Goal: Task Accomplishment & Management: Manage account settings

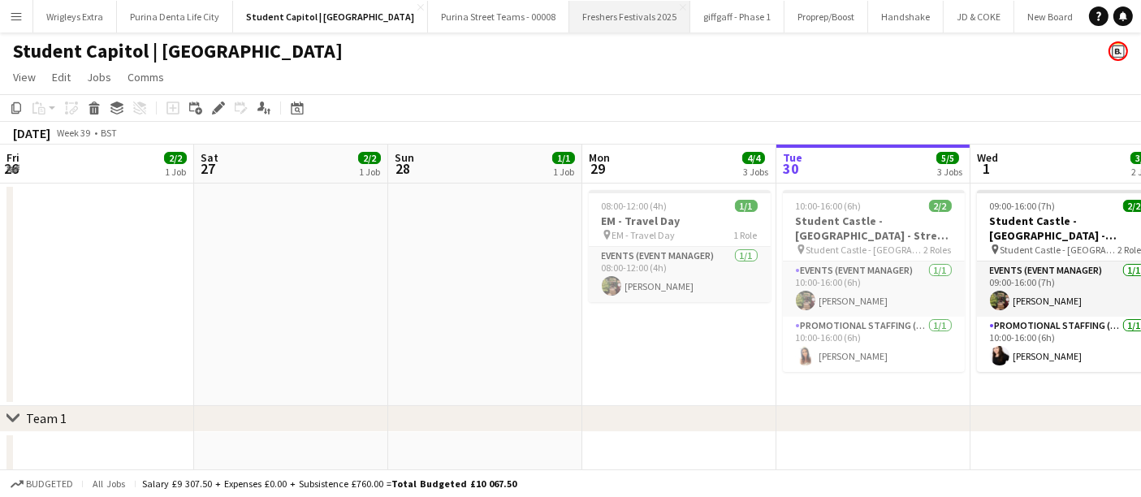
scroll to position [0, 576]
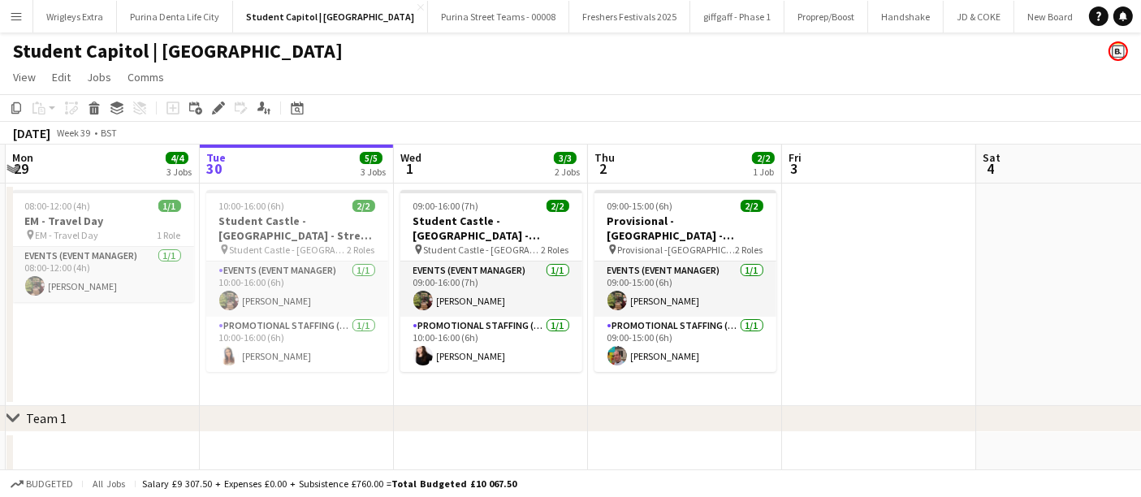
click at [28, 11] on button "Menu" at bounding box center [16, 16] width 32 height 32
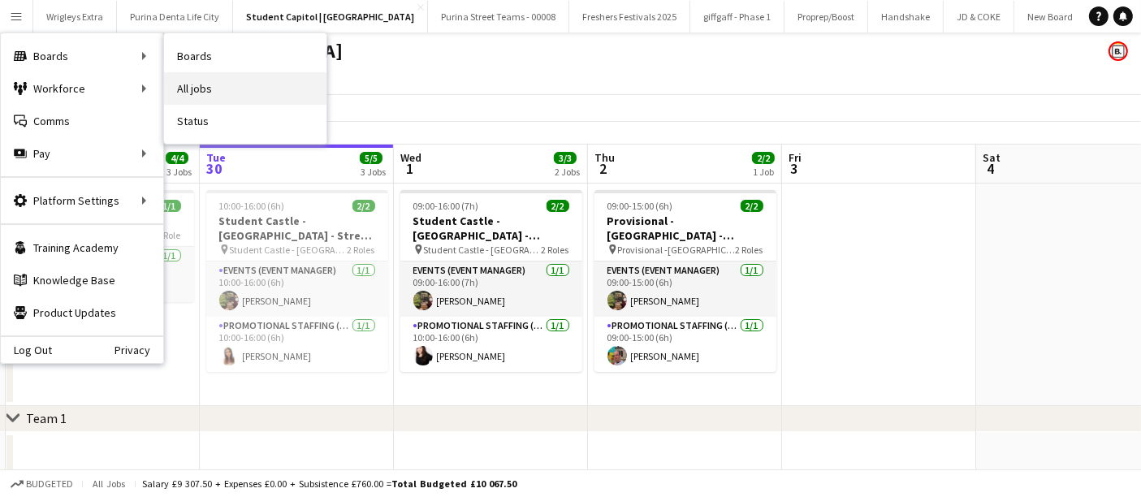
click at [229, 80] on link "All jobs" at bounding box center [245, 88] width 162 height 32
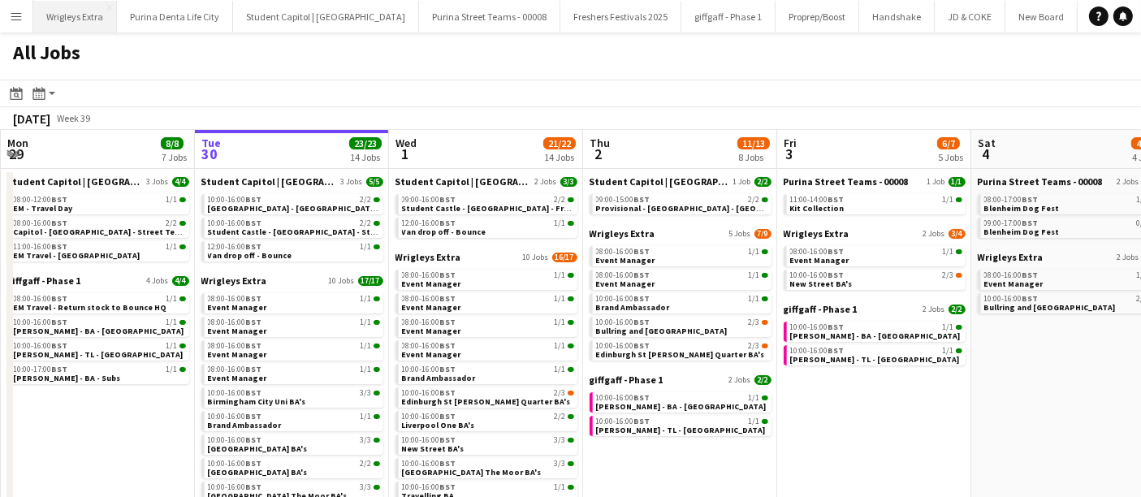
click at [79, 15] on button "Wrigleys Extra Close" at bounding box center [75, 17] width 84 height 32
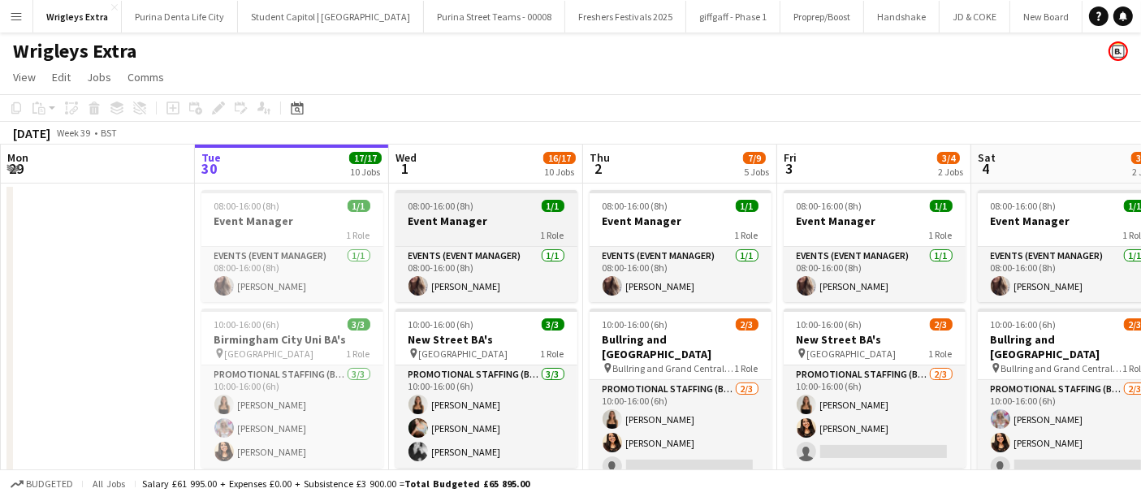
click at [509, 215] on h3 "Event Manager" at bounding box center [486, 221] width 182 height 15
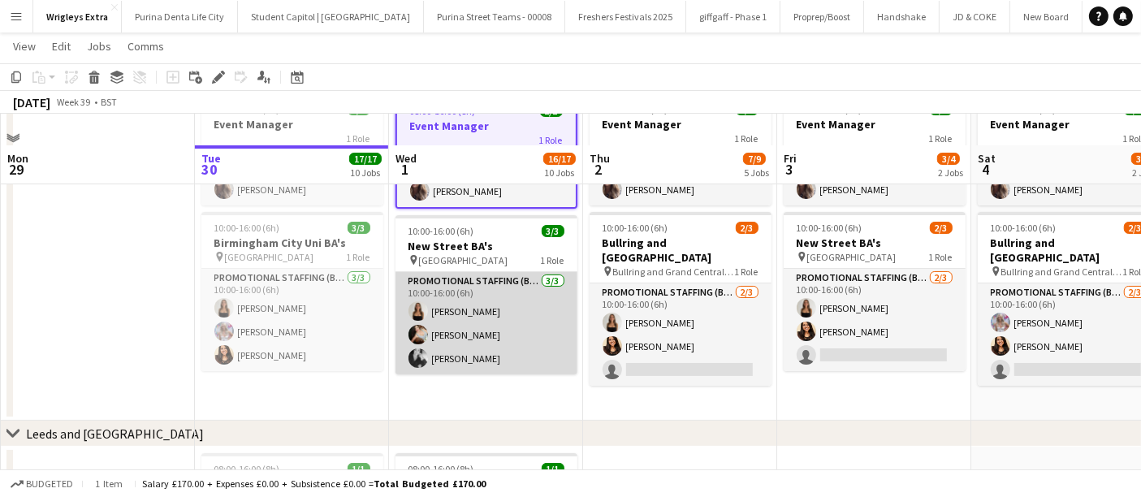
scroll to position [90, 0]
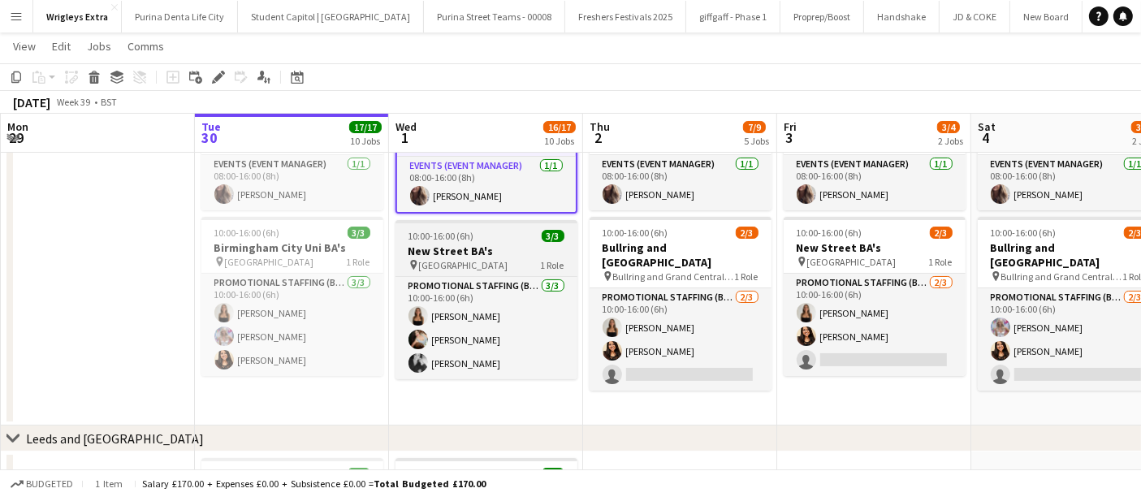
click at [505, 253] on h3 "New Street BA's" at bounding box center [486, 251] width 182 height 15
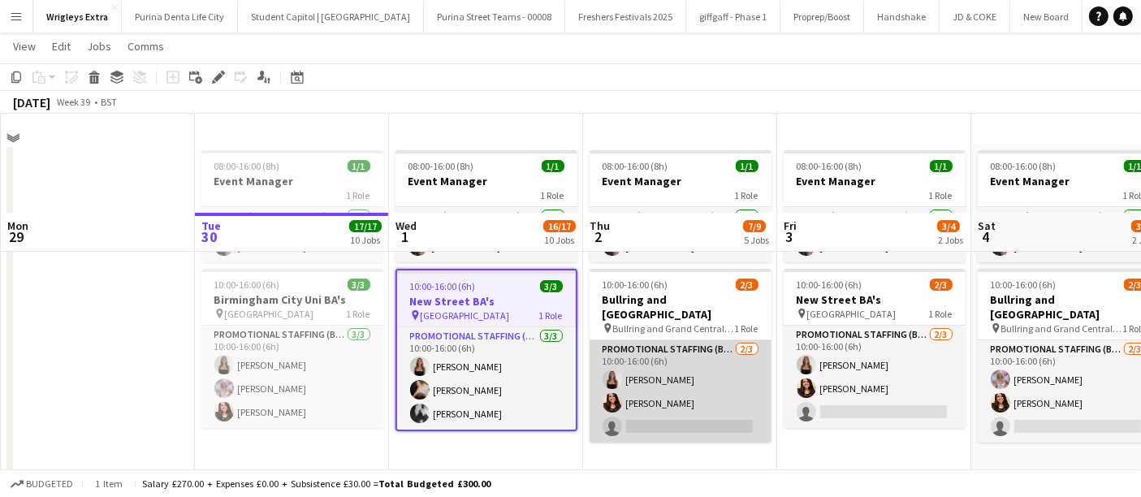
scroll to position [0, 0]
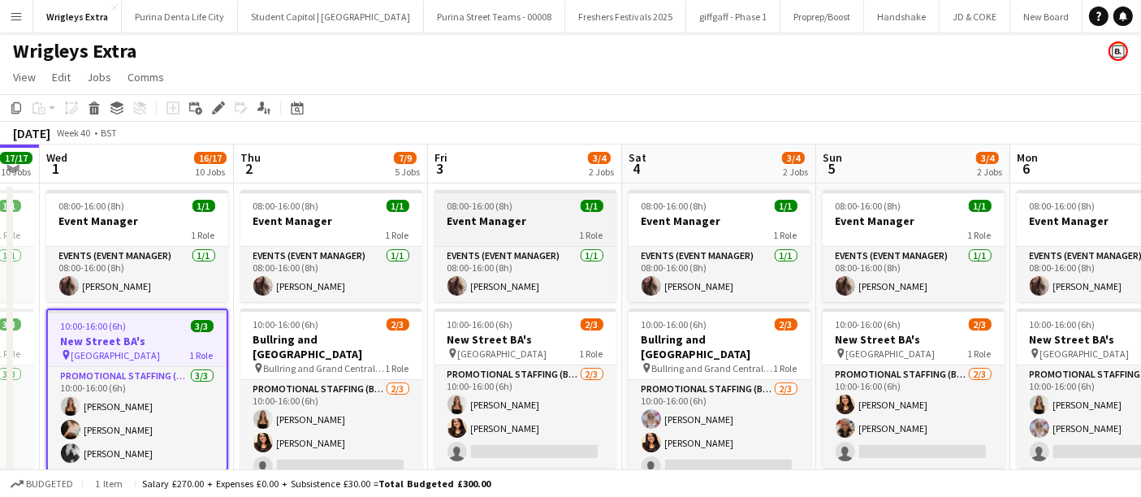
drag, startPoint x: 891, startPoint y: 198, endPoint x: 308, endPoint y: 203, distance: 582.1
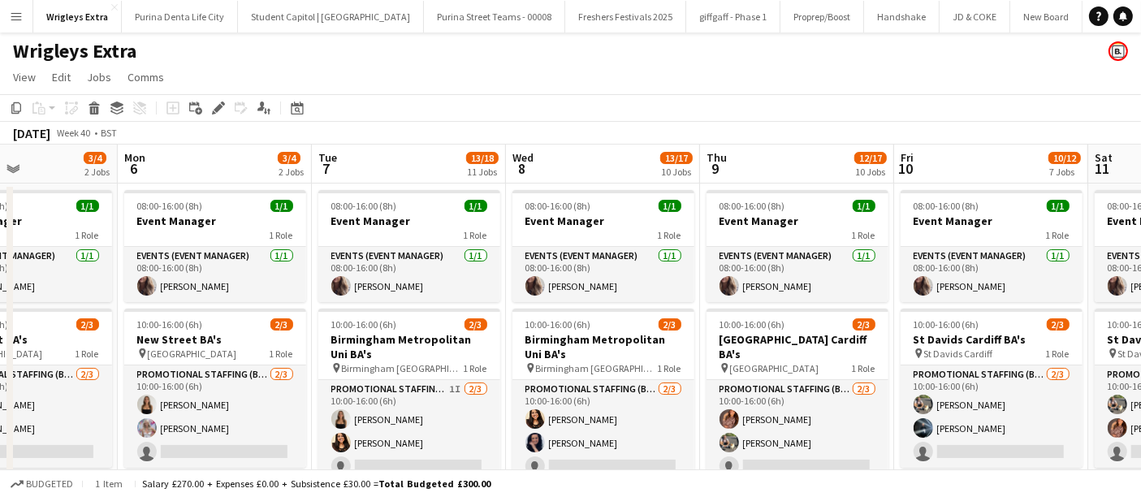
scroll to position [0, 556]
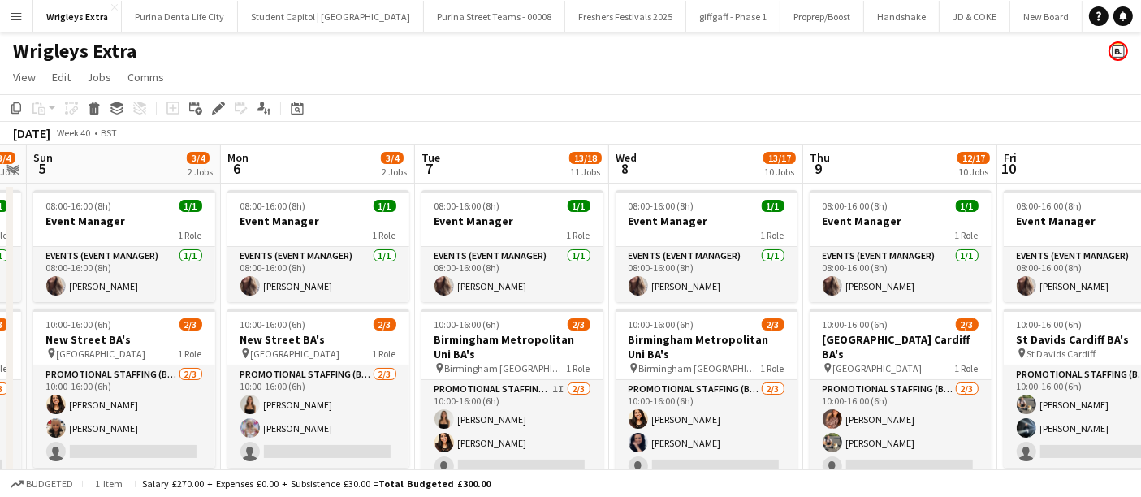
drag, startPoint x: 973, startPoint y: 231, endPoint x: 460, endPoint y: 237, distance: 513.9
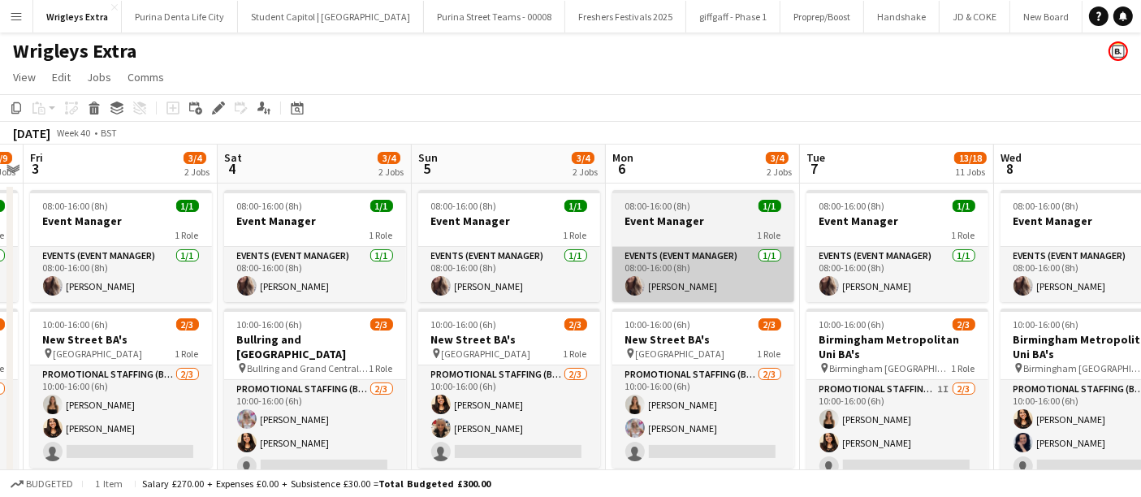
drag, startPoint x: 395, startPoint y: 279, endPoint x: 698, endPoint y: 300, distance: 304.4
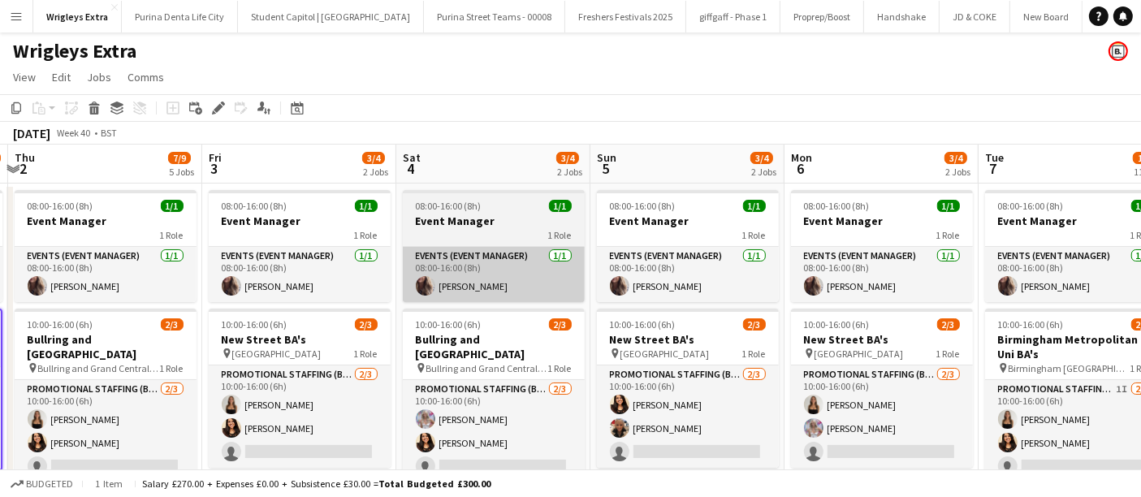
drag, startPoint x: 550, startPoint y: 273, endPoint x: 609, endPoint y: 274, distance: 58.5
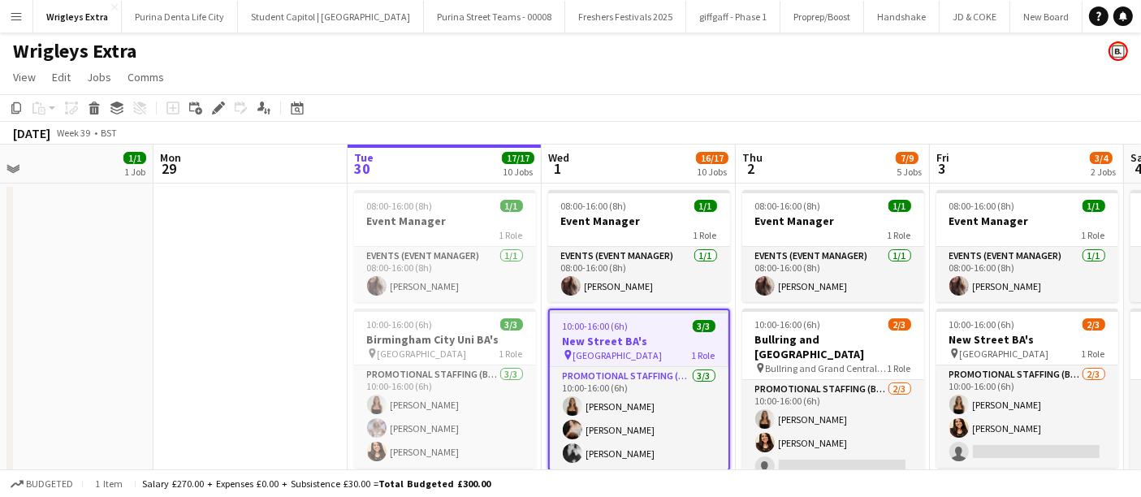
drag, startPoint x: 283, startPoint y: 283, endPoint x: 774, endPoint y: 306, distance: 492.5
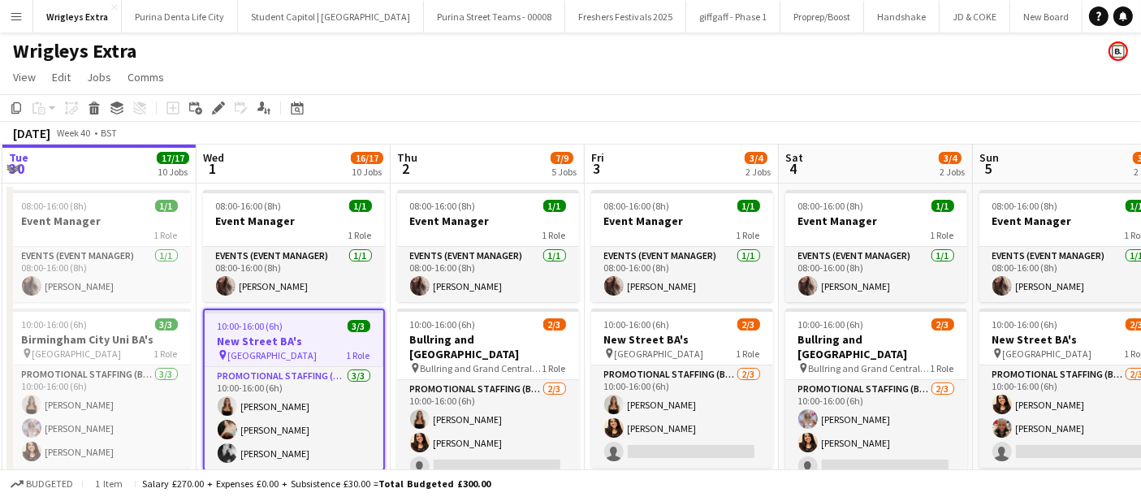
drag, startPoint x: 779, startPoint y: 265, endPoint x: 241, endPoint y: 271, distance: 538.3
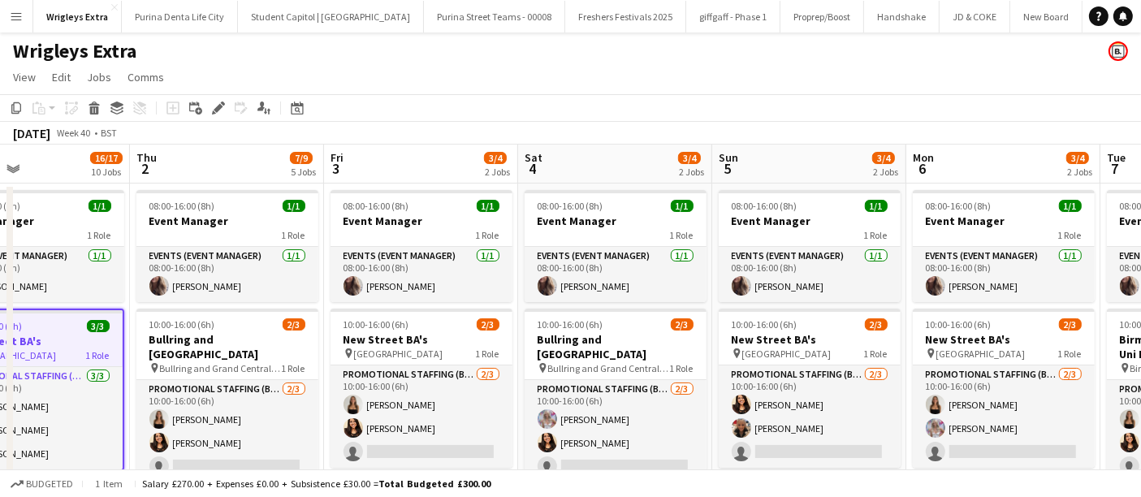
drag, startPoint x: 526, startPoint y: 291, endPoint x: 244, endPoint y: 291, distance: 281.7
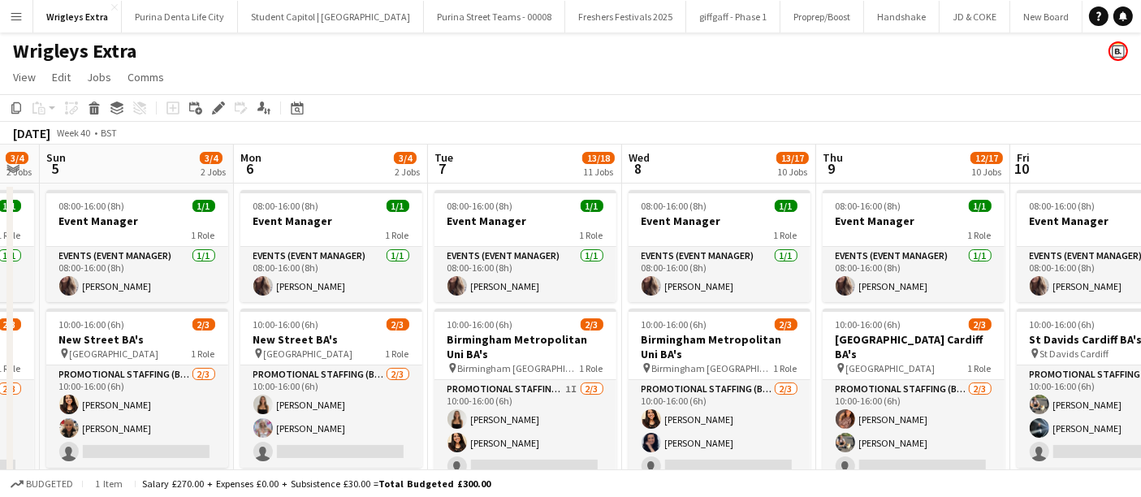
scroll to position [0, 654]
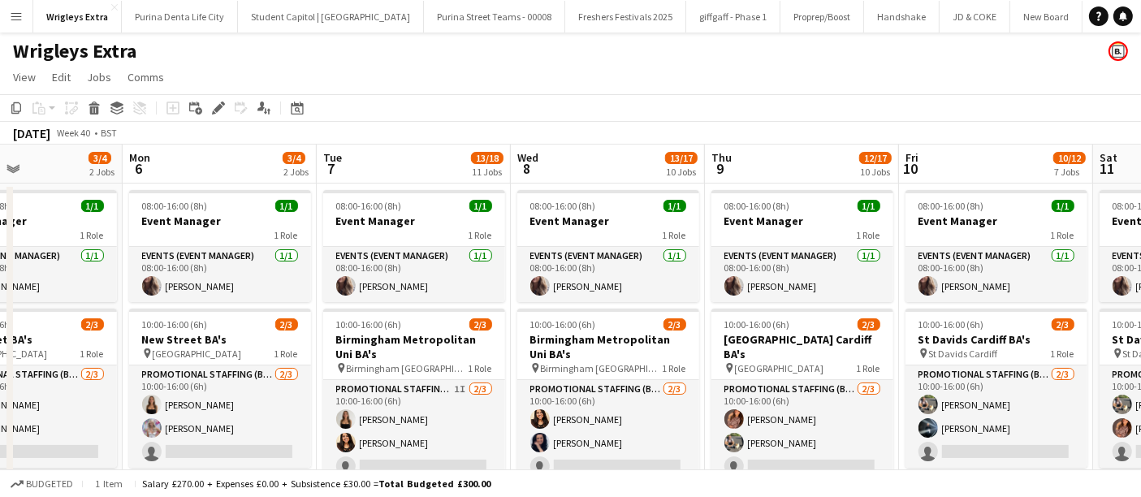
drag, startPoint x: 668, startPoint y: 288, endPoint x: 282, endPoint y: 289, distance: 386.4
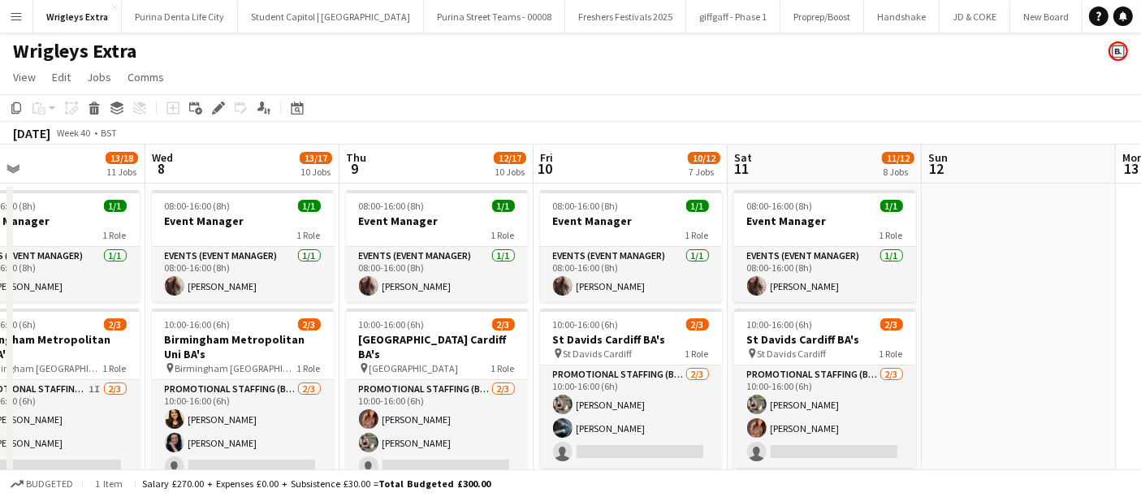
drag, startPoint x: 680, startPoint y: 286, endPoint x: 313, endPoint y: 287, distance: 367.0
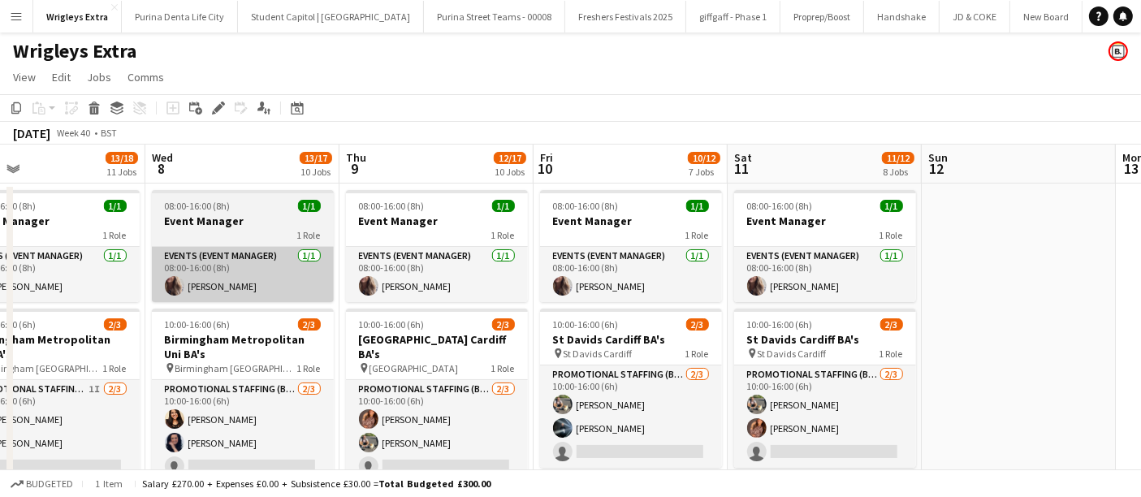
scroll to position [0, 633]
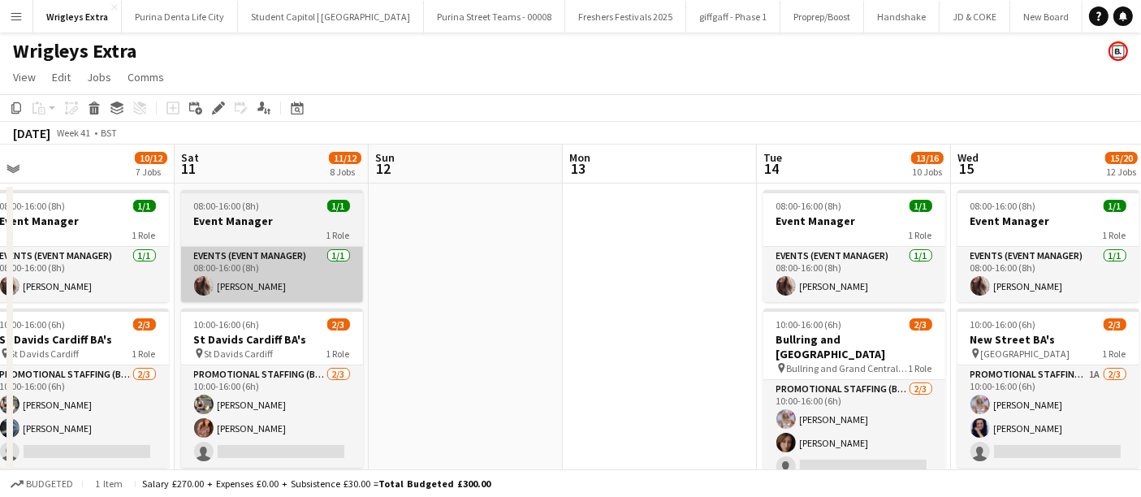
drag, startPoint x: 727, startPoint y: 302, endPoint x: 308, endPoint y: 296, distance: 419.8
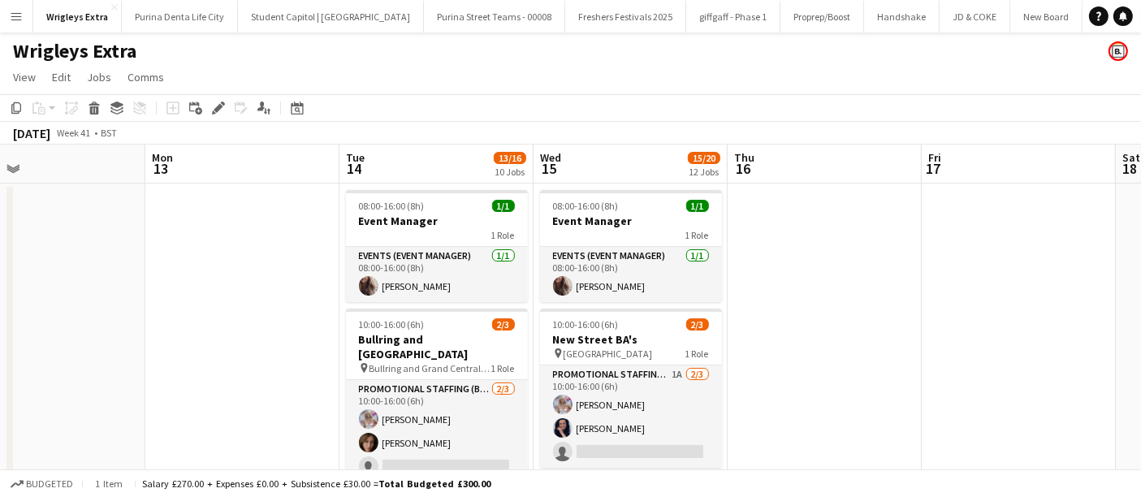
drag, startPoint x: 455, startPoint y: 299, endPoint x: 183, endPoint y: 299, distance: 272.0
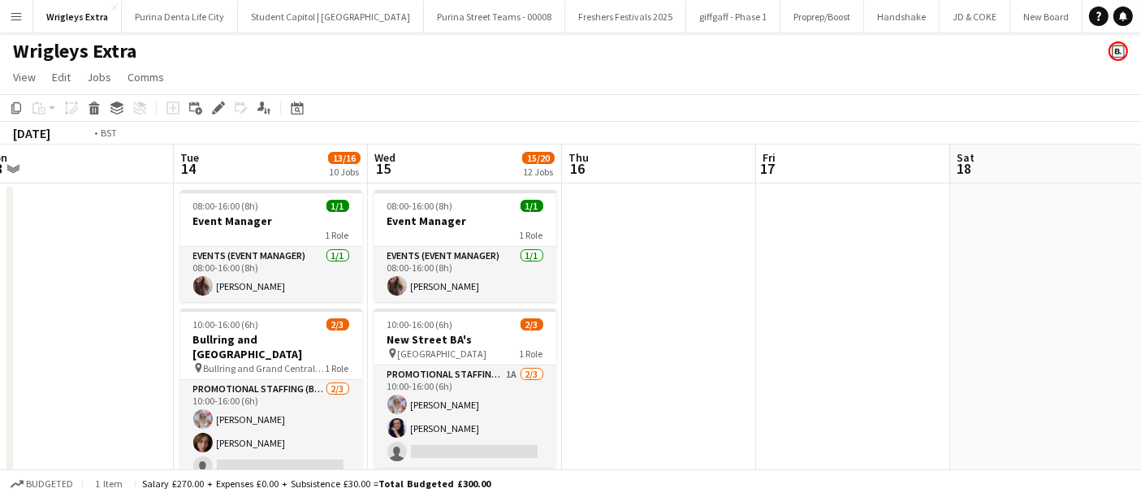
drag, startPoint x: 805, startPoint y: 304, endPoint x: 664, endPoint y: 315, distance: 141.7
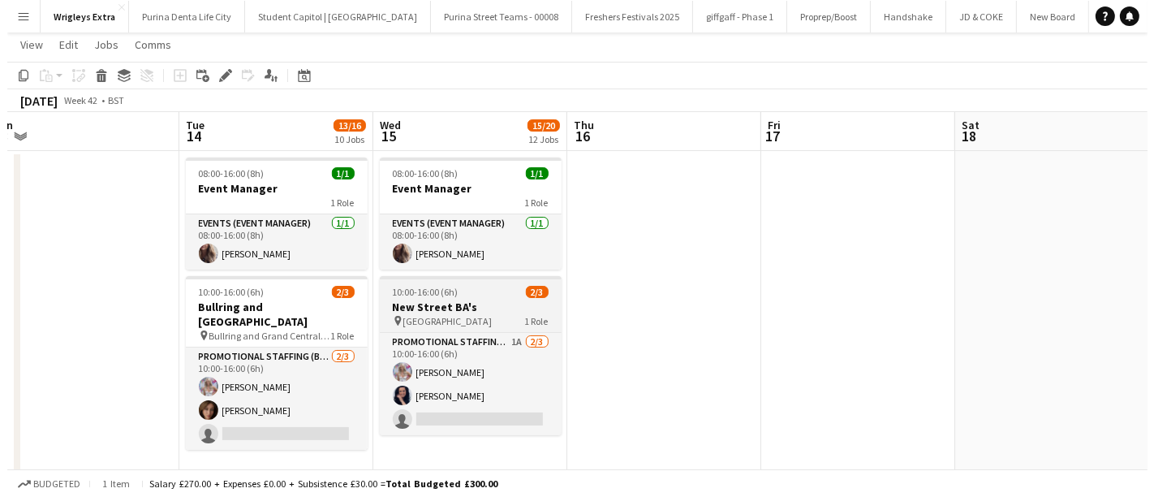
scroll to position [0, 0]
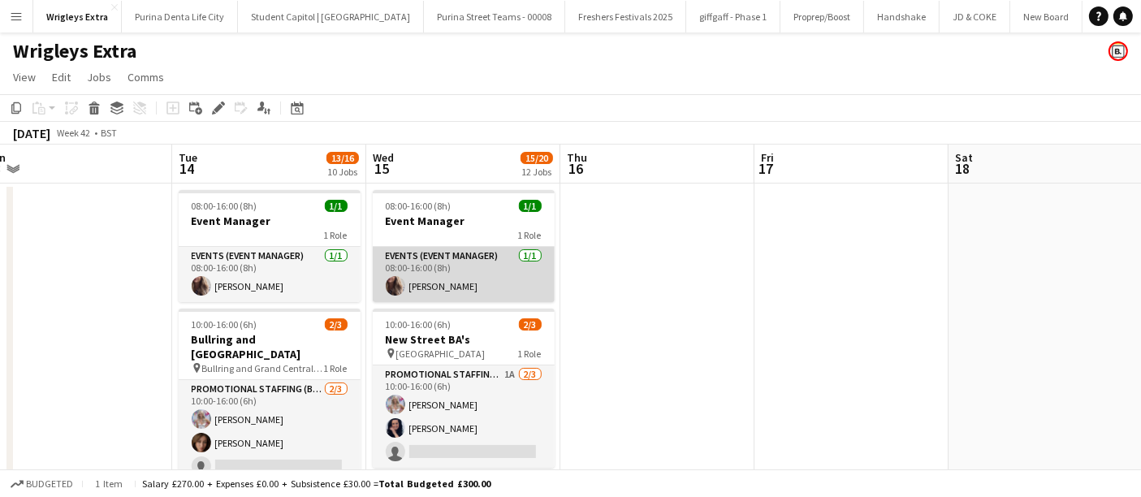
click at [512, 270] on app-card-role "Events (Event Manager) [DATE] 08:00-16:00 (8h) [PERSON_NAME]" at bounding box center [464, 274] width 182 height 55
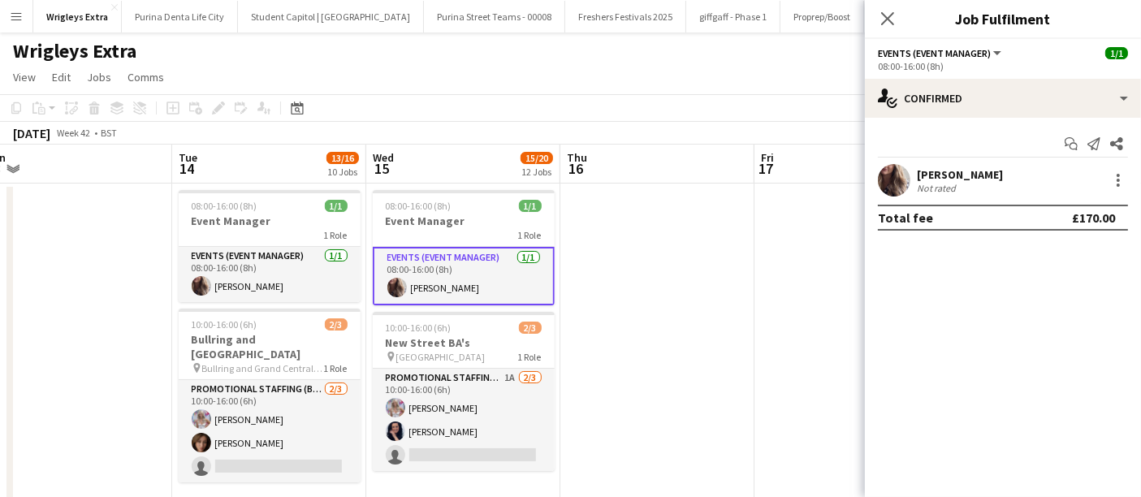
click at [900, 15] on div "Close pop-in" at bounding box center [887, 18] width 45 height 37
click at [890, 16] on icon at bounding box center [886, 18] width 15 height 15
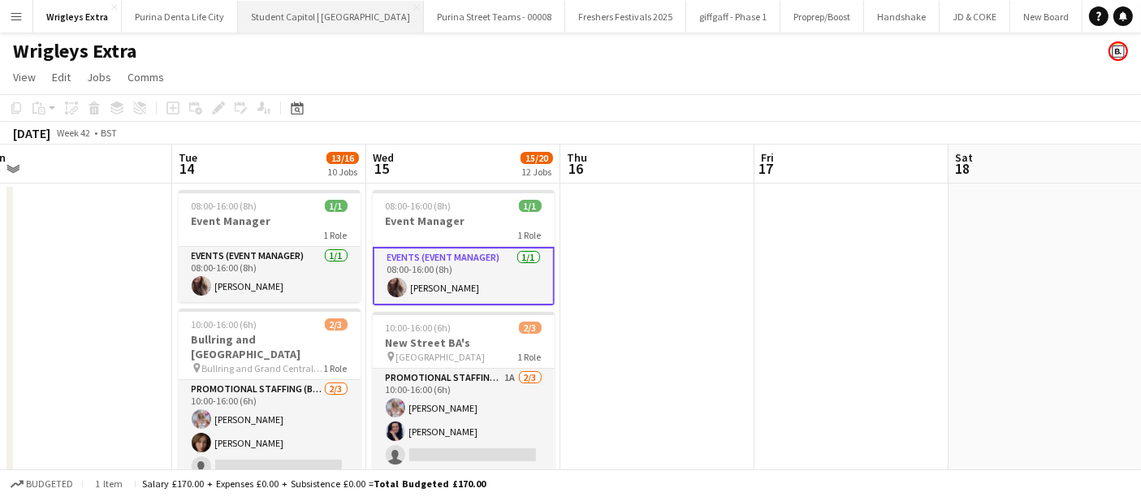
click at [339, 13] on button "Student Capitol | [GEOGRAPHIC_DATA] Close" at bounding box center [331, 17] width 186 height 32
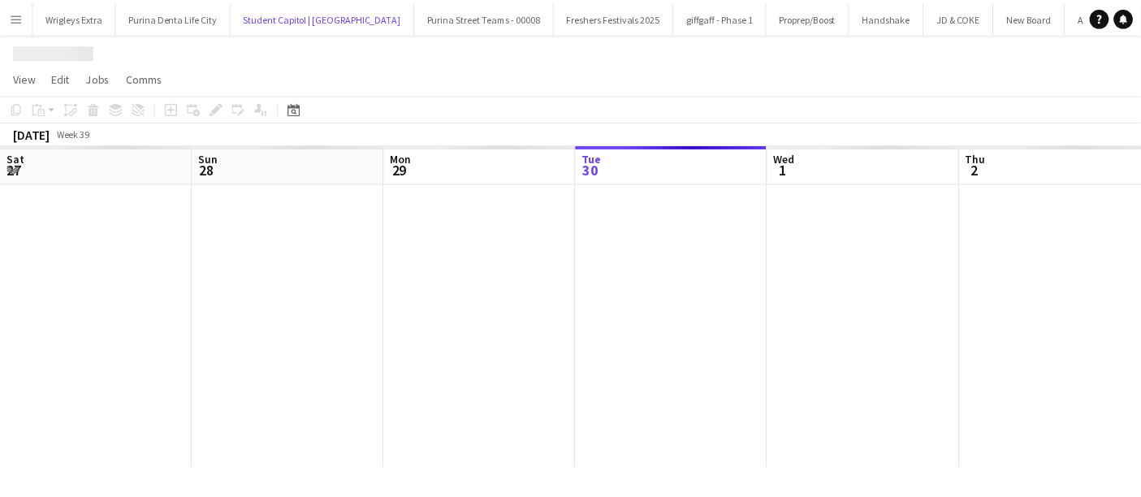
scroll to position [0, 387]
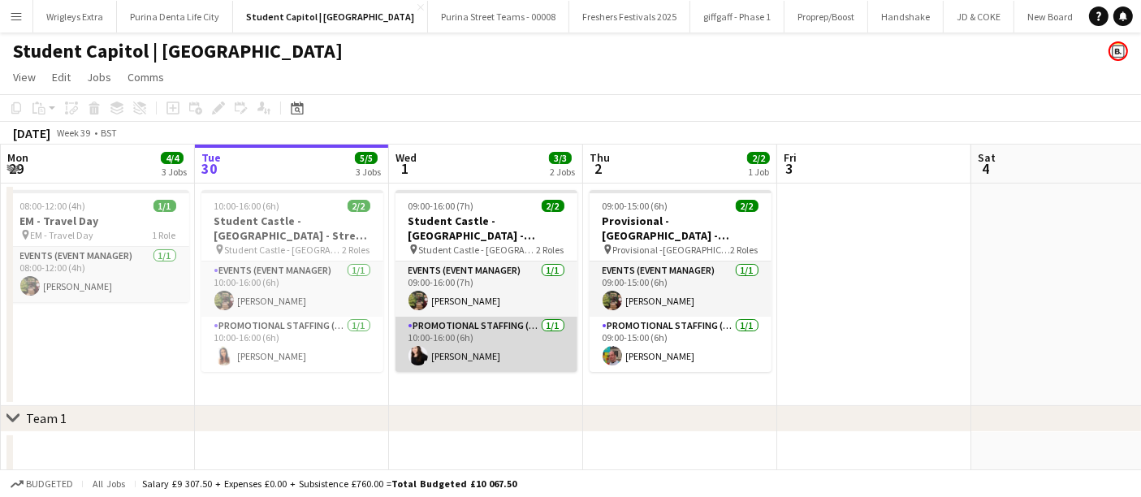
click at [491, 335] on app-card-role "Promotional Staffing (Brand Ambassadors) [DATE] 10:00-16:00 (6h) [PERSON_NAME]" at bounding box center [486, 344] width 182 height 55
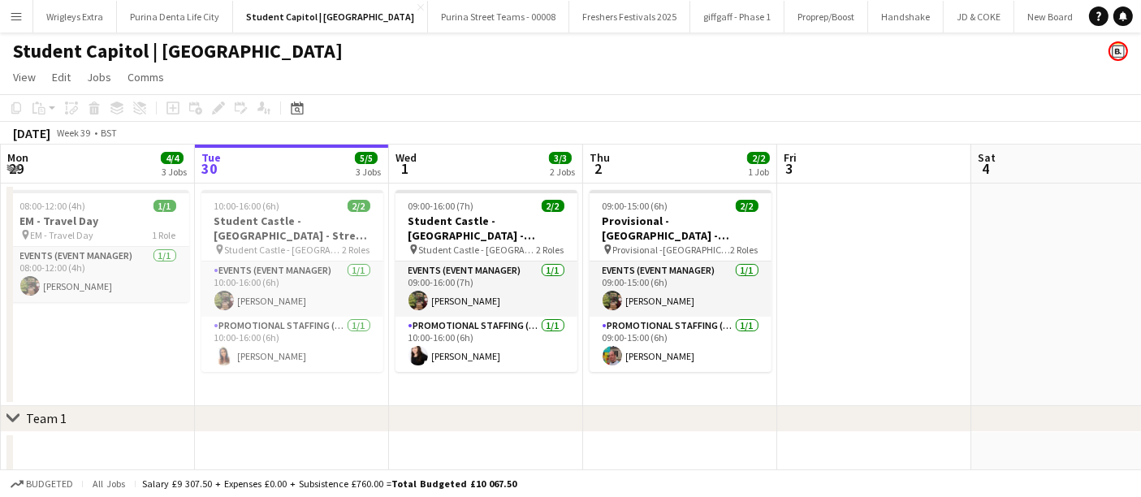
click at [505, 117] on app-toolbar "Copy Paste Paste Ctrl+V Paste with crew Ctrl+Shift+V Paste linked Job [GEOGRAPH…" at bounding box center [570, 108] width 1141 height 28
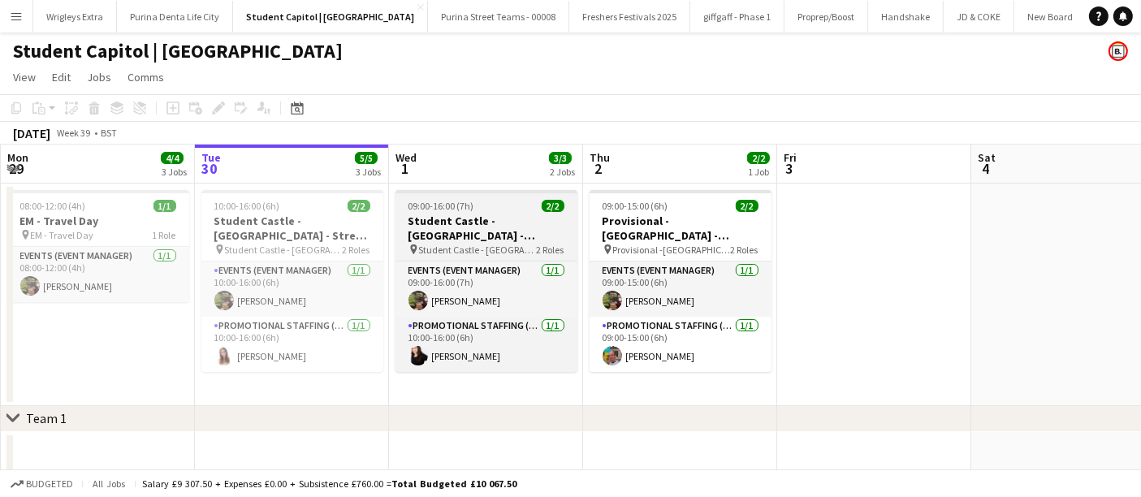
click at [487, 211] on div "09:00-16:00 (7h) 2/2" at bounding box center [486, 206] width 182 height 12
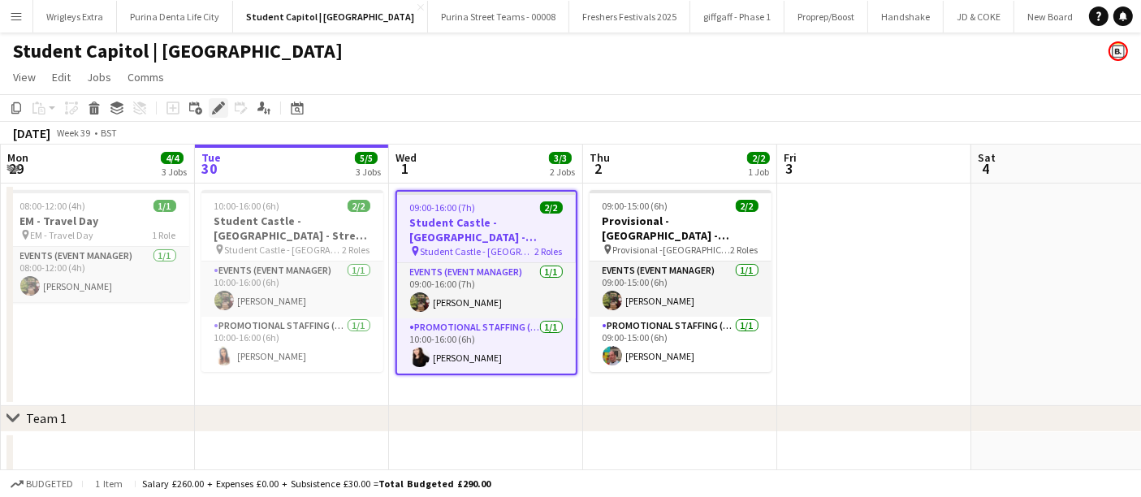
click at [218, 110] on icon at bounding box center [218, 108] width 9 height 9
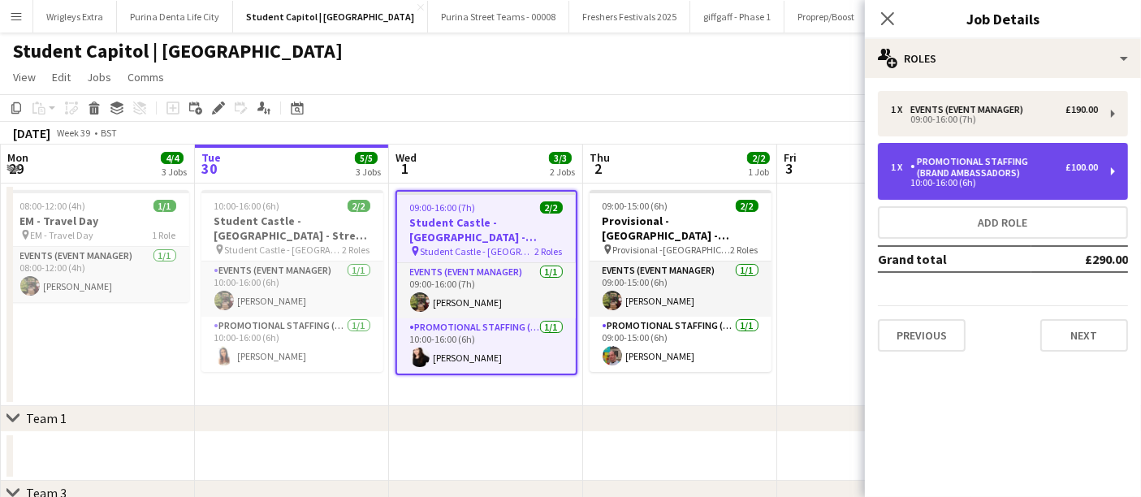
click at [1023, 166] on div "Promotional Staffing (Brand Ambassadors)" at bounding box center [987, 167] width 155 height 23
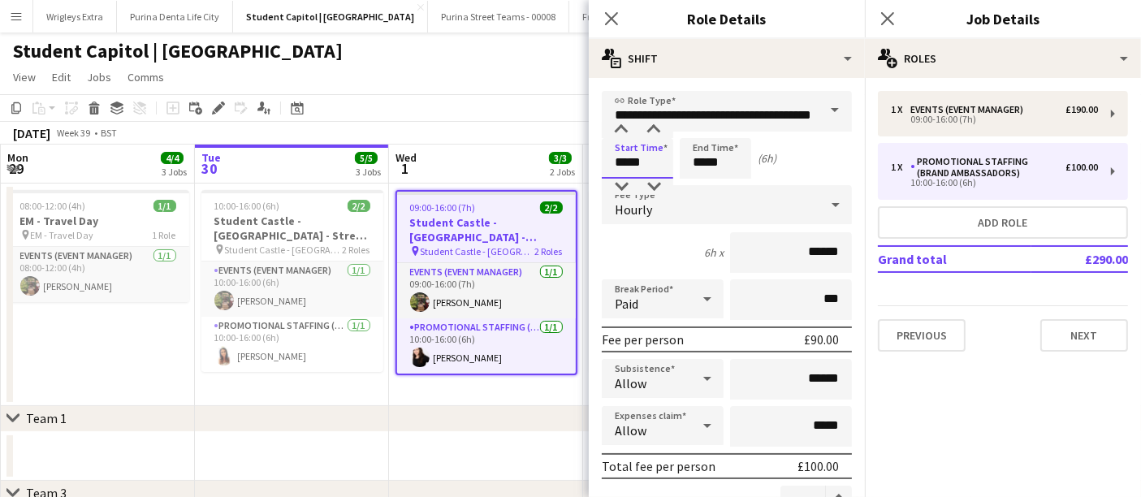
click at [654, 161] on input "*****" at bounding box center [637, 158] width 71 height 41
type input "*****"
click at [622, 186] on div at bounding box center [621, 187] width 32 height 16
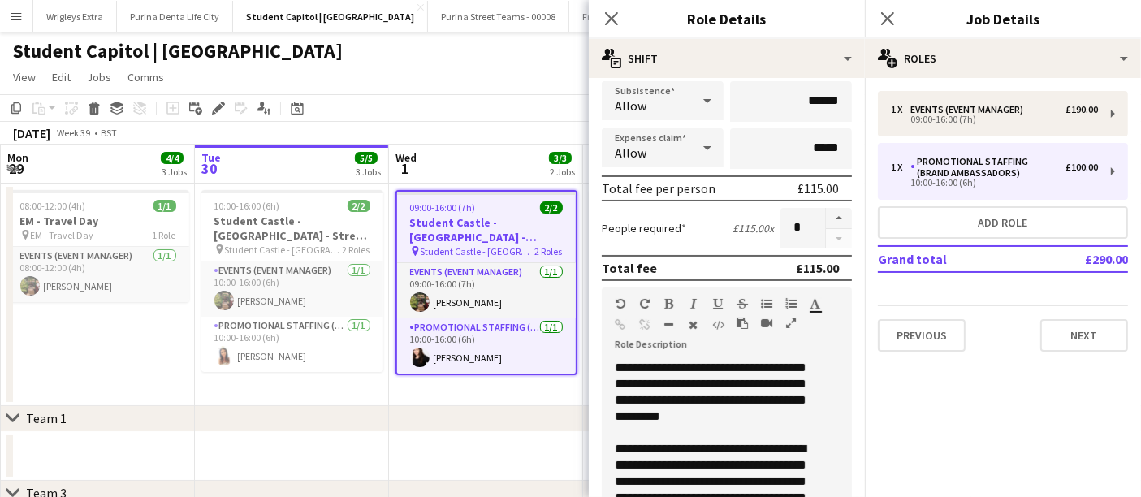
scroll to position [596, 0]
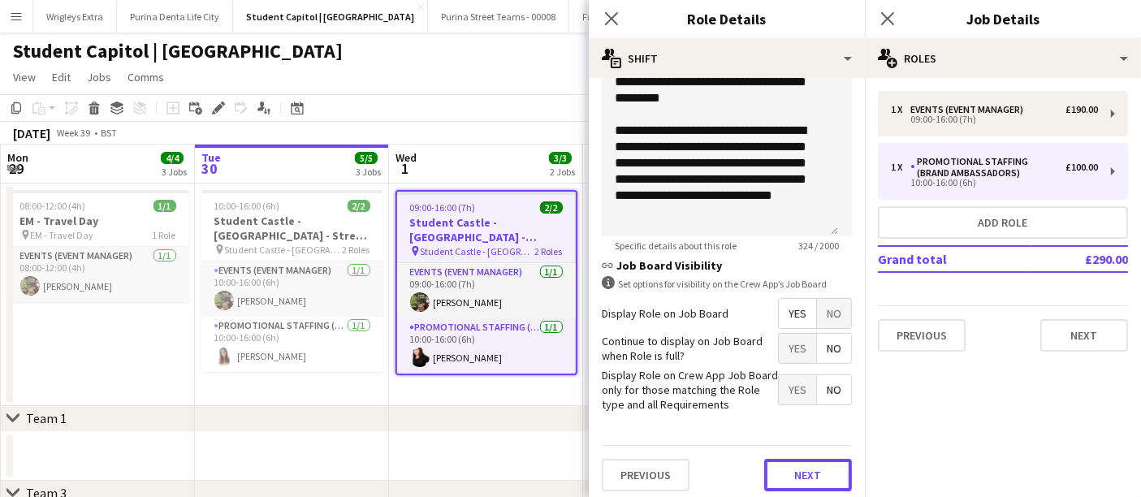
click at [774, 463] on button "Next" at bounding box center [808, 475] width 88 height 32
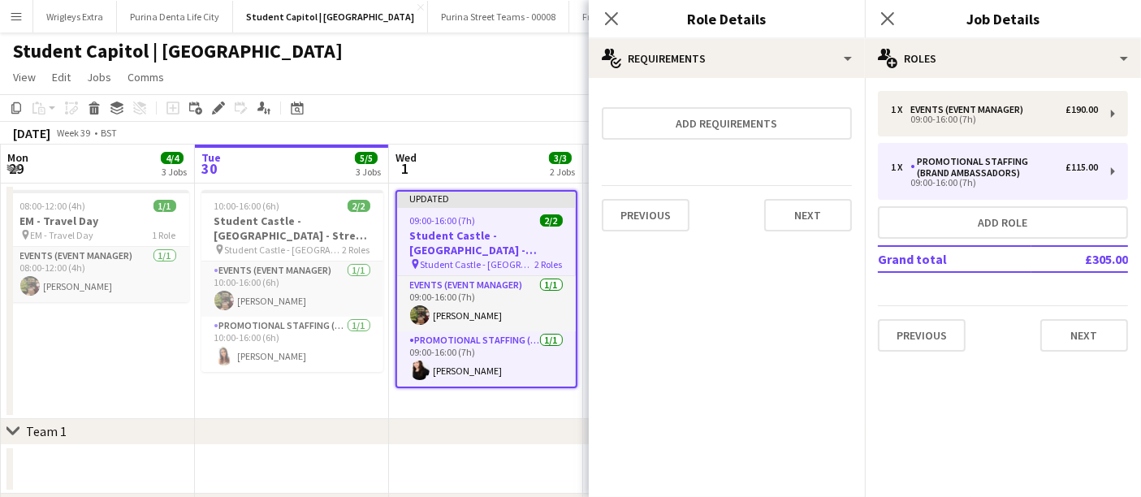
scroll to position [0, 0]
click at [1099, 323] on button "Next" at bounding box center [1084, 335] width 88 height 32
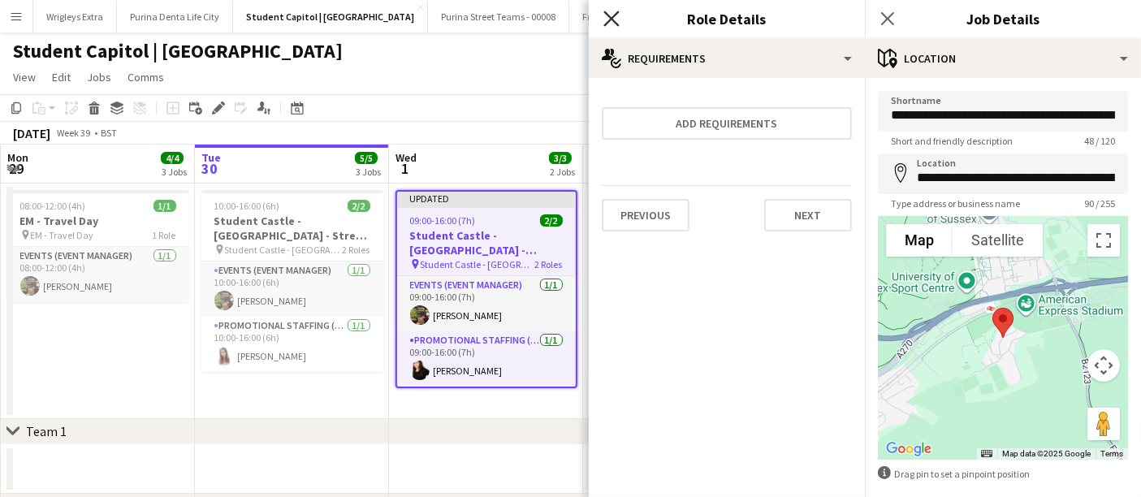
drag, startPoint x: 618, startPoint y: 19, endPoint x: 755, endPoint y: 42, distance: 139.1
click at [618, 19] on icon "Close pop-in" at bounding box center [611, 18] width 13 height 13
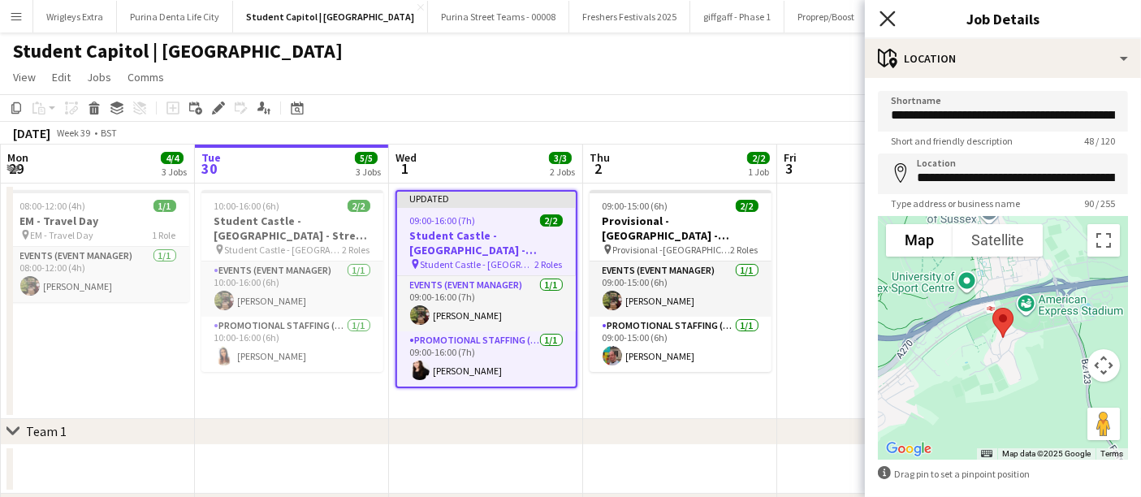
click at [890, 20] on icon at bounding box center [886, 18] width 15 height 15
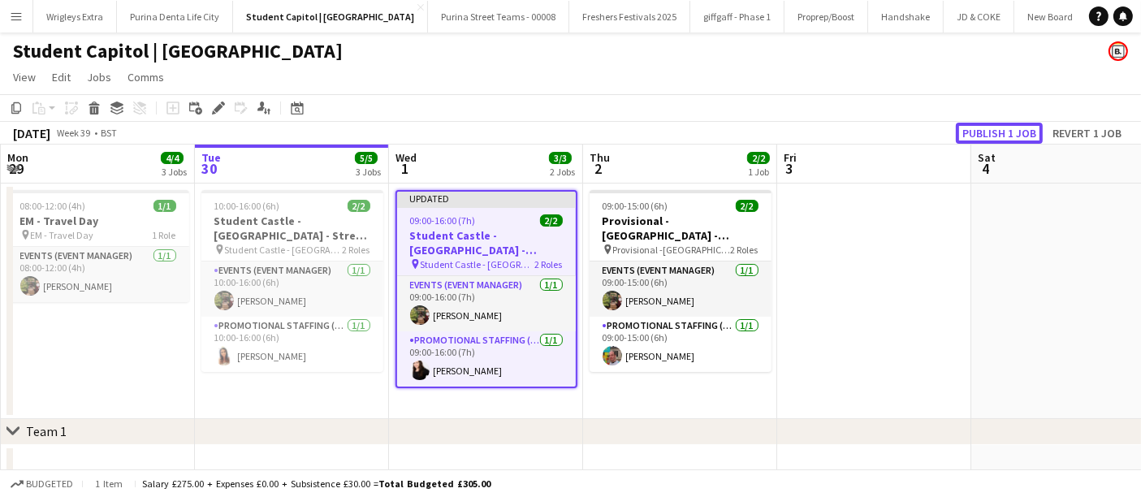
drag, startPoint x: 971, startPoint y: 136, endPoint x: 961, endPoint y: 149, distance: 16.2
click at [972, 136] on button "Publish 1 job" at bounding box center [999, 133] width 87 height 21
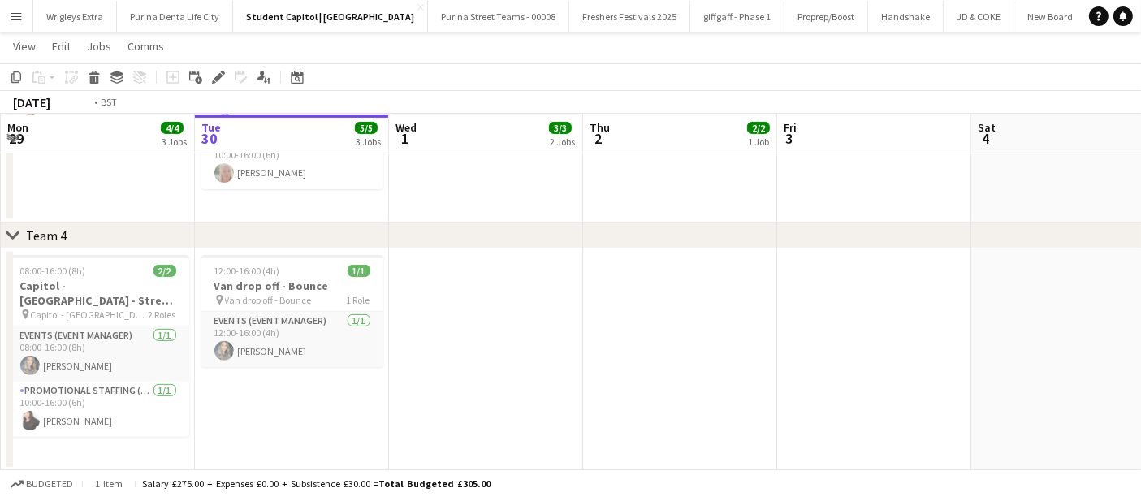
scroll to position [0, 157]
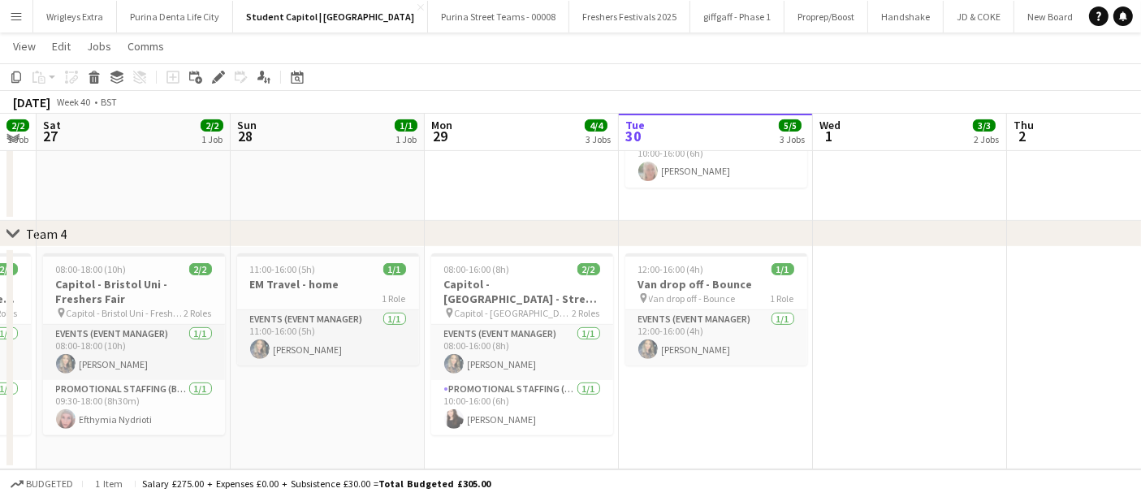
drag, startPoint x: 417, startPoint y: 430, endPoint x: 977, endPoint y: 427, distance: 559.4
click at [977, 427] on app-calendar-viewport "Fri 26 2/2 1 Job Sat 27 2/2 1 Job Sun 28 1/1 1 Job Mon 29 4/4 3 Jobs Tue 30 5/5…" at bounding box center [570, 14] width 1141 height 912
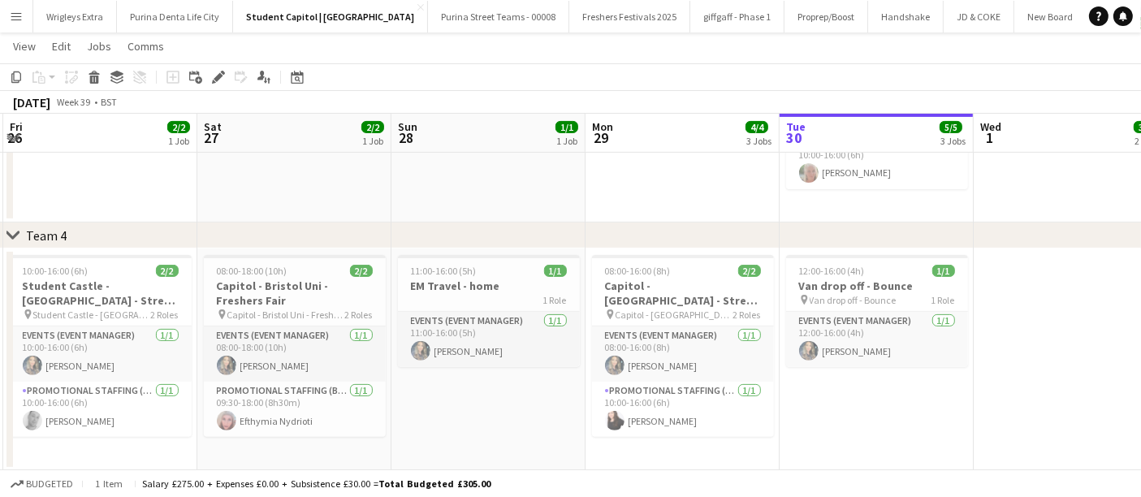
drag, startPoint x: 406, startPoint y: 413, endPoint x: 976, endPoint y: 414, distance: 569.9
click at [815, 414] on app-calendar-viewport "Wed 24 5/5 3 Jobs Thu 25 4/4 2 Jobs Fri 26 2/2 1 Job Sat 27 2/2 1 Job Sun 28 1/…" at bounding box center [570, 15] width 1141 height 912
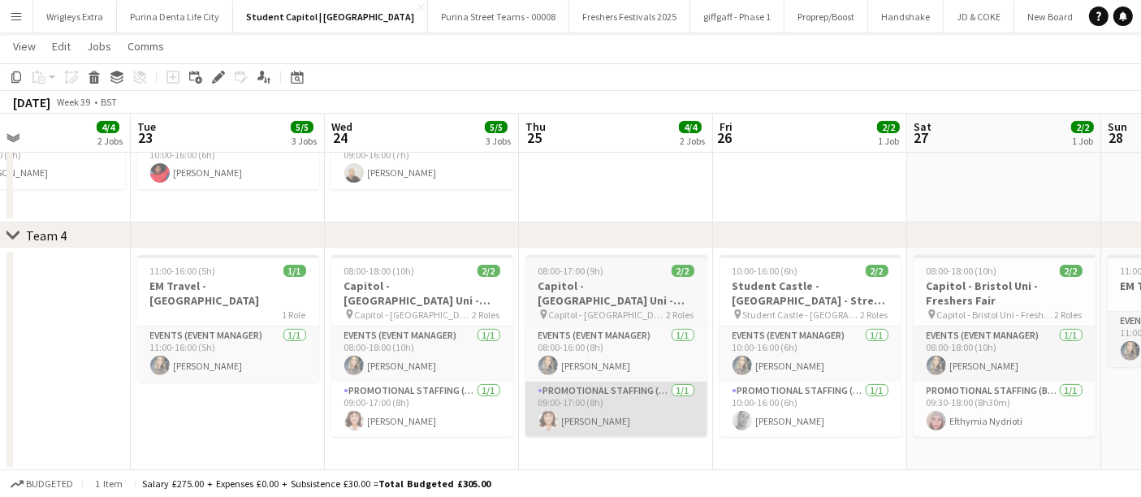
drag, startPoint x: 423, startPoint y: 388, endPoint x: 986, endPoint y: 395, distance: 563.5
click at [997, 391] on app-calendar-viewport "Sun 21 Mon 22 4/4 2 Jobs Tue 23 5/5 3 Jobs Wed 24 5/5 3 Jobs Thu 25 4/4 2 Jobs …" at bounding box center [570, 15] width 1141 height 912
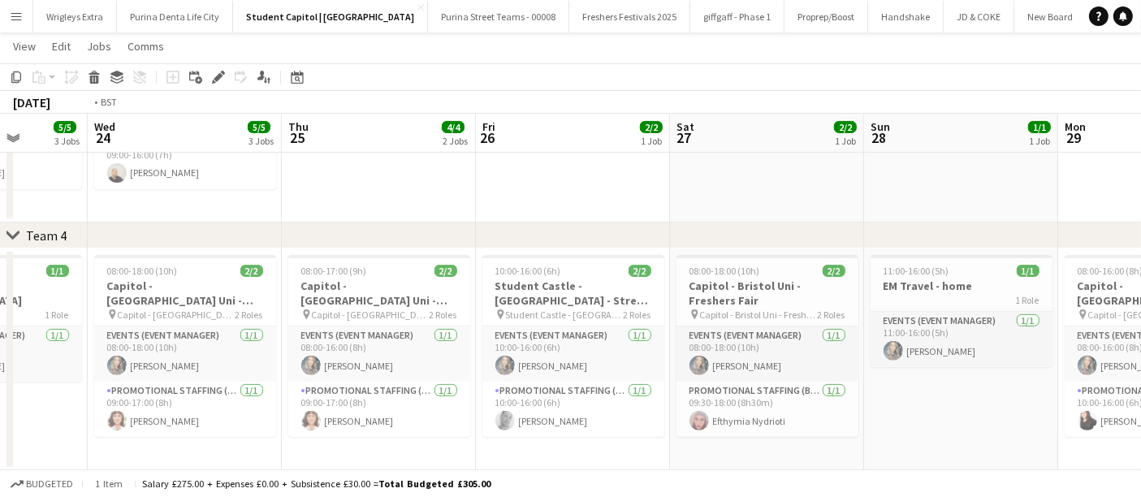
scroll to position [742, 0]
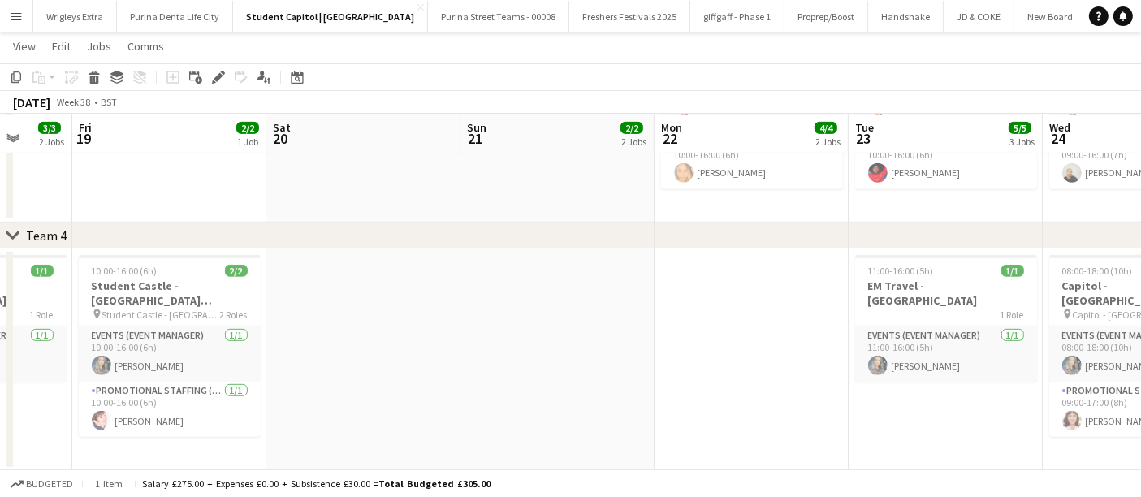
drag, startPoint x: 378, startPoint y: 377, endPoint x: 913, endPoint y: 335, distance: 537.4
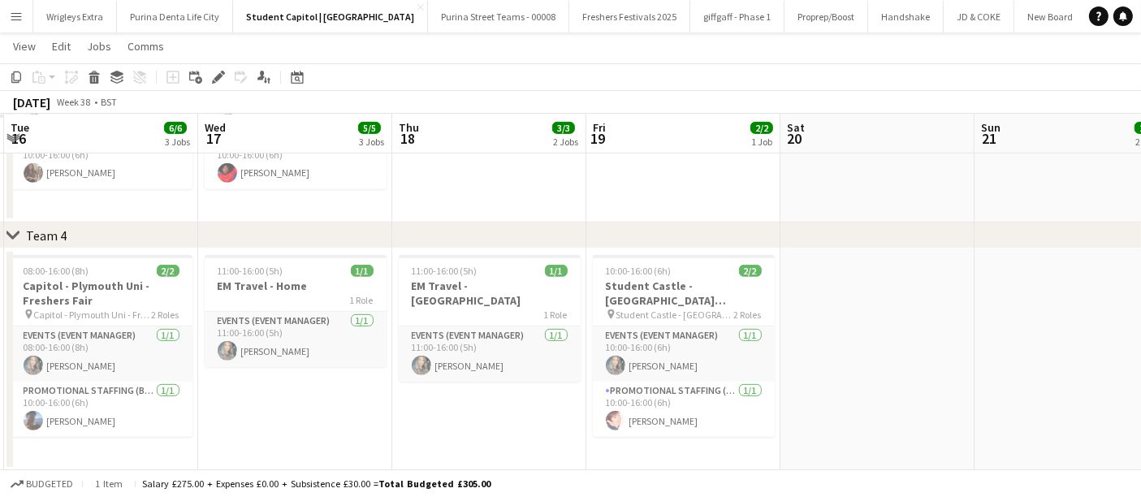
drag, startPoint x: 547, startPoint y: 321, endPoint x: 826, endPoint y: 326, distance: 279.3
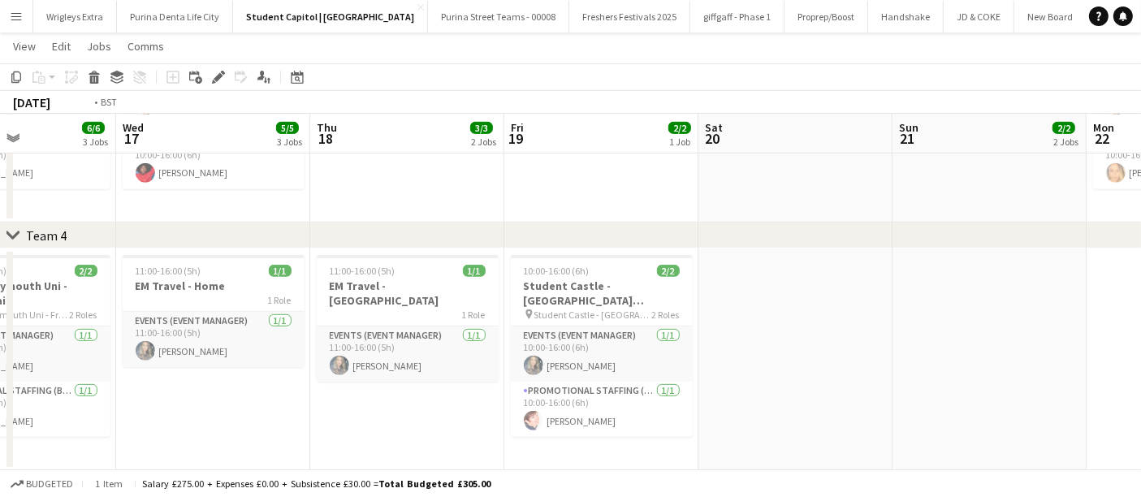
drag, startPoint x: 296, startPoint y: 395, endPoint x: 651, endPoint y: 395, distance: 354.8
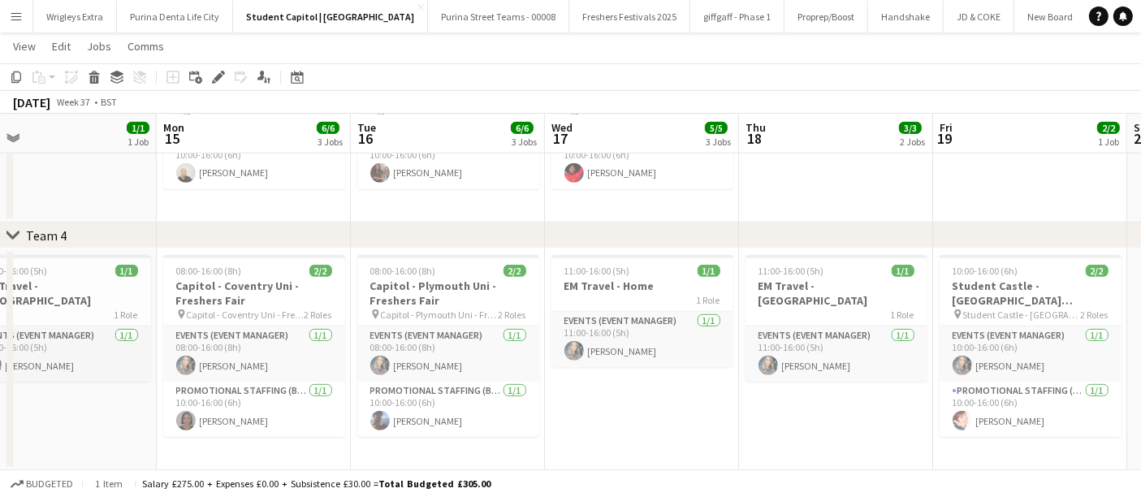
scroll to position [0, 329]
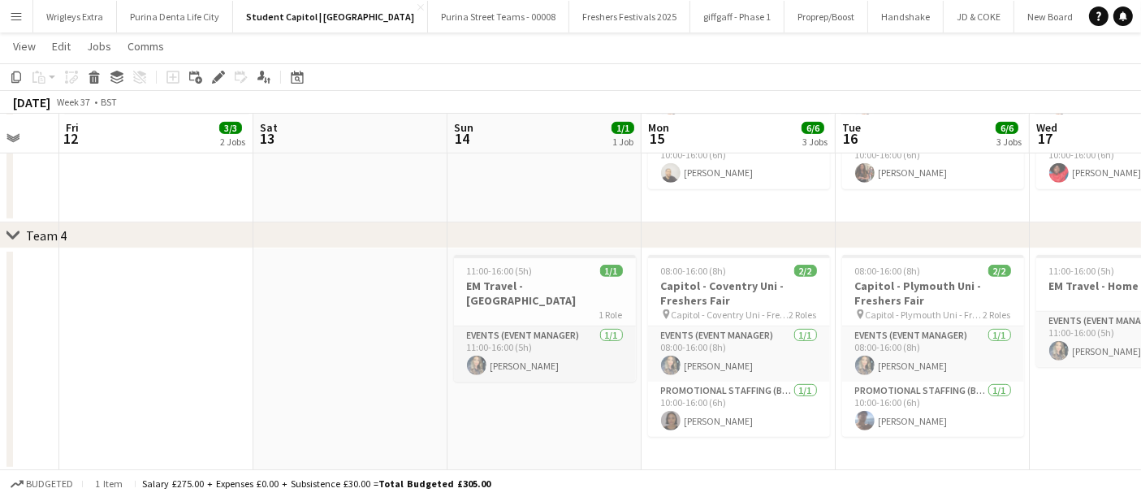
drag, startPoint x: 172, startPoint y: 351, endPoint x: 594, endPoint y: 351, distance: 422.2
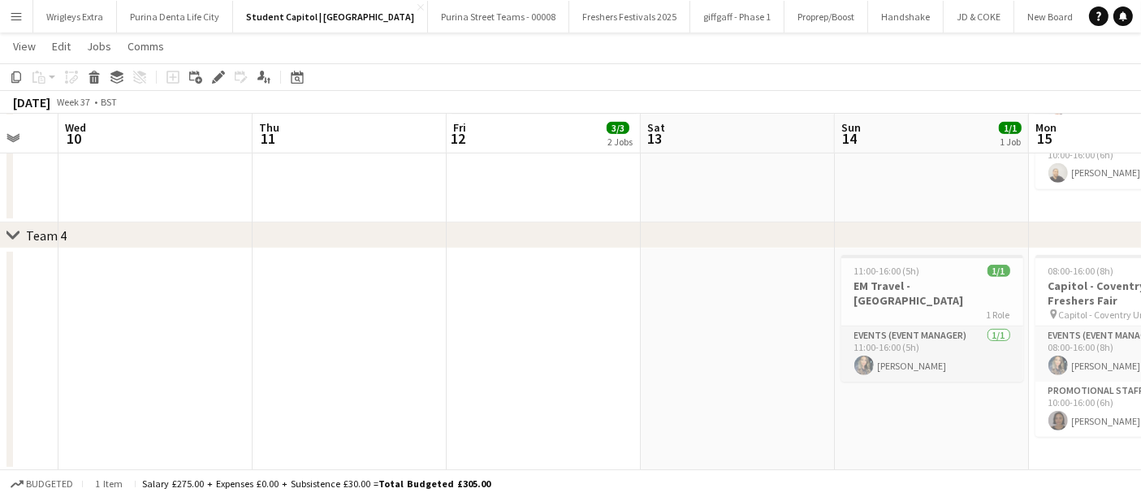
drag, startPoint x: 218, startPoint y: 348, endPoint x: 605, endPoint y: 351, distance: 387.3
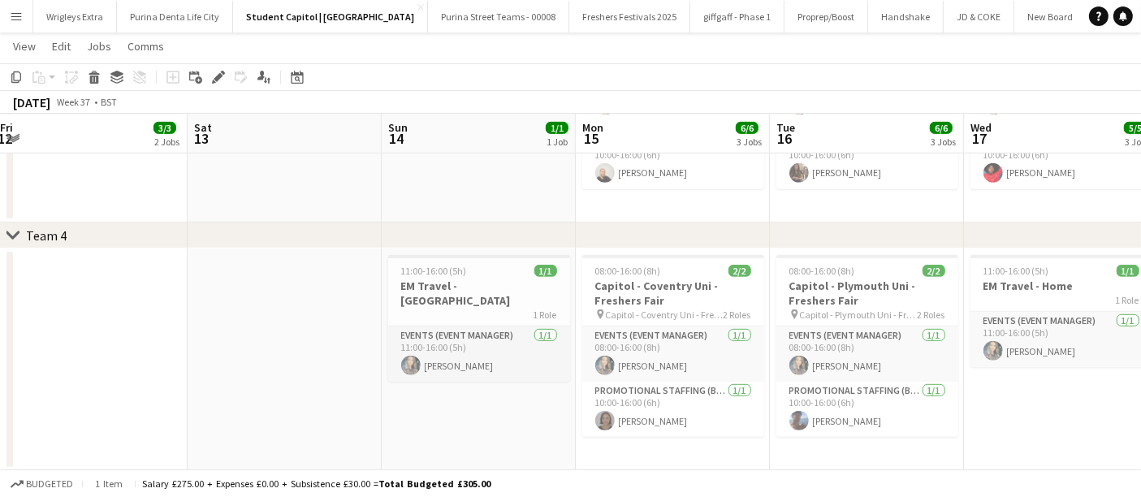
drag, startPoint x: 507, startPoint y: 343, endPoint x: 54, endPoint y: 342, distance: 453.8
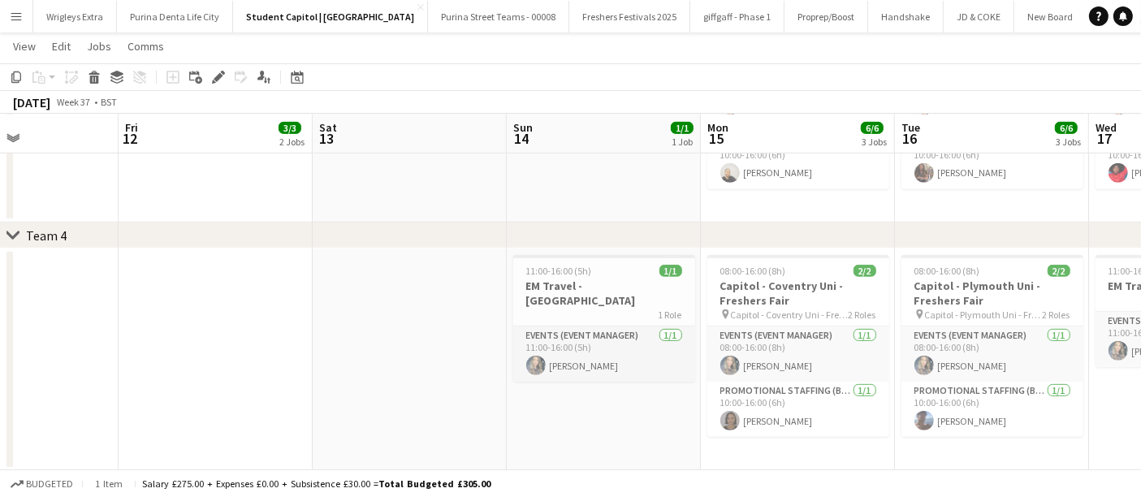
drag, startPoint x: 109, startPoint y: 326, endPoint x: 388, endPoint y: 330, distance: 279.3
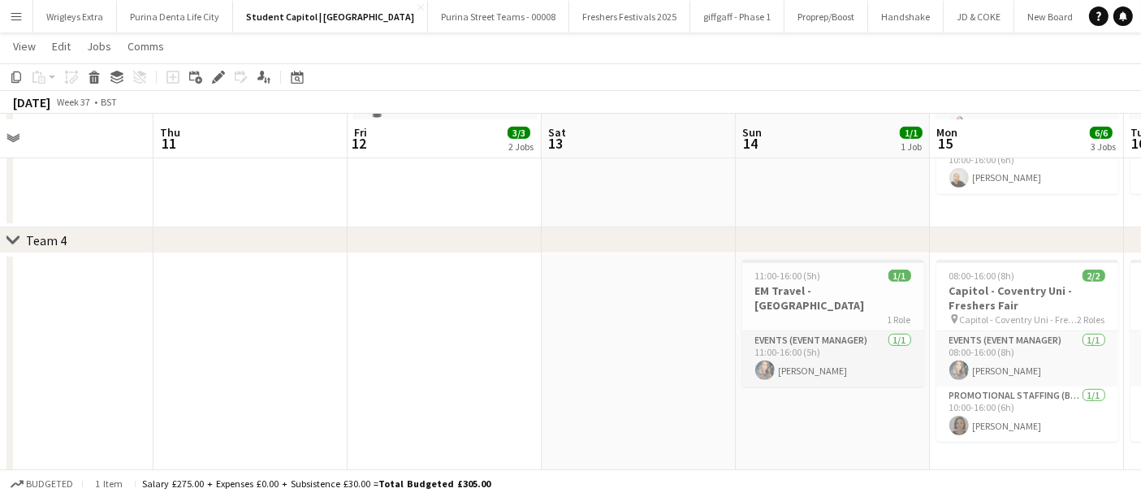
scroll to position [742, 0]
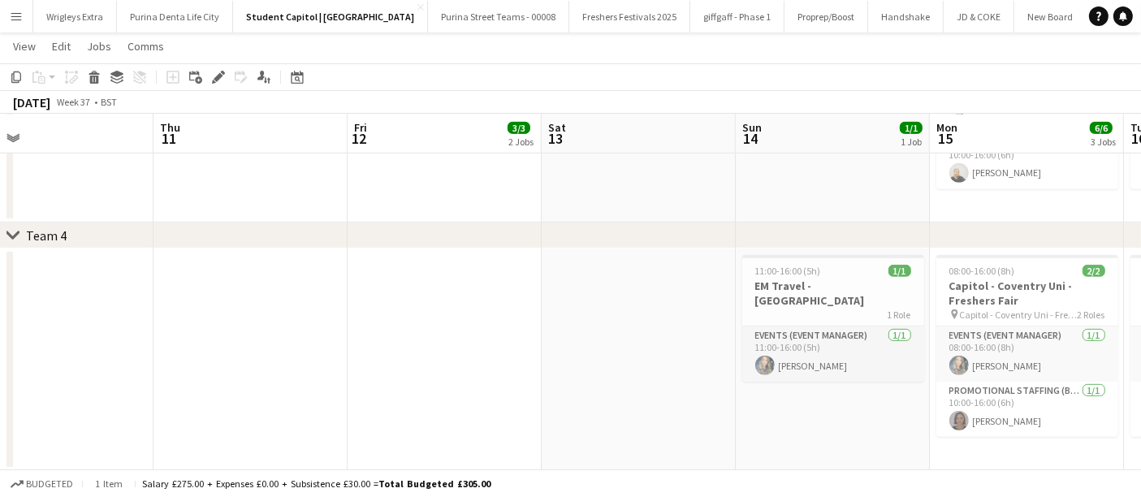
click at [512, 326] on app-date-cell at bounding box center [444, 359] width 194 height 222
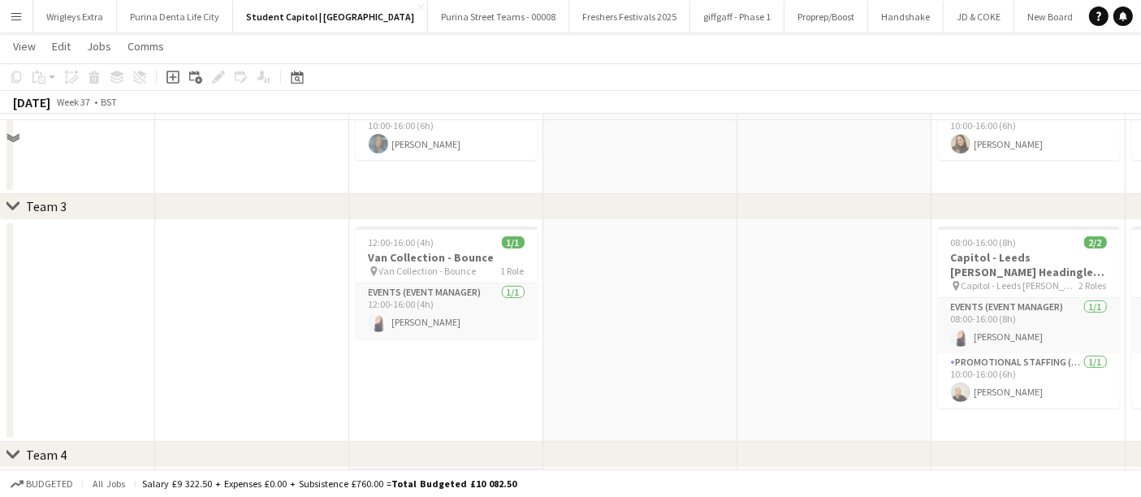
scroll to position [472, 0]
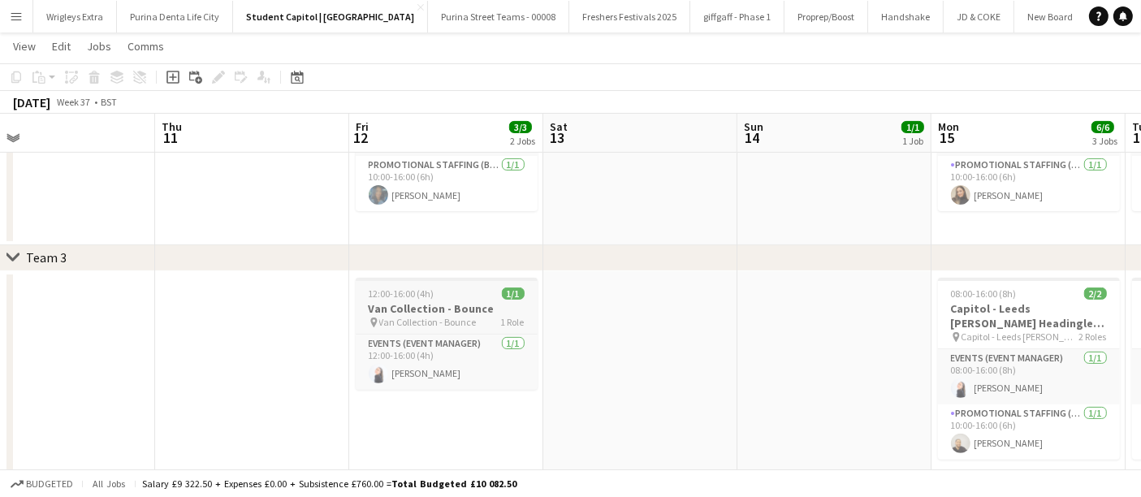
click at [461, 305] on h3 "Van Collection - Bounce" at bounding box center [447, 308] width 182 height 15
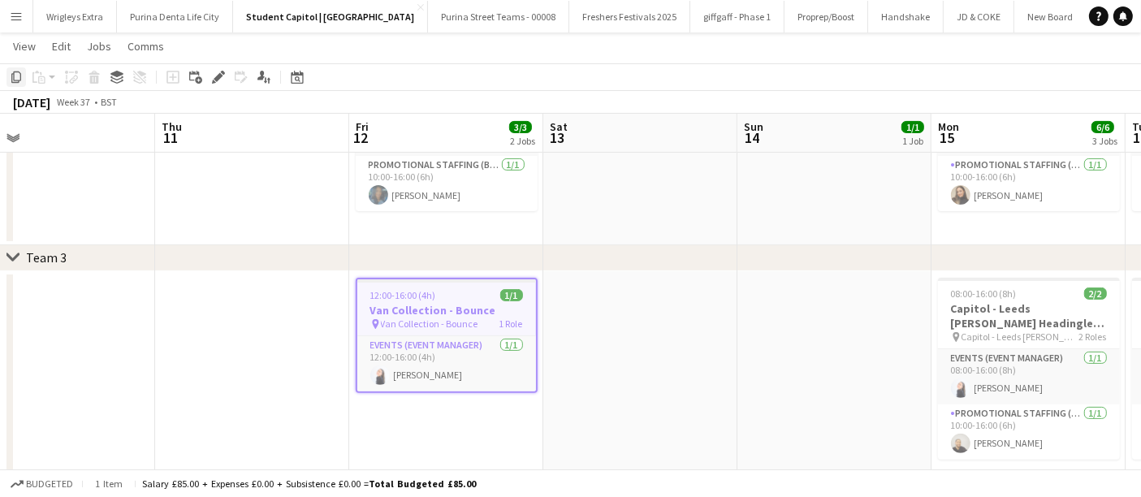
click at [12, 76] on icon "Copy" at bounding box center [16, 77] width 13 height 13
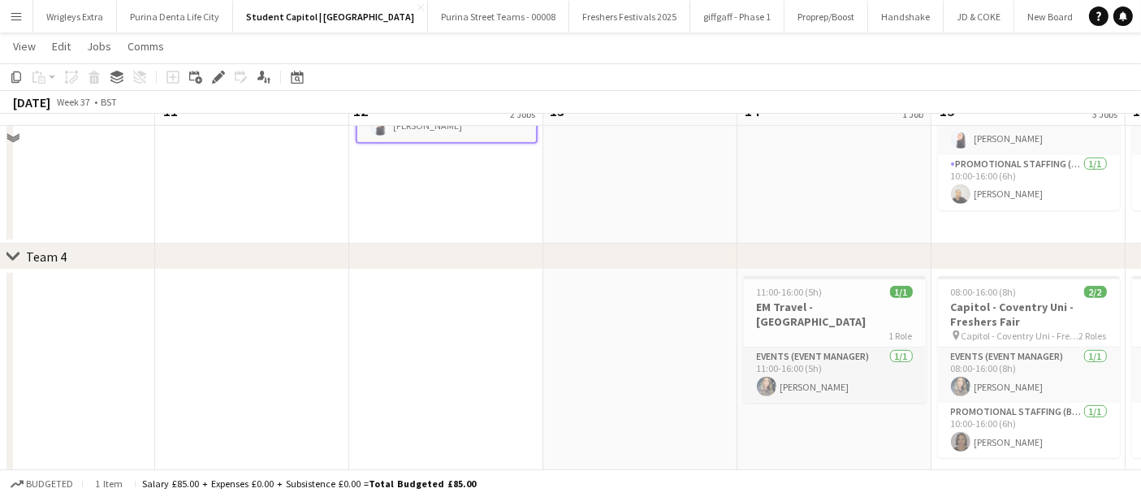
scroll to position [742, 0]
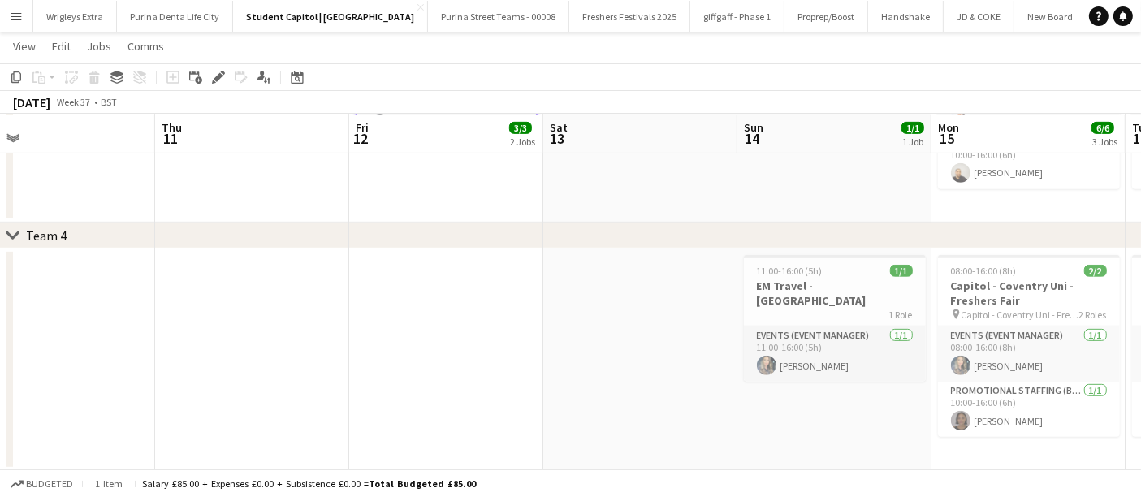
click at [478, 286] on app-date-cell at bounding box center [446, 359] width 194 height 222
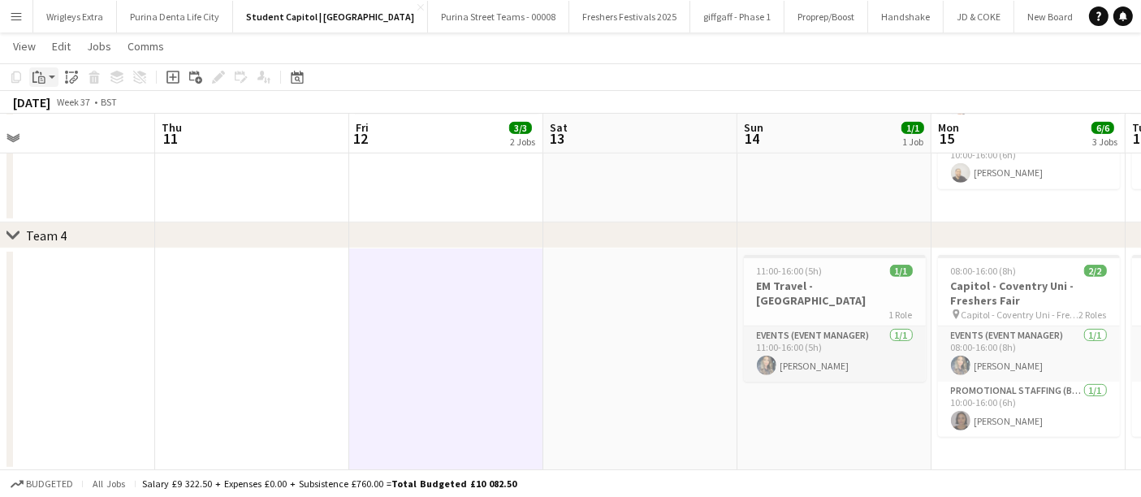
click at [36, 77] on icon "Paste" at bounding box center [38, 77] width 13 height 13
click at [95, 109] on link "Paste Ctrl+V" at bounding box center [119, 108] width 153 height 15
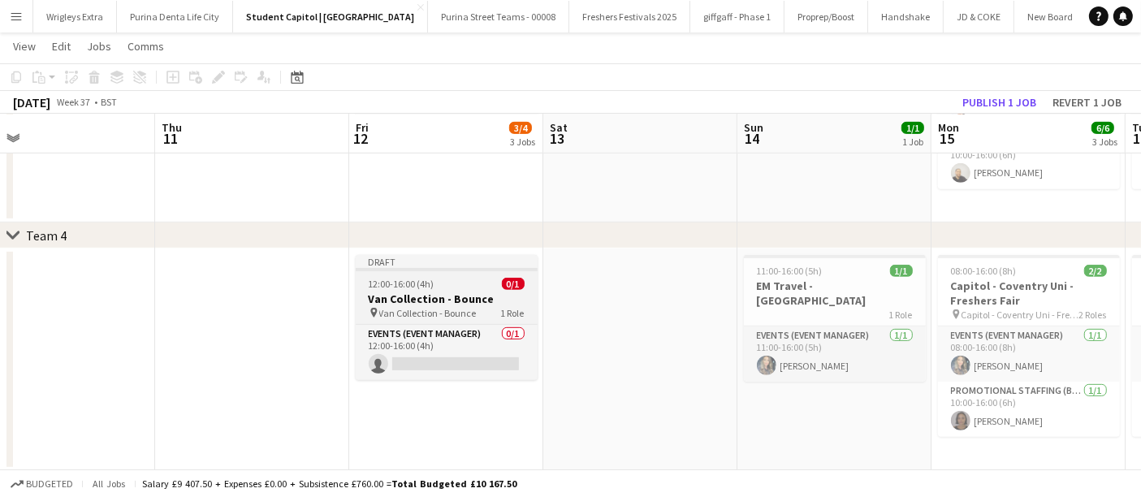
click at [457, 299] on h3 "Van Collection - Bounce" at bounding box center [447, 298] width 182 height 15
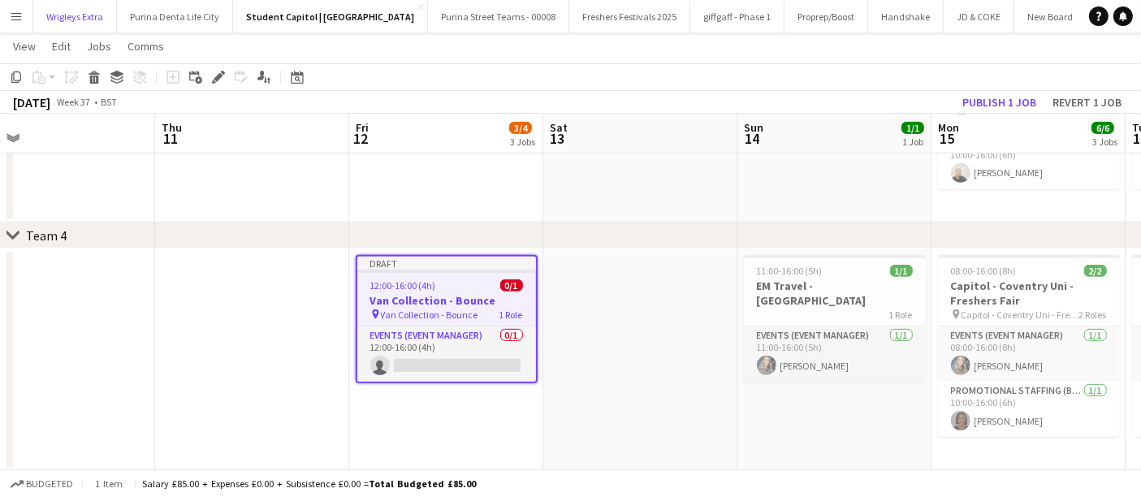
drag, startPoint x: 32, startPoint y: 16, endPoint x: 18, endPoint y: 14, distance: 14.8
click at [33, 15] on button "Wrigleys Extra Close" at bounding box center [75, 17] width 84 height 32
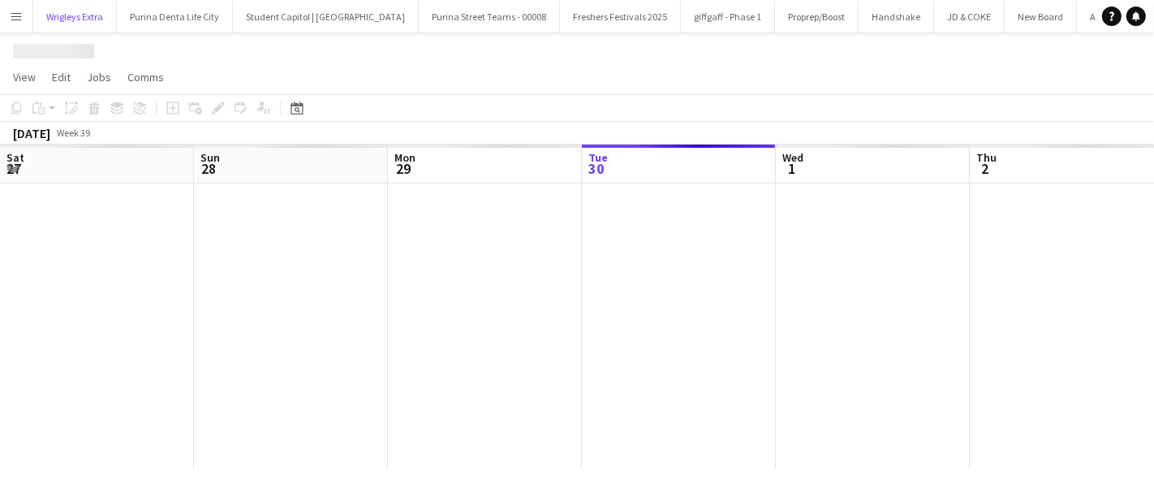
scroll to position [0, 387]
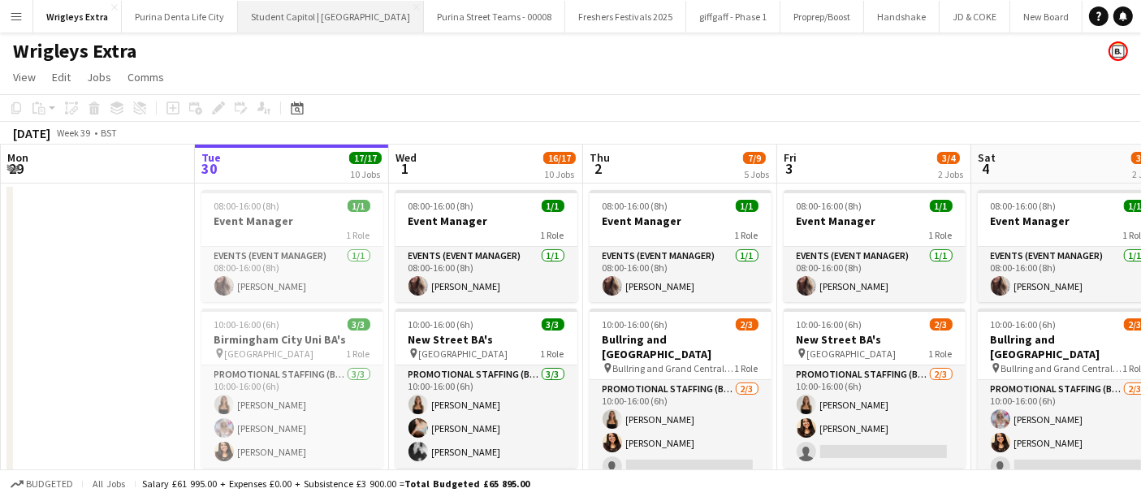
click at [302, 21] on button "Student Capitol | [GEOGRAPHIC_DATA] Close" at bounding box center [331, 17] width 186 height 32
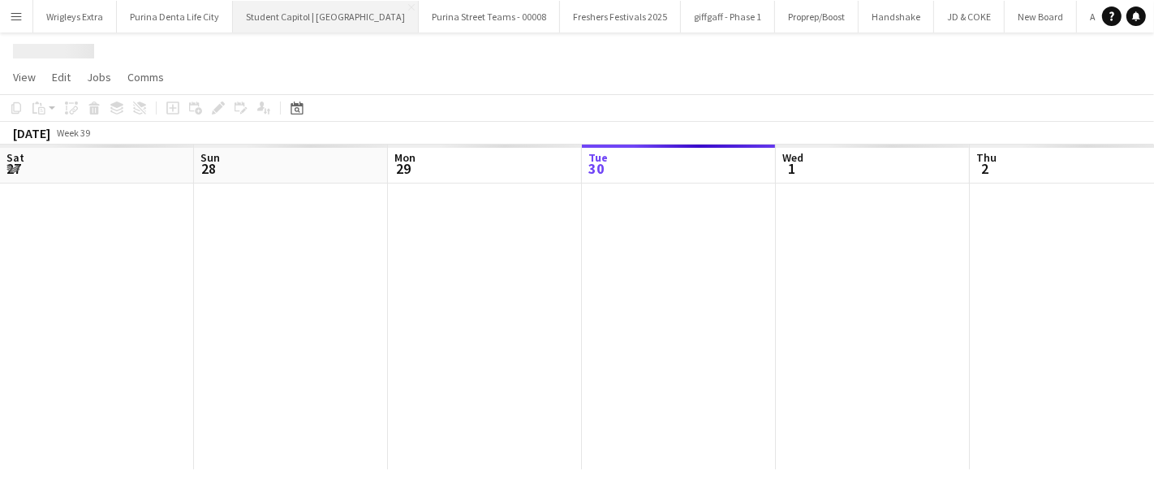
scroll to position [0, 387]
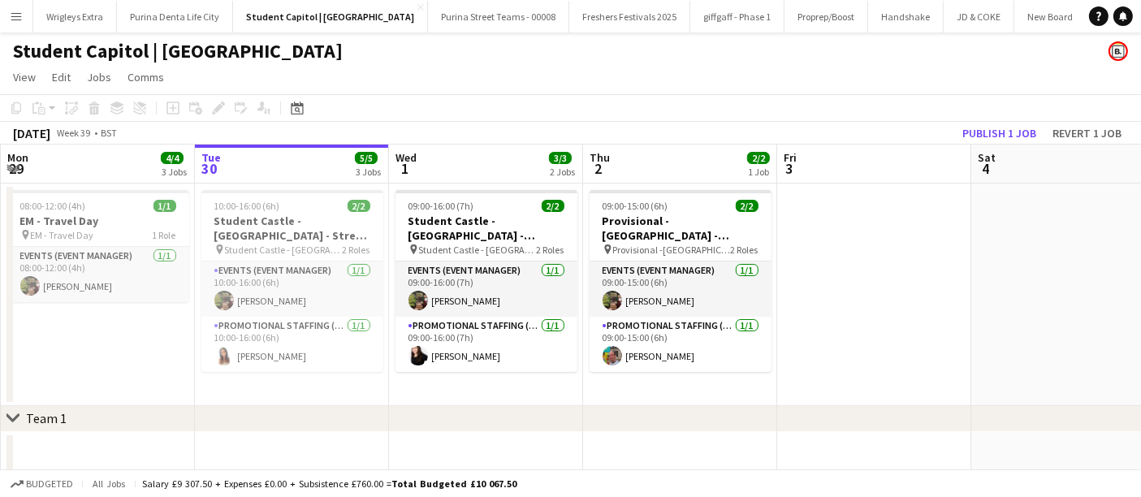
click at [18, 12] on app-icon "Menu" at bounding box center [16, 16] width 13 height 13
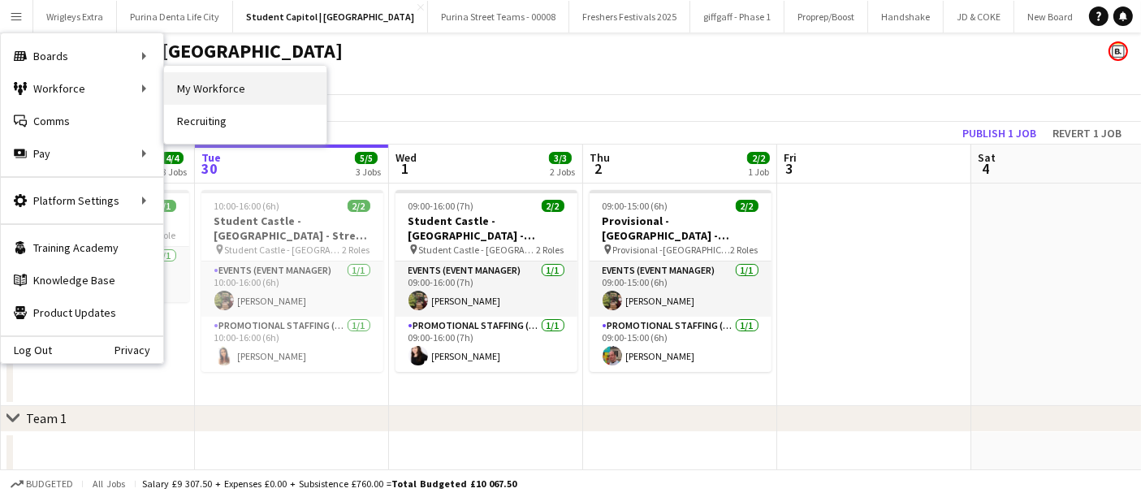
click at [242, 93] on link "My Workforce" at bounding box center [245, 88] width 162 height 32
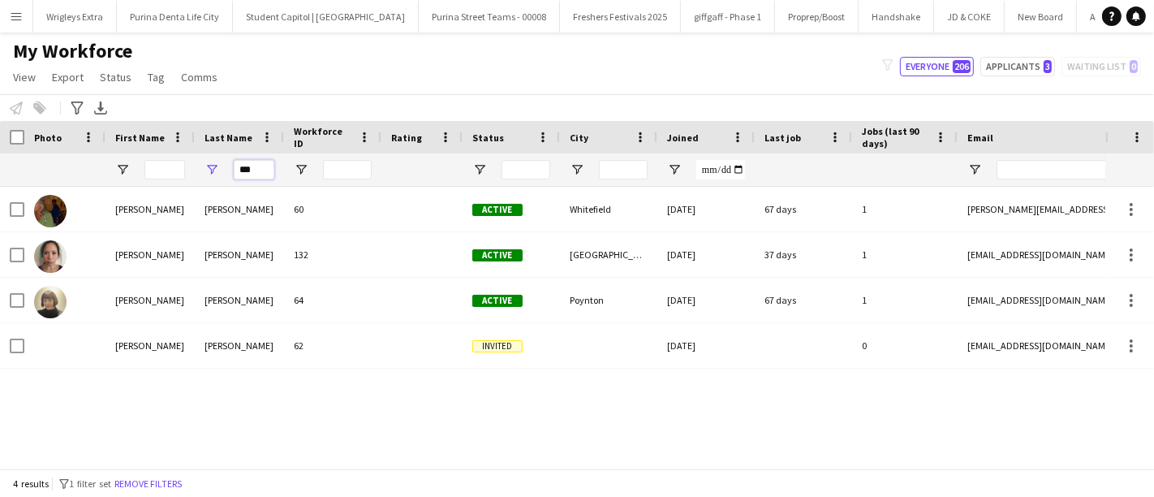
click at [257, 172] on input "***" at bounding box center [254, 169] width 41 height 19
click at [257, 170] on input "***" at bounding box center [254, 169] width 41 height 19
type input "******"
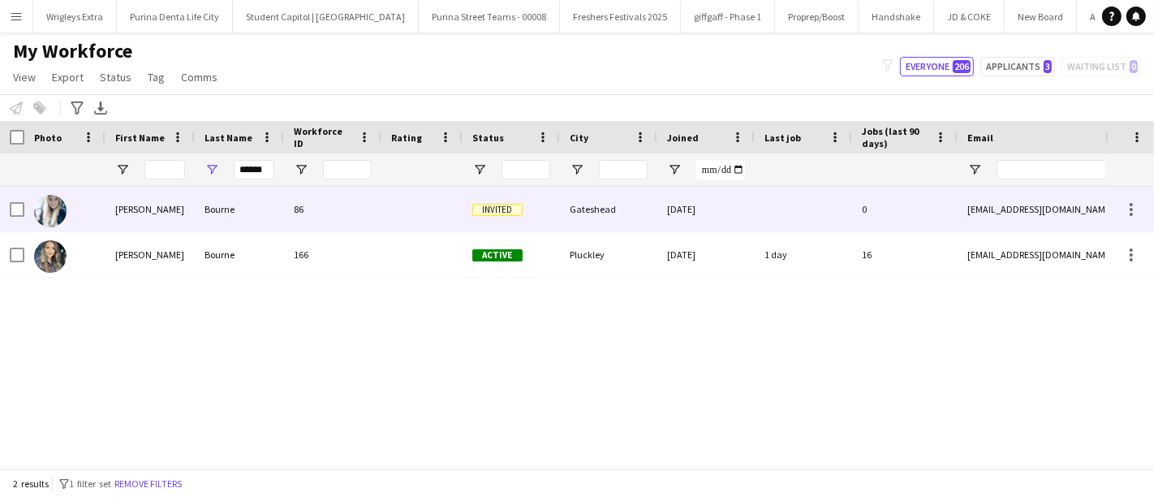
click at [248, 211] on div "Bourne" at bounding box center [239, 209] width 89 height 45
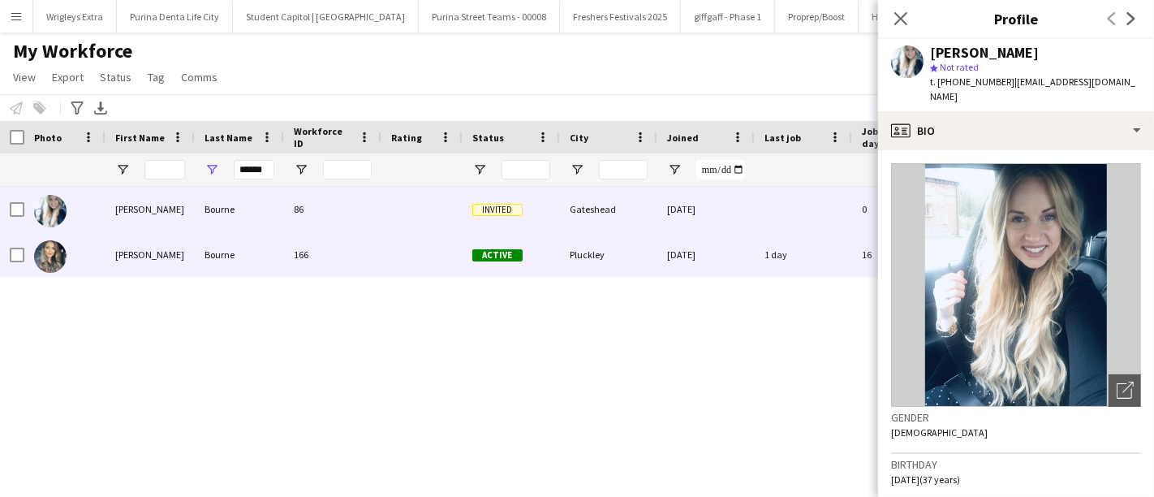
click at [225, 251] on div "Bourne" at bounding box center [239, 254] width 89 height 45
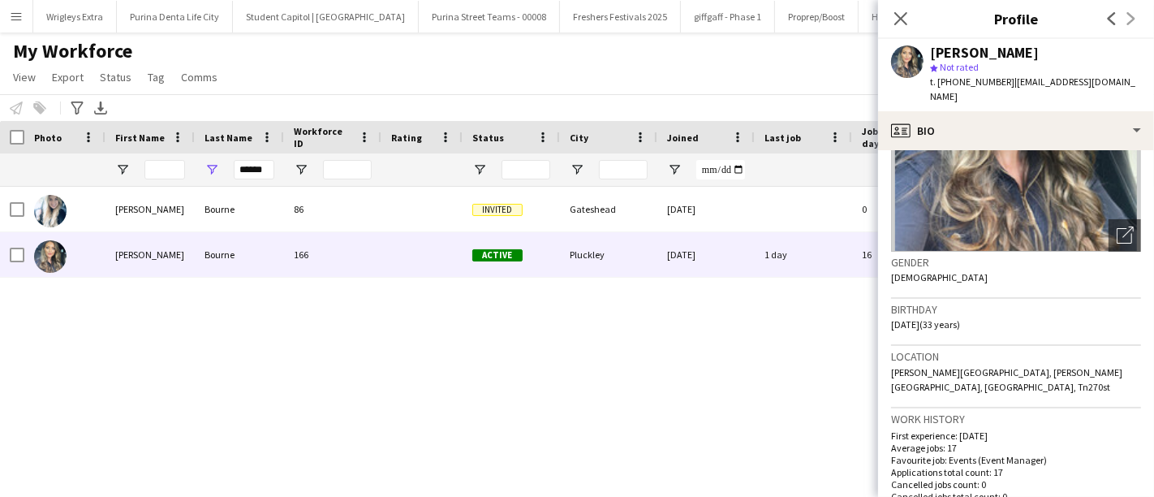
scroll to position [180, 0]
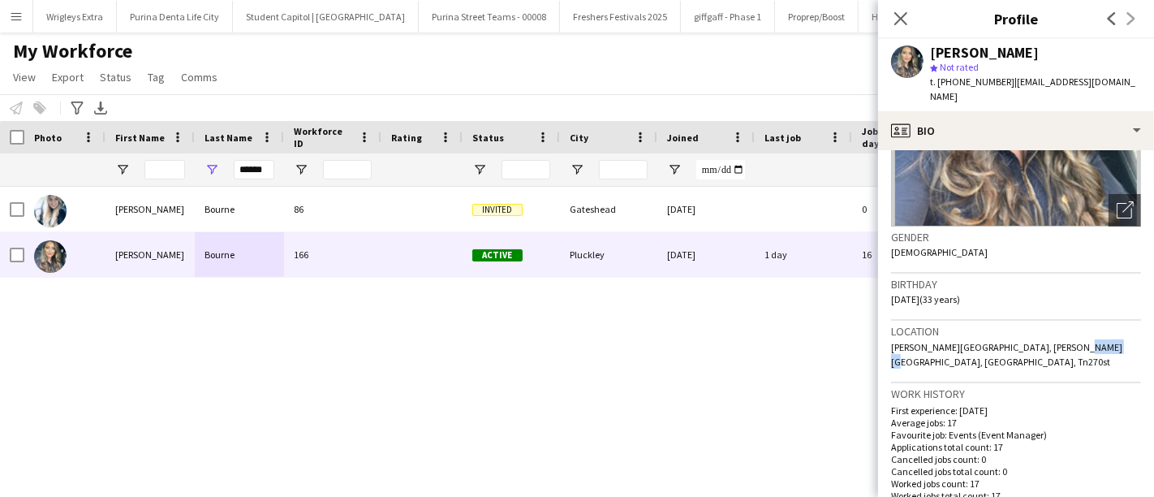
drag, startPoint x: 1087, startPoint y: 344, endPoint x: 1062, endPoint y: 347, distance: 25.3
click at [1055, 343] on div "Location [PERSON_NAME][GEOGRAPHIC_DATA], [PERSON_NAME][GEOGRAPHIC_DATA], [GEOGR…" at bounding box center [1016, 352] width 250 height 63
copy span "Tn270st"
click at [904, 15] on icon at bounding box center [900, 18] width 15 height 15
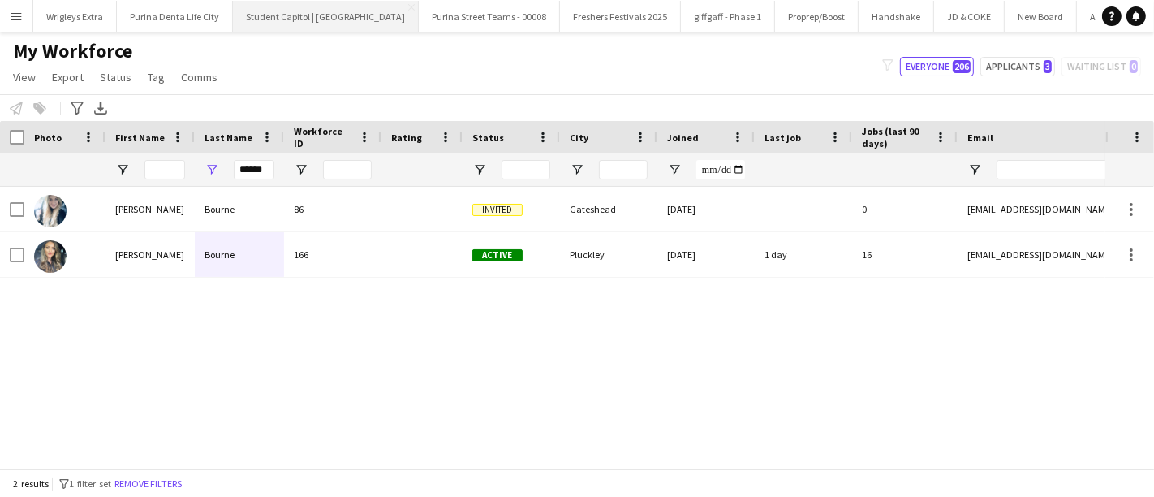
click at [352, 16] on button "Student Capitol | [GEOGRAPHIC_DATA] Close" at bounding box center [326, 17] width 186 height 32
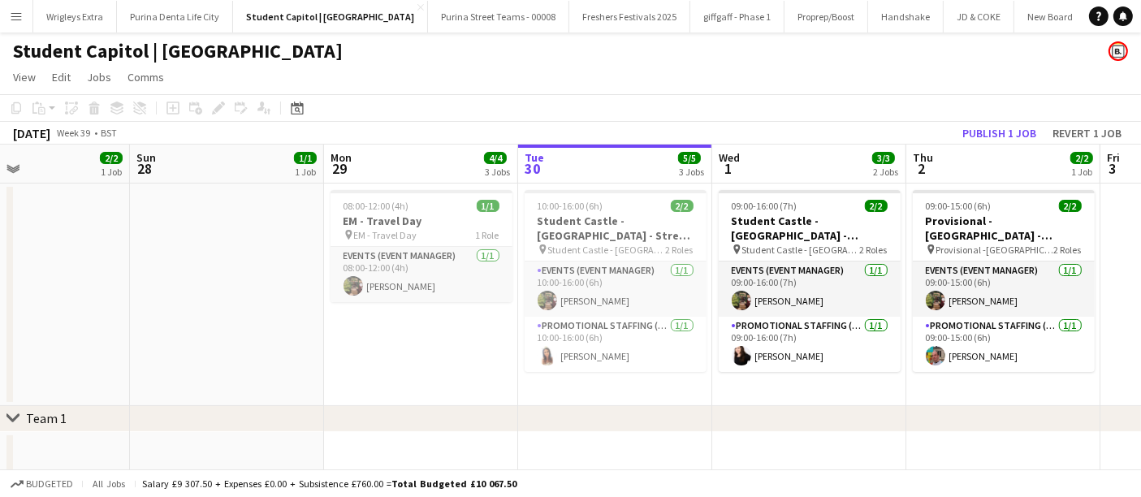
scroll to position [0, 451]
drag, startPoint x: 123, startPoint y: 356, endPoint x: 447, endPoint y: 357, distance: 324.7
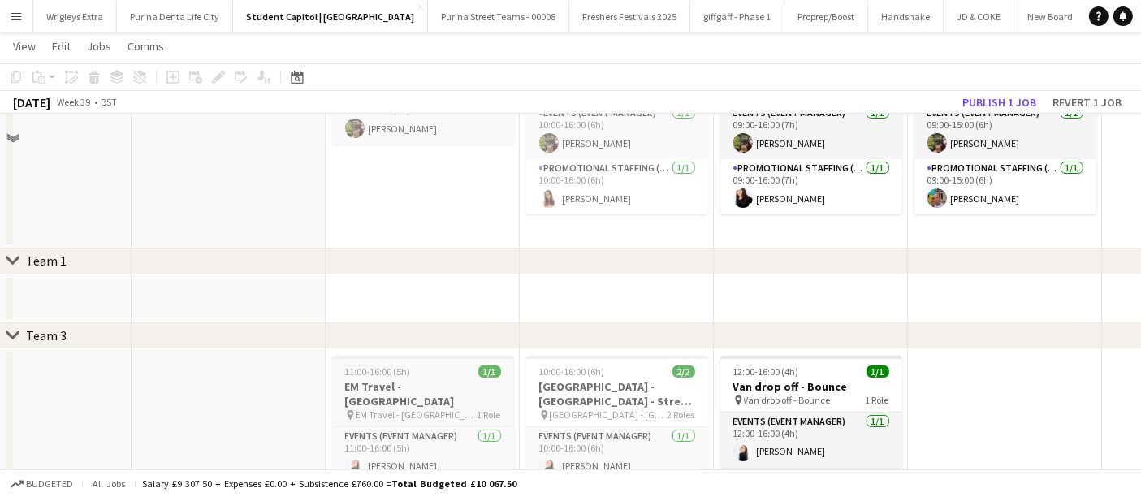
scroll to position [180, 0]
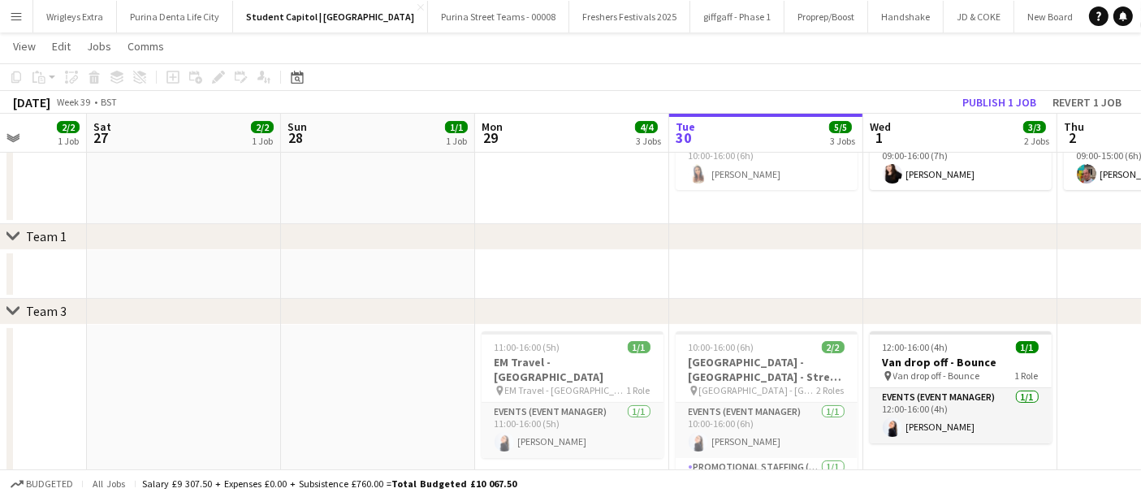
drag, startPoint x: 242, startPoint y: 290, endPoint x: 740, endPoint y: 296, distance: 497.7
click at [753, 288] on app-calendar-viewport "Thu 25 4/4 2 Jobs Fri 26 2/2 1 Job Sat 27 2/2 1 Job Sun 28 1/1 1 Job Mon 29 4/4…" at bounding box center [570, 339] width 1141 height 912
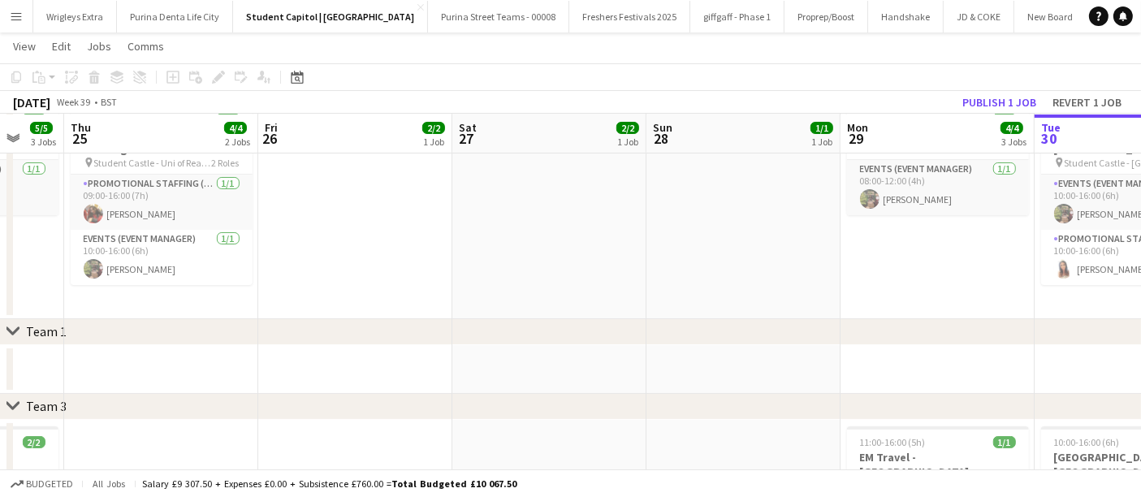
scroll to position [0, 0]
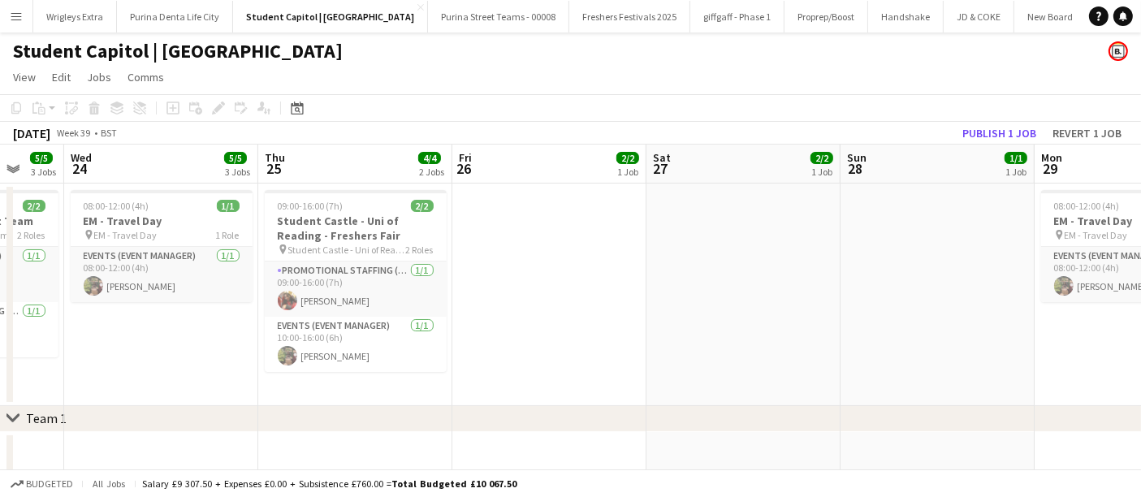
drag, startPoint x: 660, startPoint y: 318, endPoint x: 740, endPoint y: 312, distance: 80.6
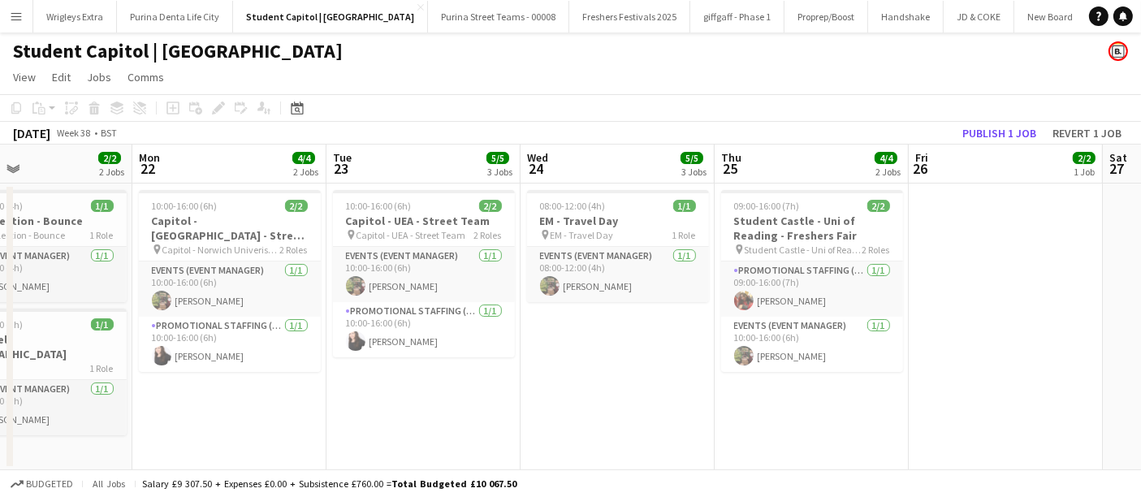
drag, startPoint x: 310, startPoint y: 386, endPoint x: 854, endPoint y: 369, distance: 544.2
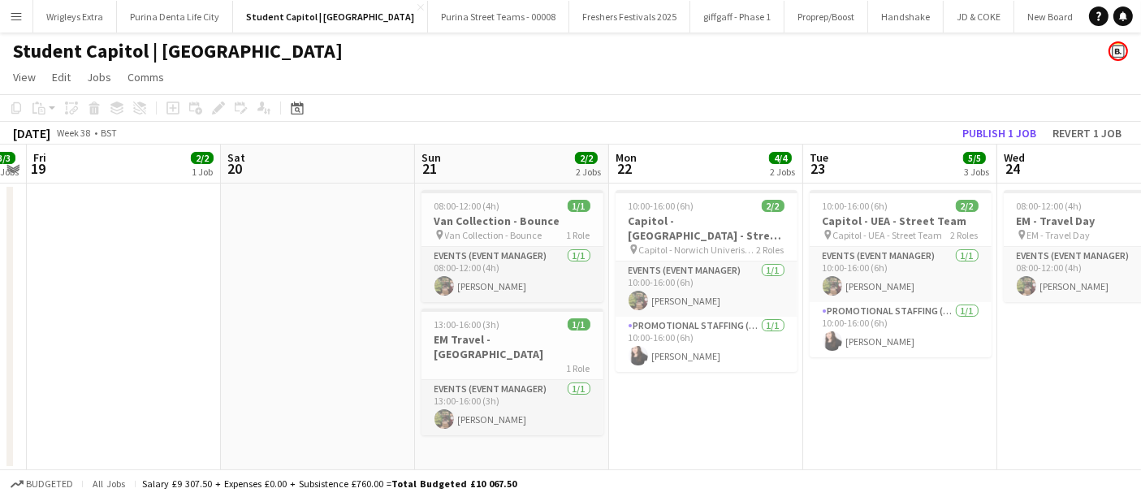
drag, startPoint x: 348, startPoint y: 335, endPoint x: 568, endPoint y: 313, distance: 221.1
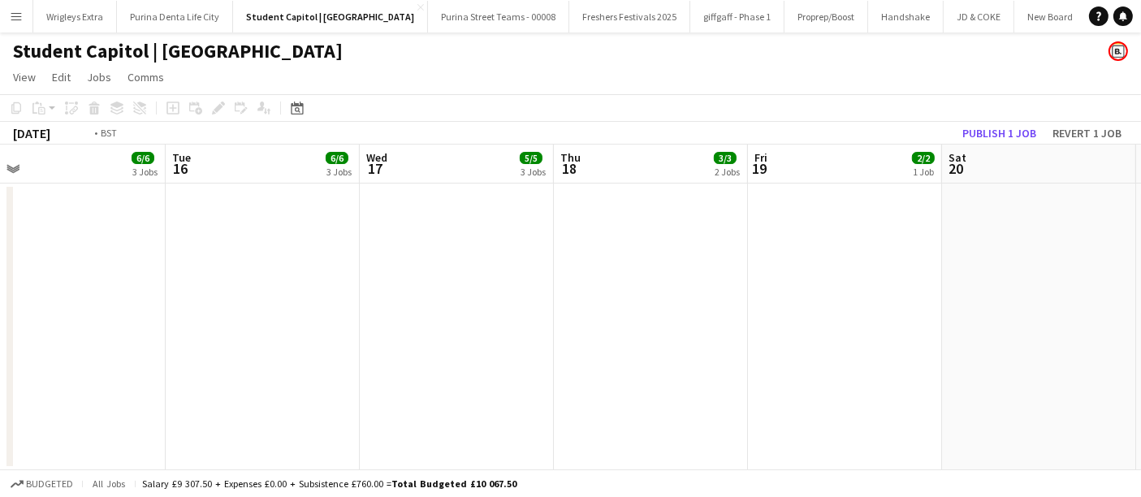
drag, startPoint x: 314, startPoint y: 327, endPoint x: 622, endPoint y: 330, distance: 307.7
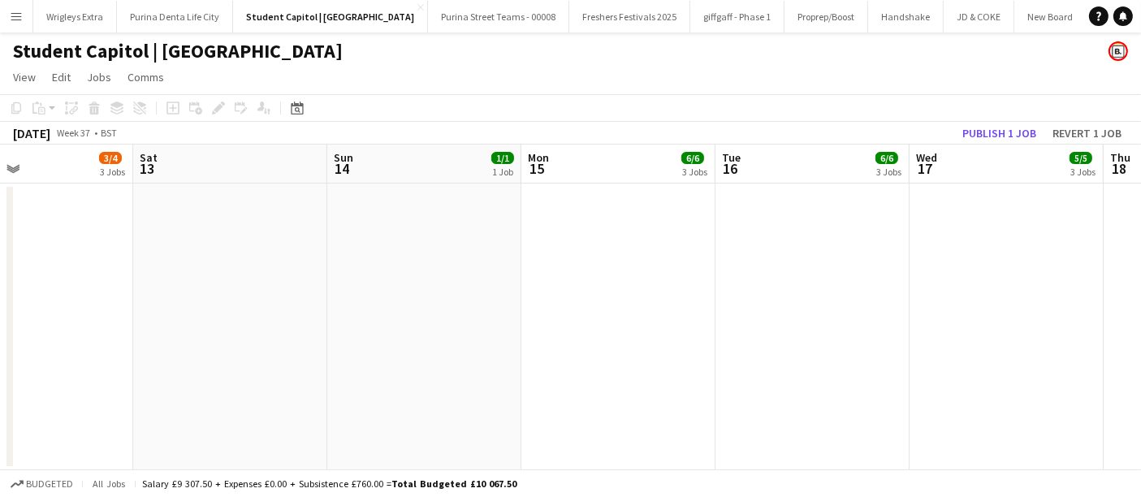
drag, startPoint x: 306, startPoint y: 334, endPoint x: 707, endPoint y: 339, distance: 401.1
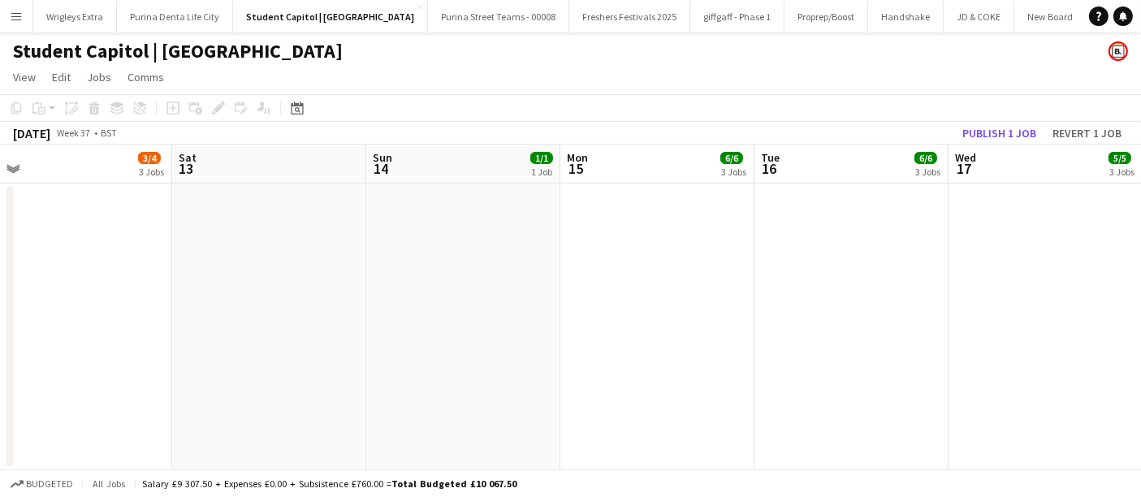
drag, startPoint x: 609, startPoint y: 343, endPoint x: -66, endPoint y: 357, distance: 674.8
drag, startPoint x: 390, startPoint y: 360, endPoint x: 176, endPoint y: 356, distance: 214.4
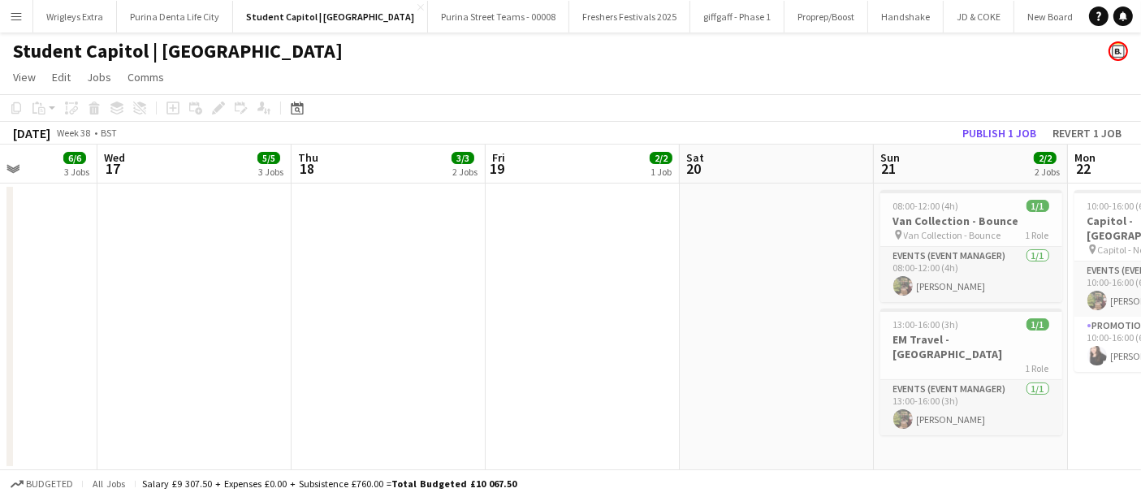
drag, startPoint x: 541, startPoint y: 351, endPoint x: 339, endPoint y: 343, distance: 202.3
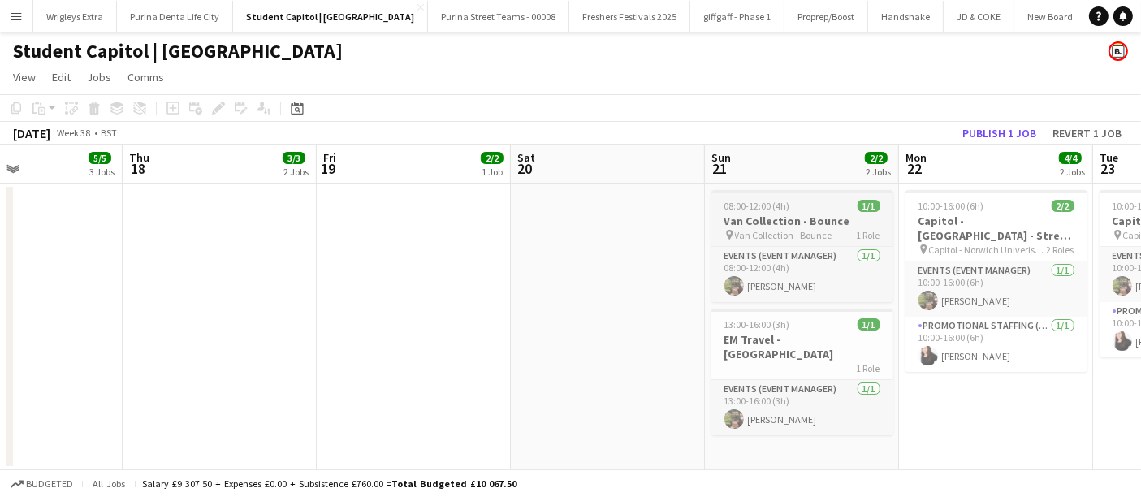
click at [806, 230] on span "Van Collection - Bounce" at bounding box center [783, 235] width 97 height 12
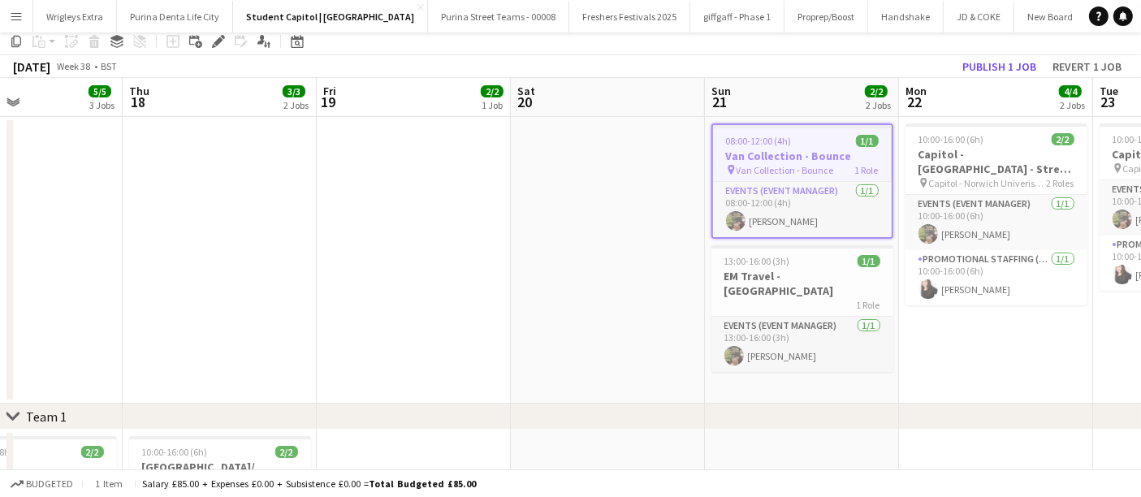
scroll to position [90, 0]
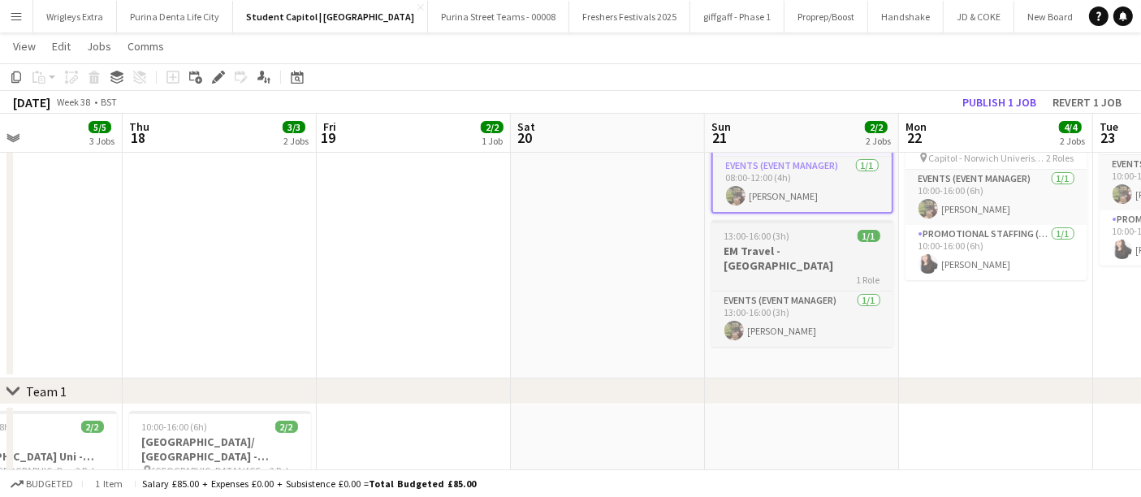
click at [812, 273] on div "1 Role" at bounding box center [802, 279] width 182 height 13
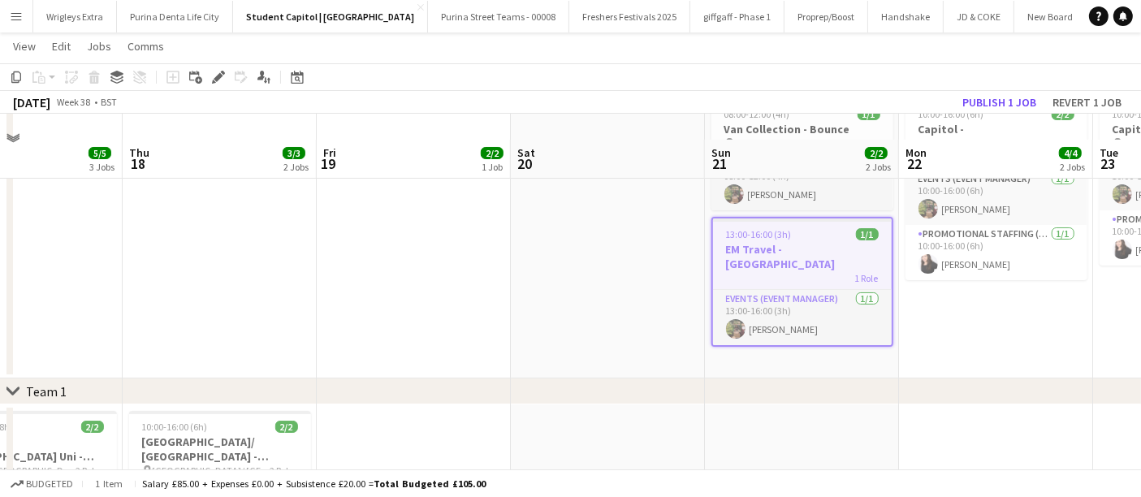
scroll to position [270, 0]
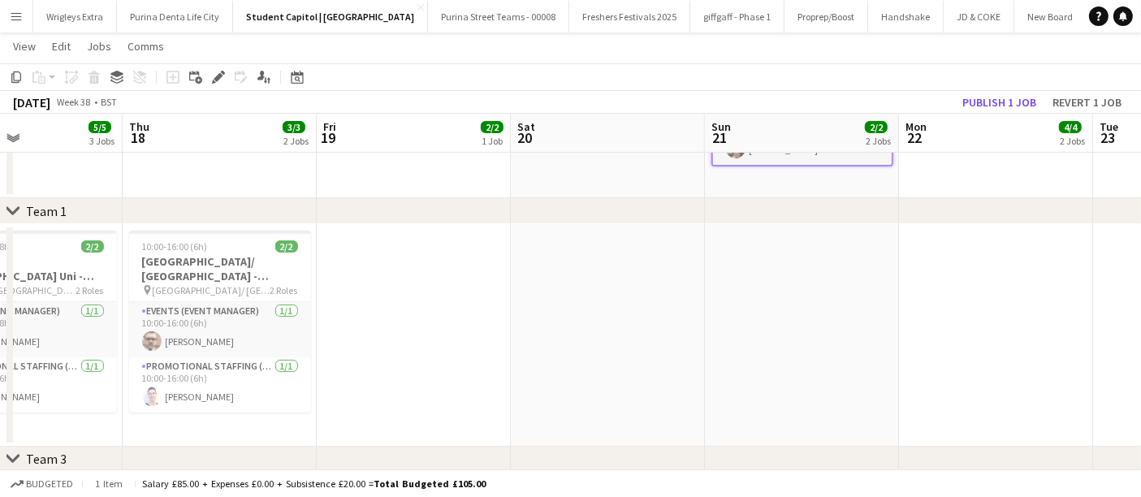
drag, startPoint x: 408, startPoint y: 350, endPoint x: 915, endPoint y: 309, distance: 509.0
click at [896, 309] on app-calendar-viewport "Sun 14 1/1 1 Job Mon 15 6/6 3 Jobs Tue 16 6/6 3 Jobs Wed 17 5/5 3 Jobs Thu 18 3…" at bounding box center [570, 368] width 1141 height 1150
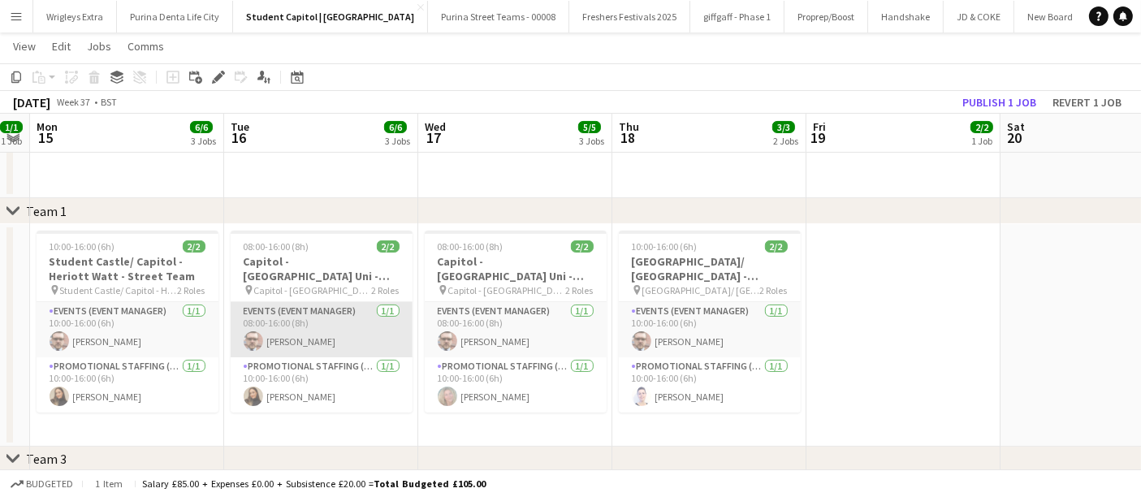
drag, startPoint x: 257, startPoint y: 352, endPoint x: 842, endPoint y: 342, distance: 585.4
click at [852, 337] on app-calendar-viewport "Sat 13 Sun 14 1/1 1 Job Mon 15 6/6 3 Jobs Tue 16 6/6 3 Jobs Wed 17 5/5 3 Jobs T…" at bounding box center [570, 368] width 1141 height 1150
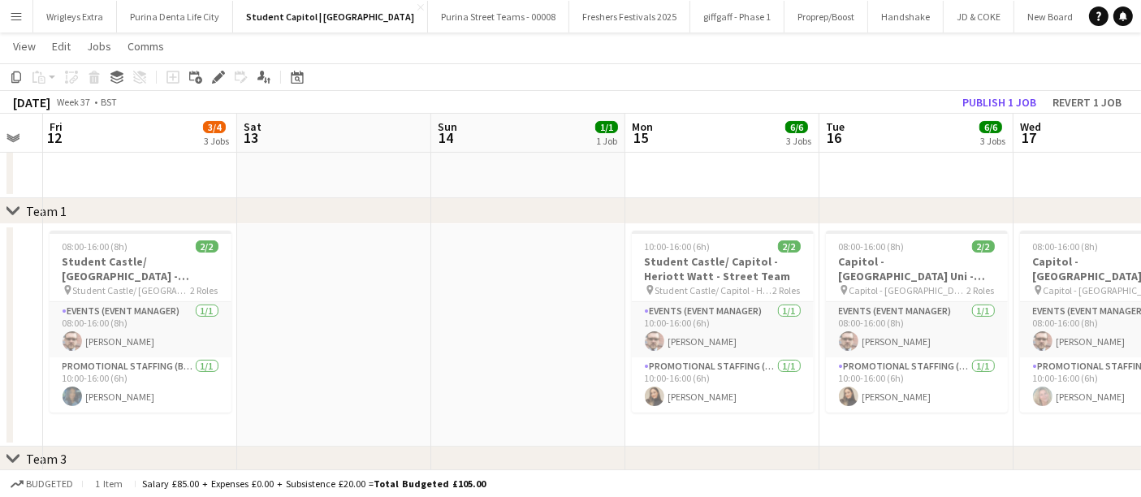
drag, startPoint x: 475, startPoint y: 365, endPoint x: 756, endPoint y: 360, distance: 280.9
click at [751, 360] on app-calendar-viewport "Wed 10 Thu 11 Fri 12 3/4 3 Jobs Sat 13 Sun 14 1/1 1 Job Mon 15 6/6 3 Jobs Tue 1…" at bounding box center [570, 368] width 1141 height 1150
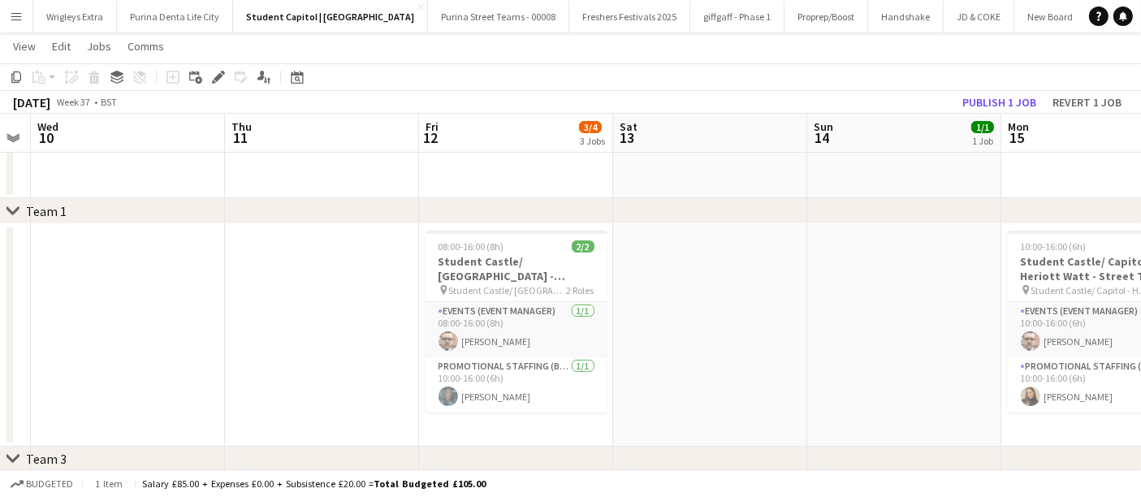
drag, startPoint x: 203, startPoint y: 348, endPoint x: 540, endPoint y: 336, distance: 337.1
click at [478, 336] on app-calendar-viewport "Mon 8 Tue 9 Wed 10 Thu 11 Fri 12 3/4 3 Jobs Sat 13 Sun 14 1/1 1 Job Mon 15 6/6 …" at bounding box center [570, 368] width 1141 height 1150
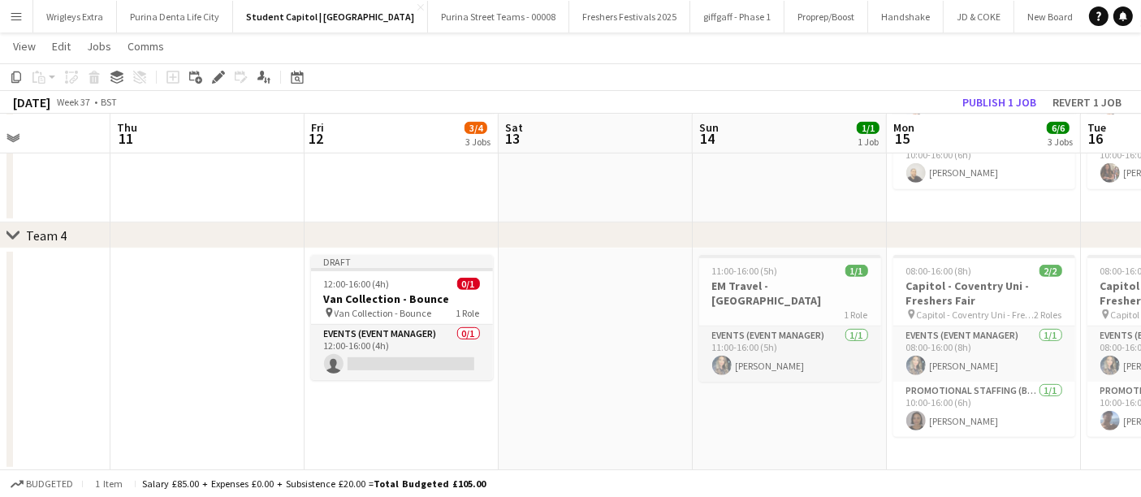
scroll to position [0, 541]
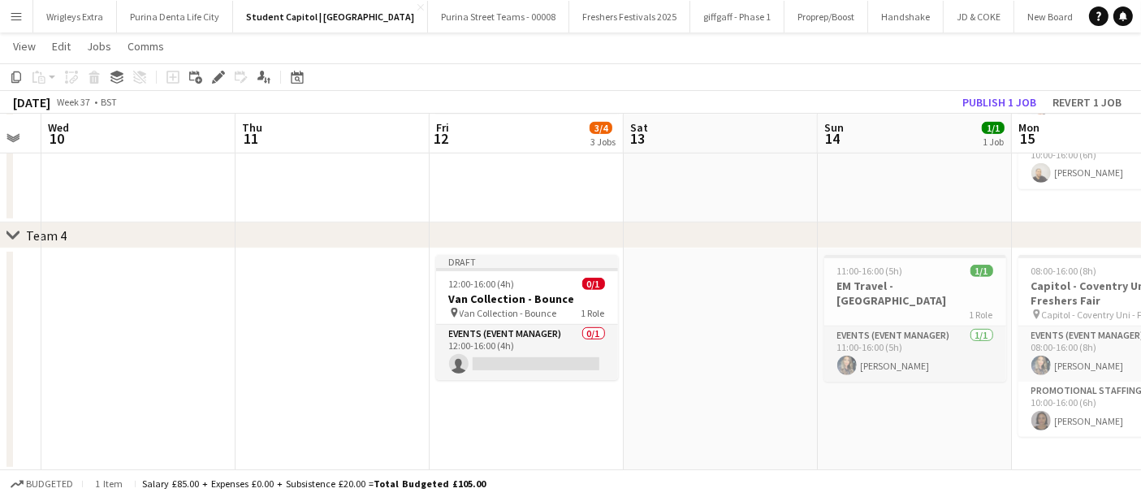
drag, startPoint x: 1003, startPoint y: 369, endPoint x: 536, endPoint y: 373, distance: 467.6
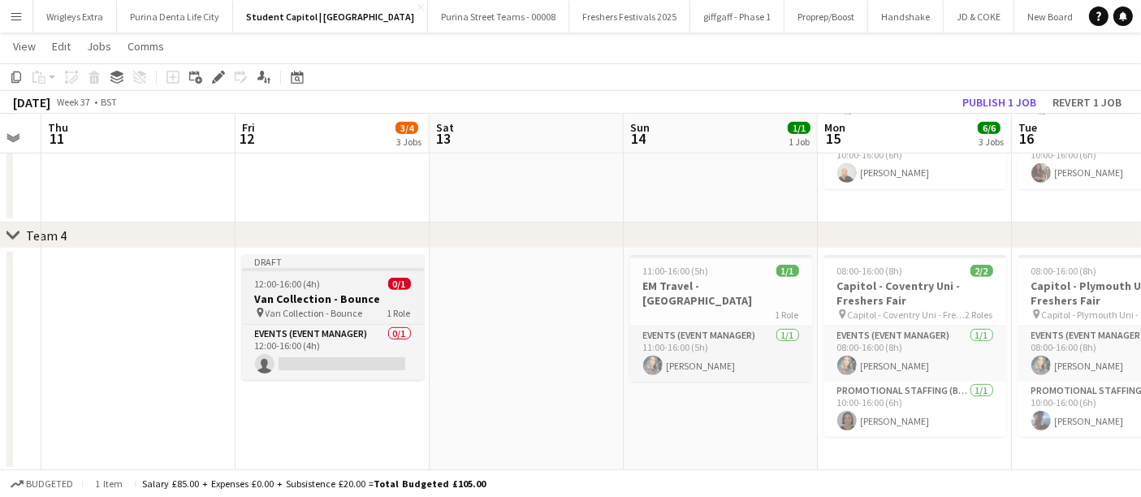
click at [341, 311] on span "Van Collection - Bounce" at bounding box center [313, 313] width 97 height 12
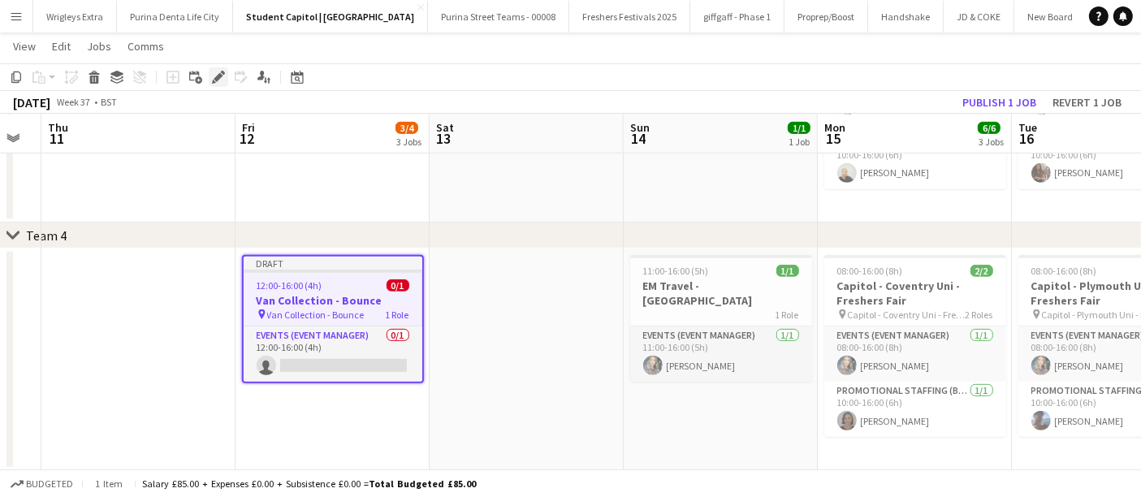
click at [215, 81] on icon at bounding box center [218, 77] width 9 height 9
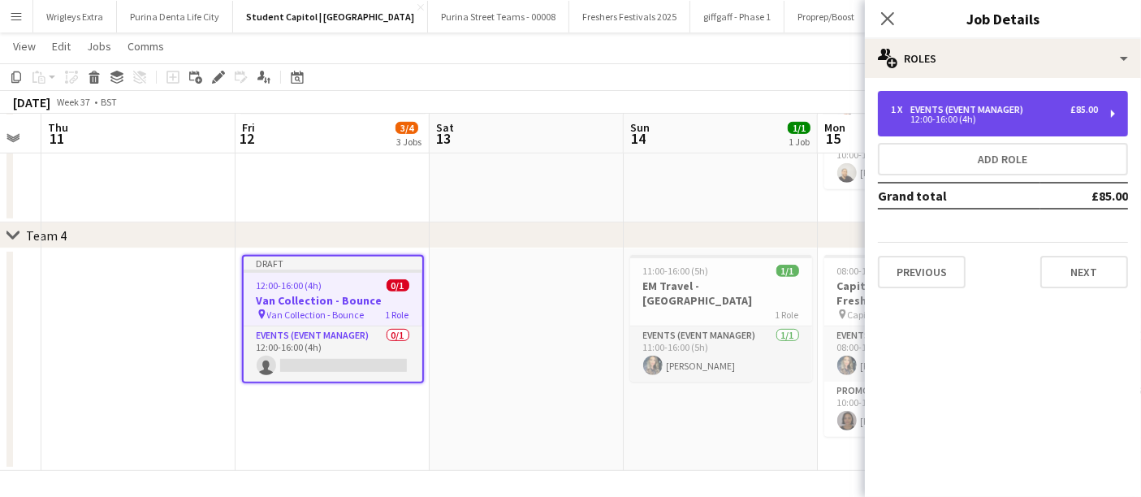
click at [1048, 121] on div "12:00-16:00 (4h)" at bounding box center [994, 119] width 207 height 8
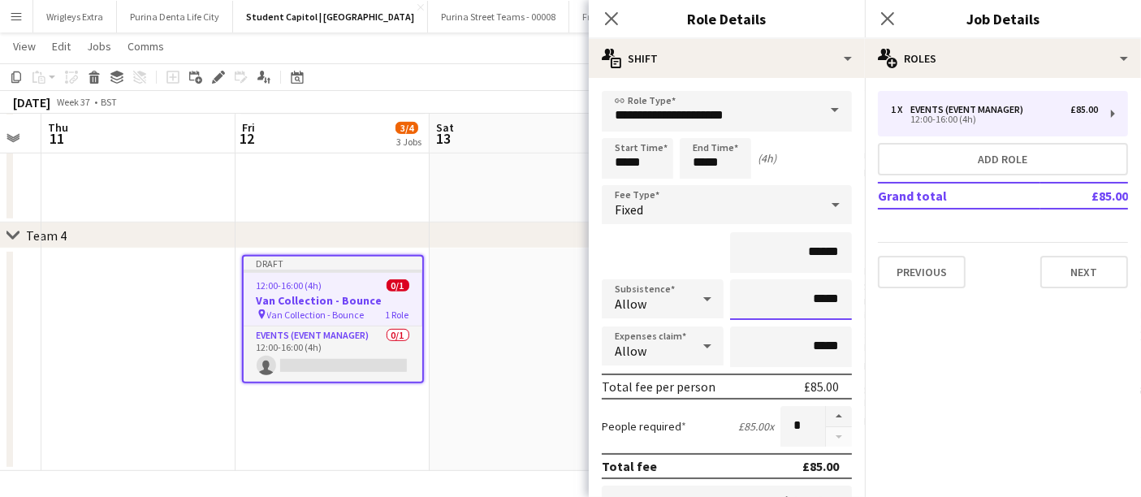
click at [796, 296] on input "*****" at bounding box center [791, 299] width 122 height 41
type input "**"
type input "******"
click at [664, 248] on div "******" at bounding box center [727, 252] width 250 height 41
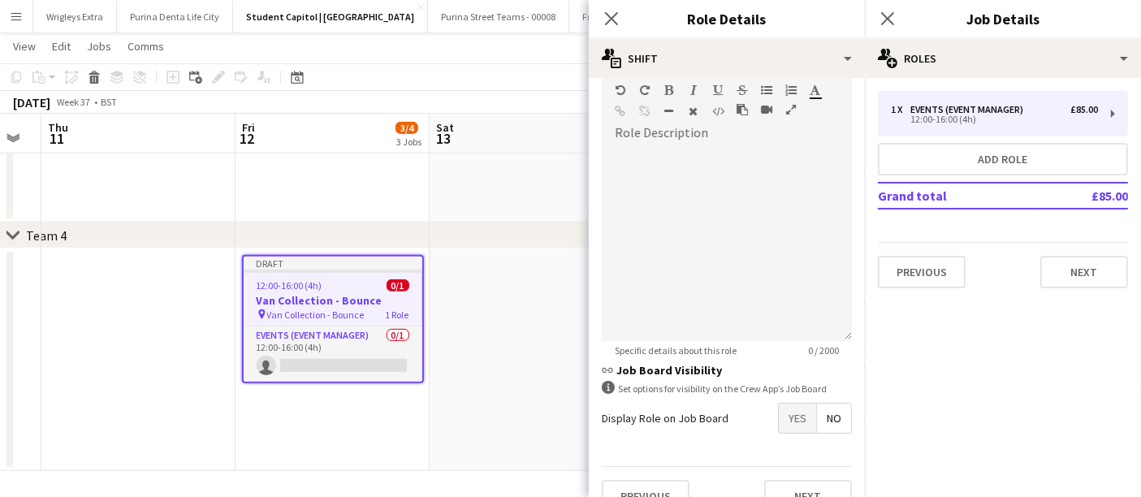
scroll to position [434, 0]
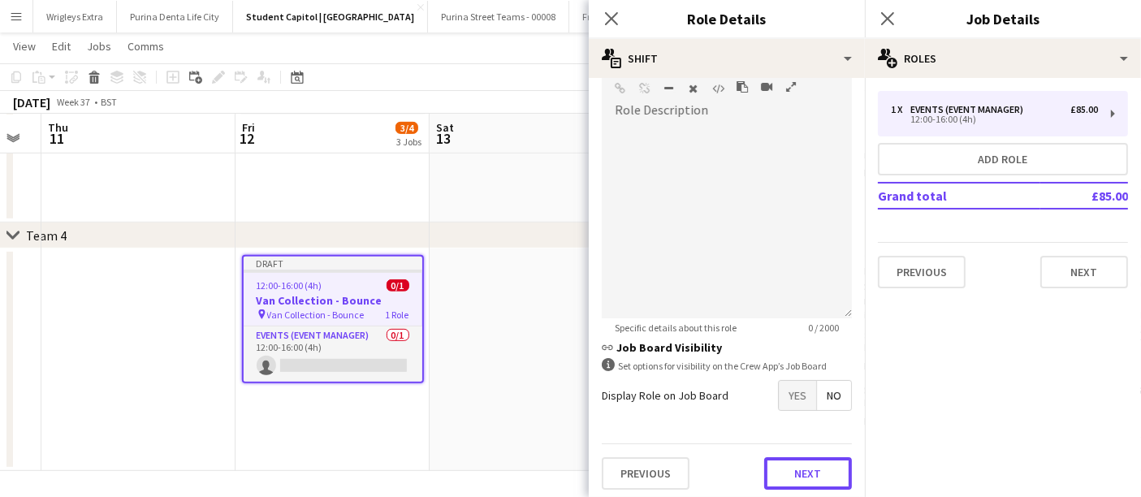
click at [813, 469] on button "Next" at bounding box center [808, 473] width 88 height 32
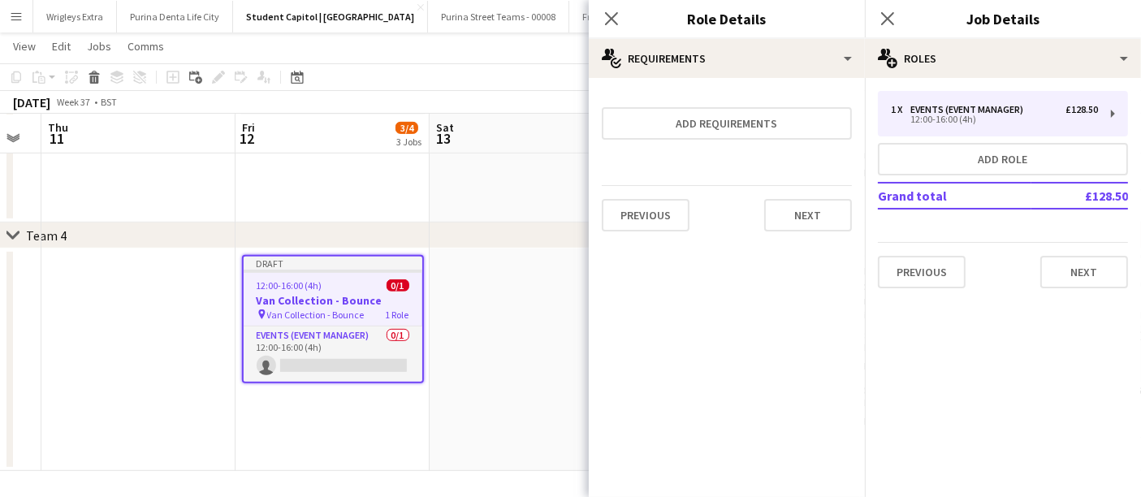
scroll to position [0, 0]
click at [818, 203] on button "Next" at bounding box center [808, 215] width 88 height 32
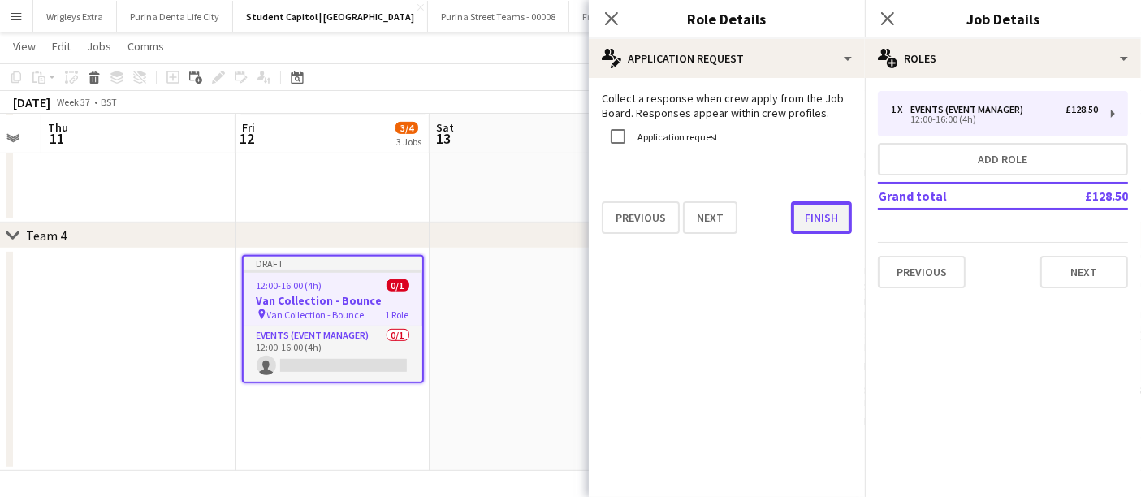
click at [835, 217] on button "Finish" at bounding box center [821, 217] width 61 height 32
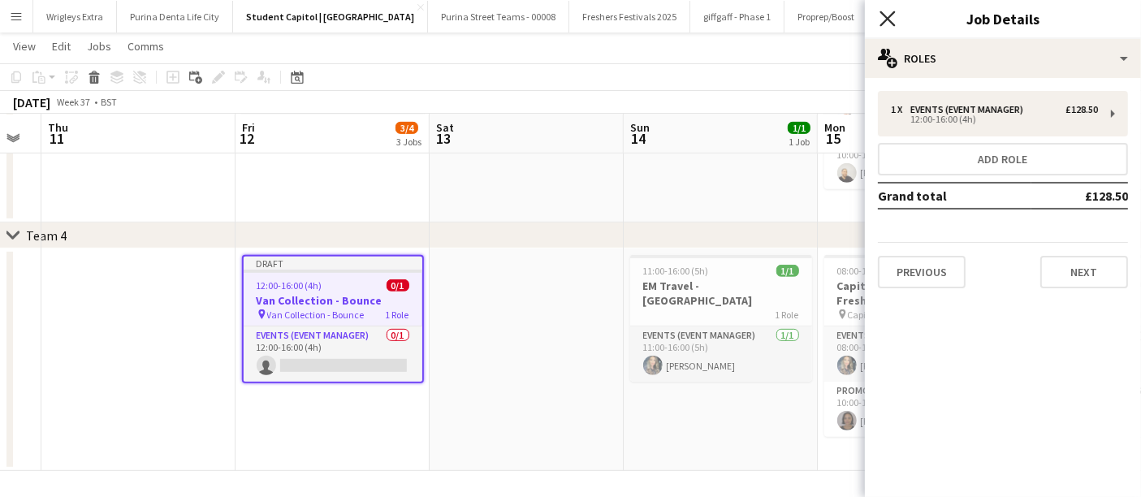
click at [882, 16] on icon "Close pop-in" at bounding box center [886, 18] width 15 height 15
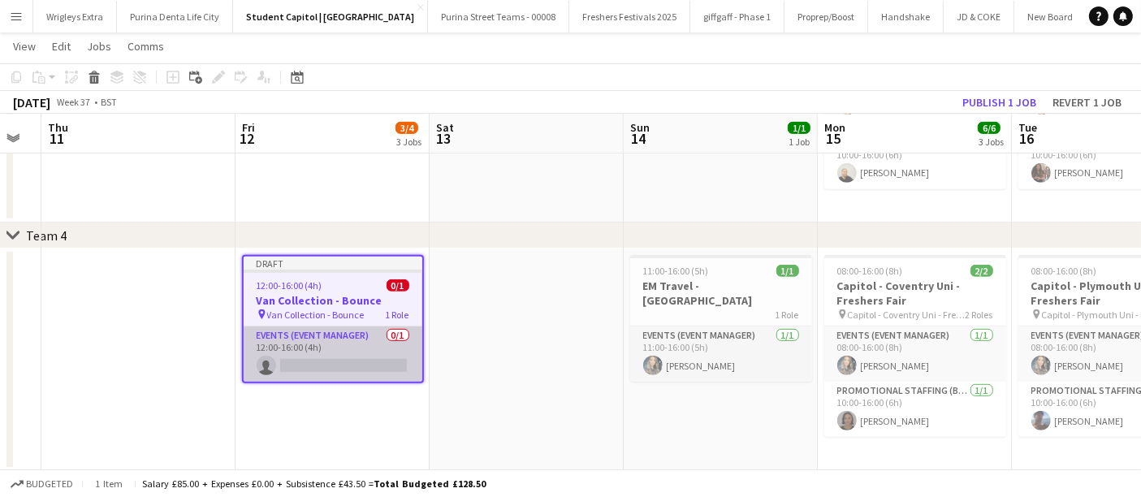
click at [369, 351] on app-card-role "Events (Event Manager) 0/1 12:00-16:00 (4h) single-neutral-actions" at bounding box center [333, 353] width 179 height 55
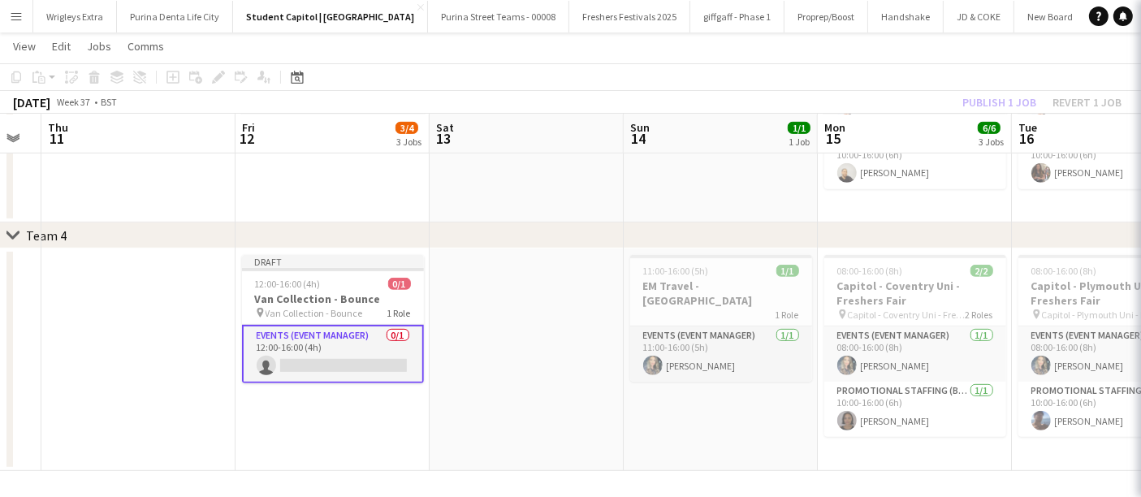
scroll to position [0, 541]
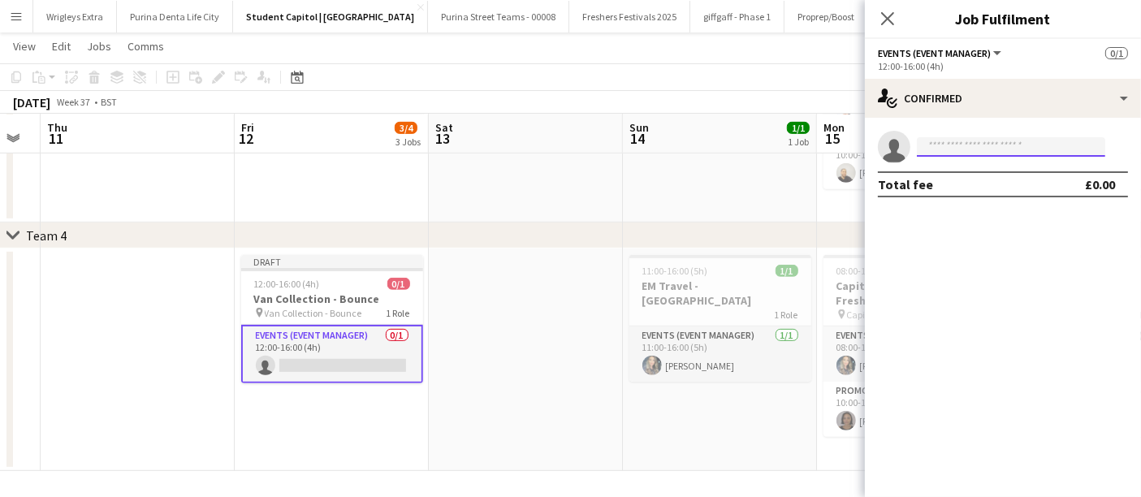
click at [1020, 142] on input at bounding box center [1011, 146] width 188 height 19
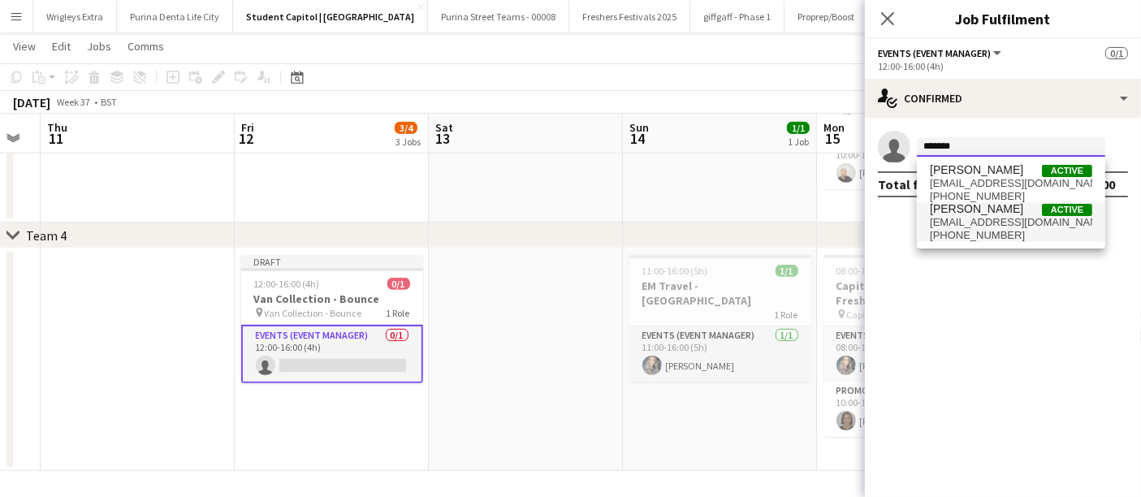
type input "*******"
click at [1018, 222] on span "[EMAIL_ADDRESS][DOMAIN_NAME]" at bounding box center [1011, 222] width 162 height 13
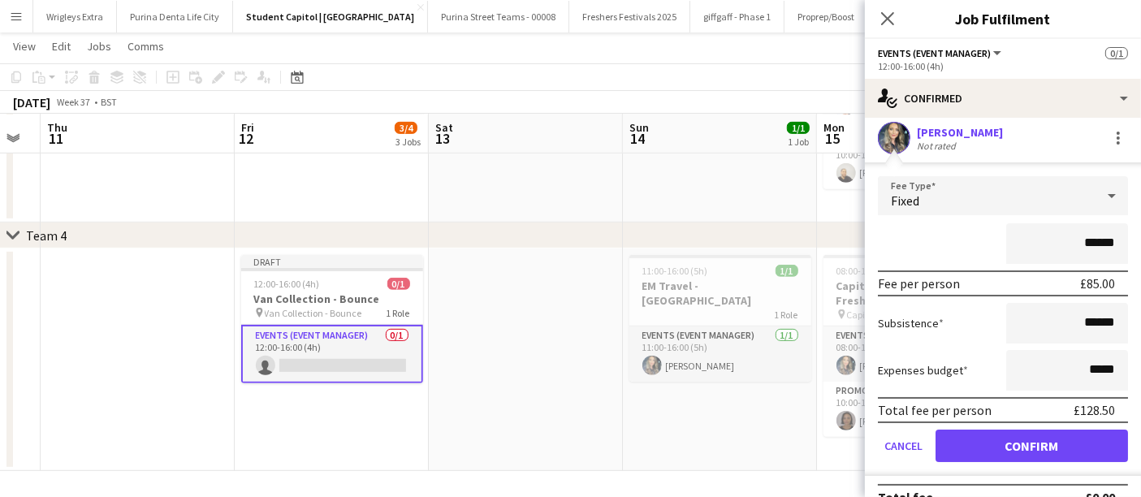
scroll to position [0, 0]
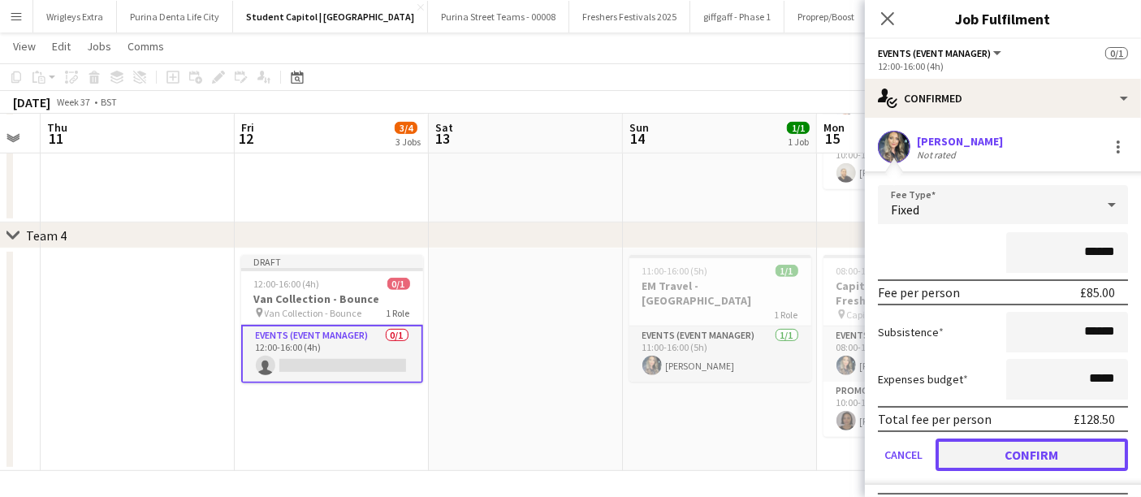
click at [1051, 451] on button "Confirm" at bounding box center [1031, 454] width 192 height 32
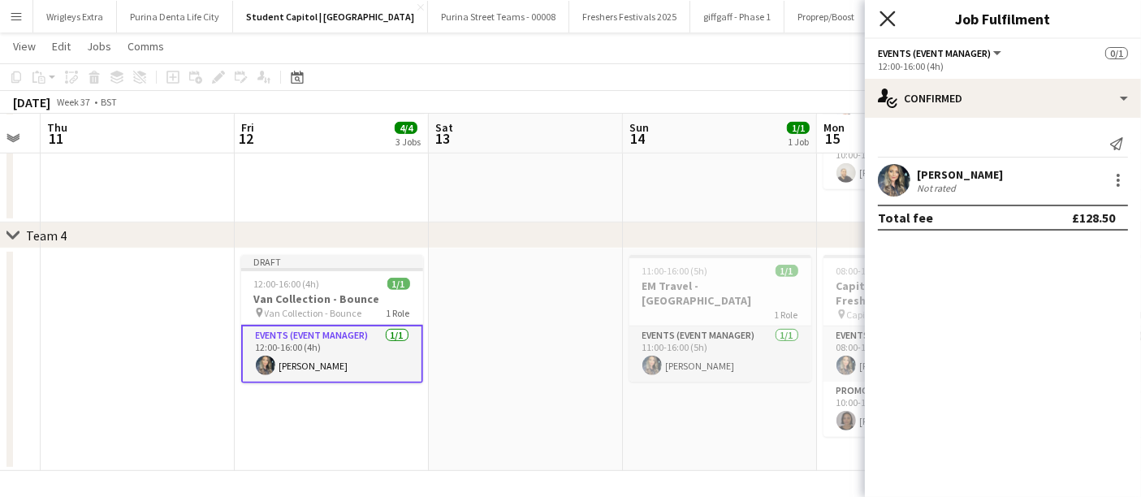
click at [886, 17] on icon at bounding box center [886, 18] width 15 height 15
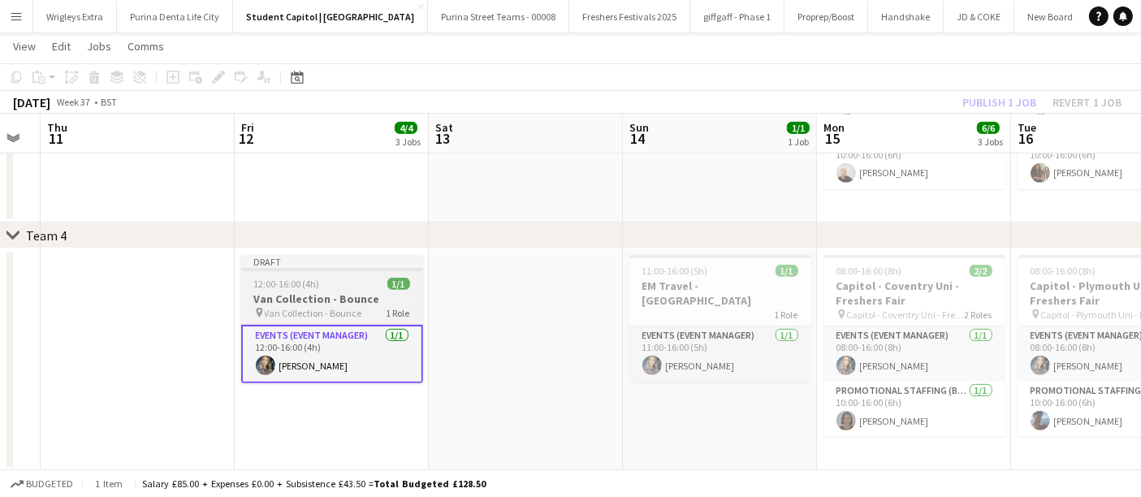
click at [354, 298] on h3 "Van Collection - Bounce" at bounding box center [332, 298] width 182 height 15
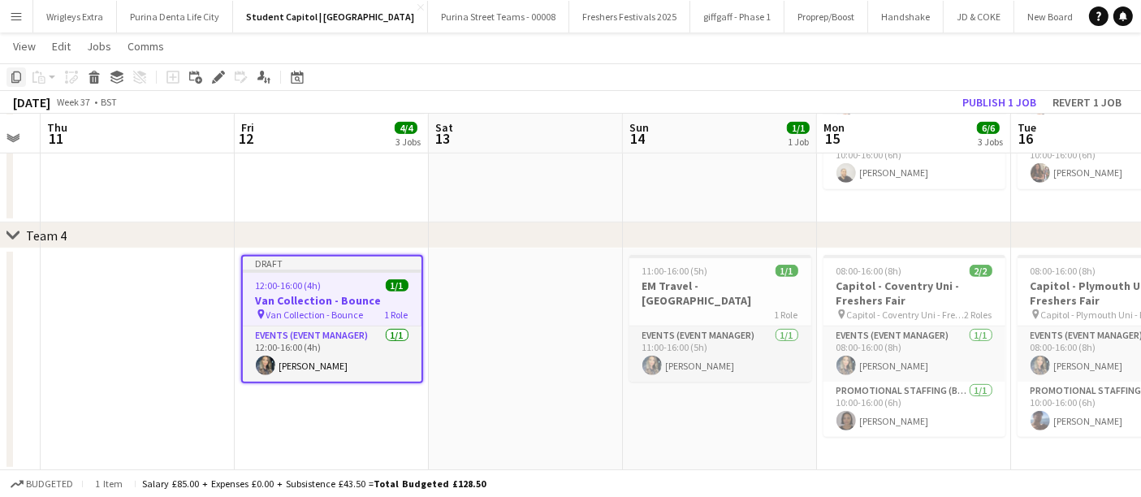
click at [14, 75] on icon "Copy" at bounding box center [16, 77] width 13 height 13
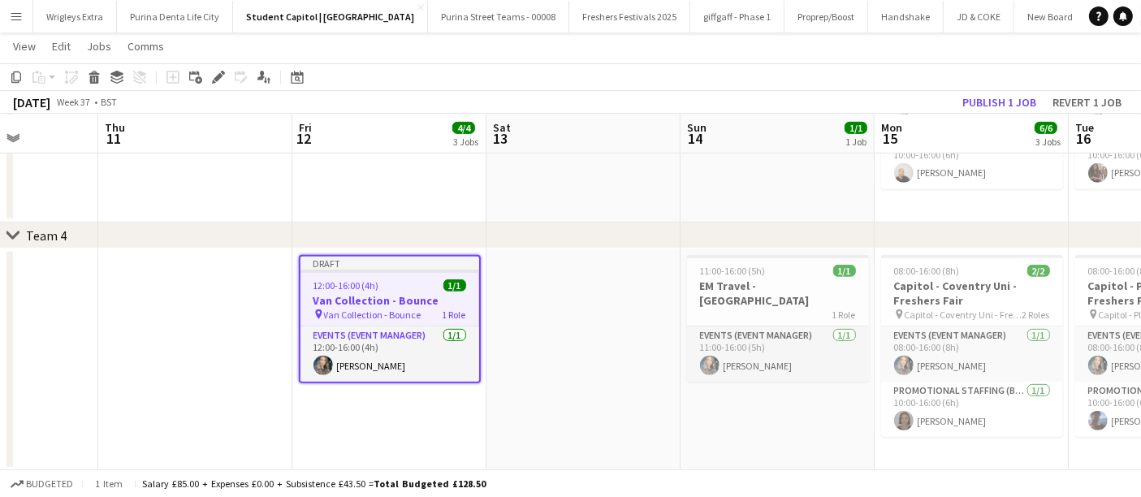
drag, startPoint x: 586, startPoint y: 358, endPoint x: 234, endPoint y: 342, distance: 352.7
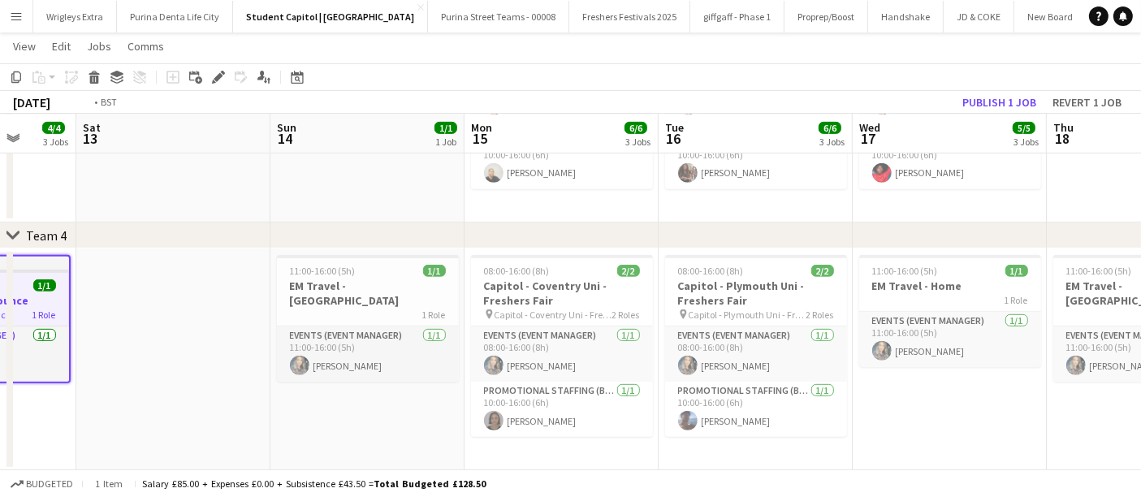
drag, startPoint x: 964, startPoint y: 406, endPoint x: 482, endPoint y: 398, distance: 482.3
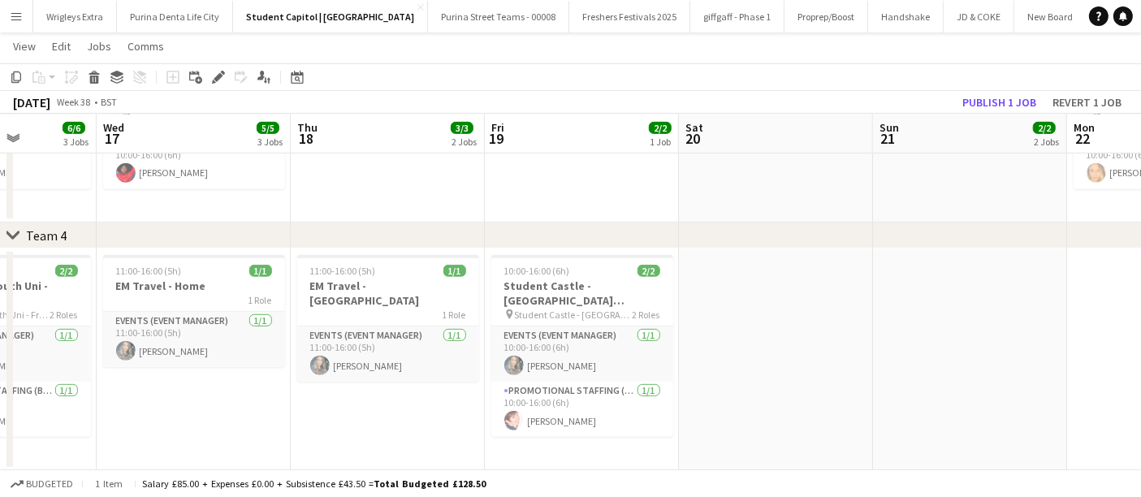
drag, startPoint x: 883, startPoint y: 349, endPoint x: 272, endPoint y: 345, distance: 611.3
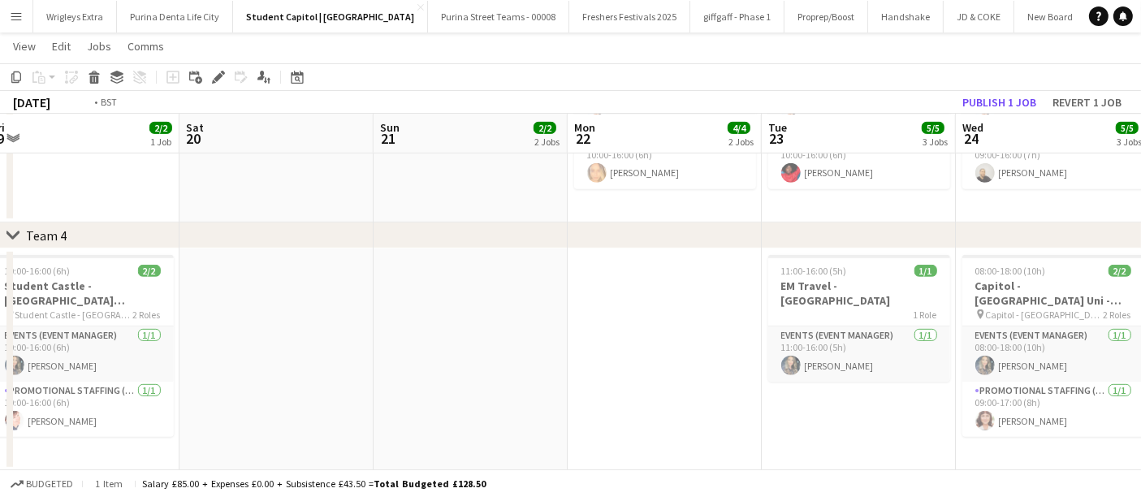
drag, startPoint x: 149, startPoint y: 390, endPoint x: 106, endPoint y: 382, distance: 43.8
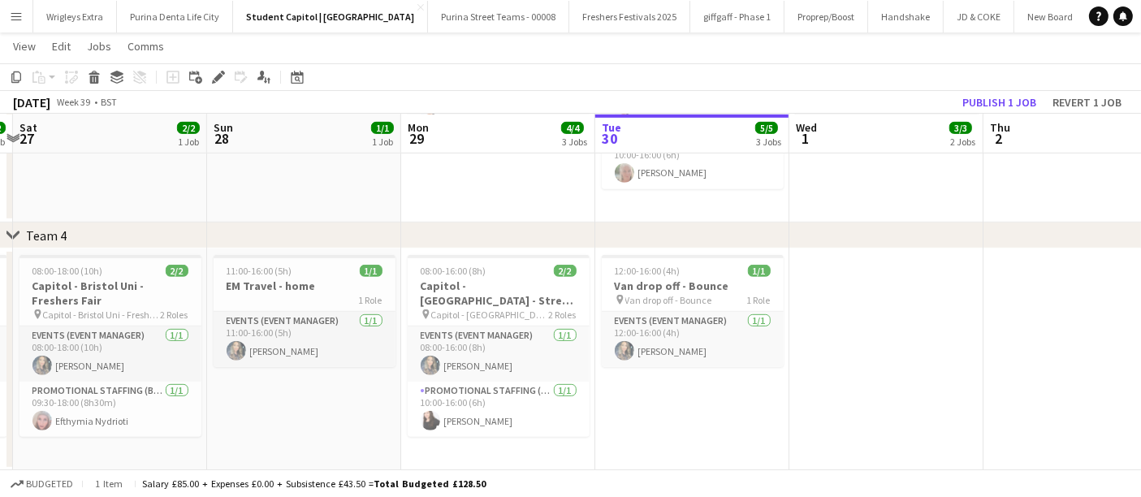
drag, startPoint x: 1076, startPoint y: 404, endPoint x: 353, endPoint y: 389, distance: 722.7
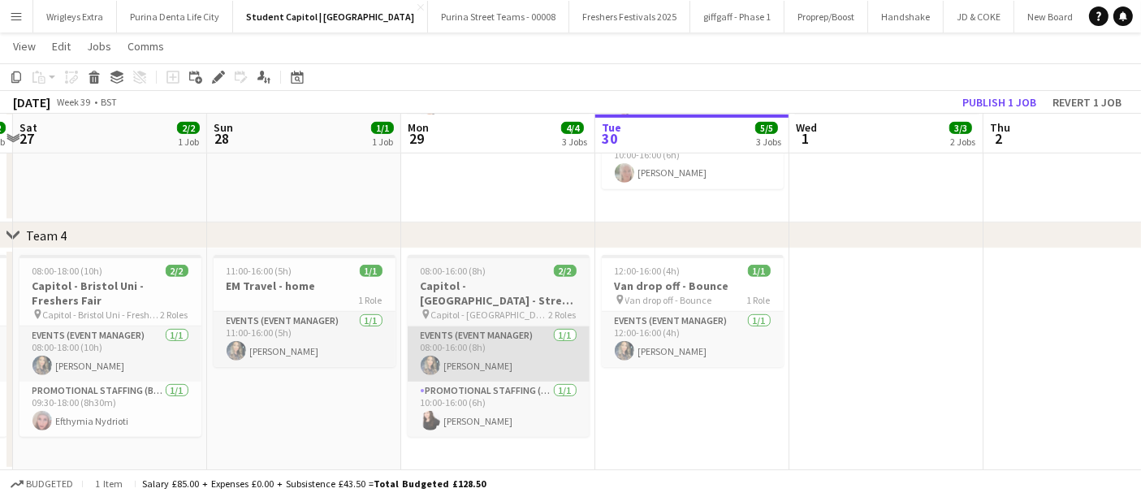
scroll to position [0, 571]
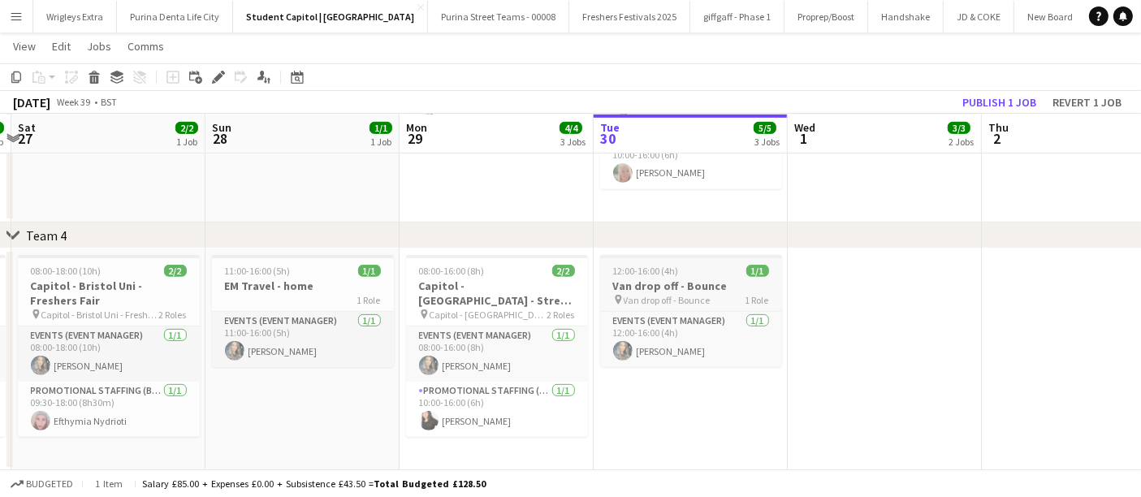
click at [670, 287] on h3 "Van drop off - Bounce" at bounding box center [691, 285] width 182 height 15
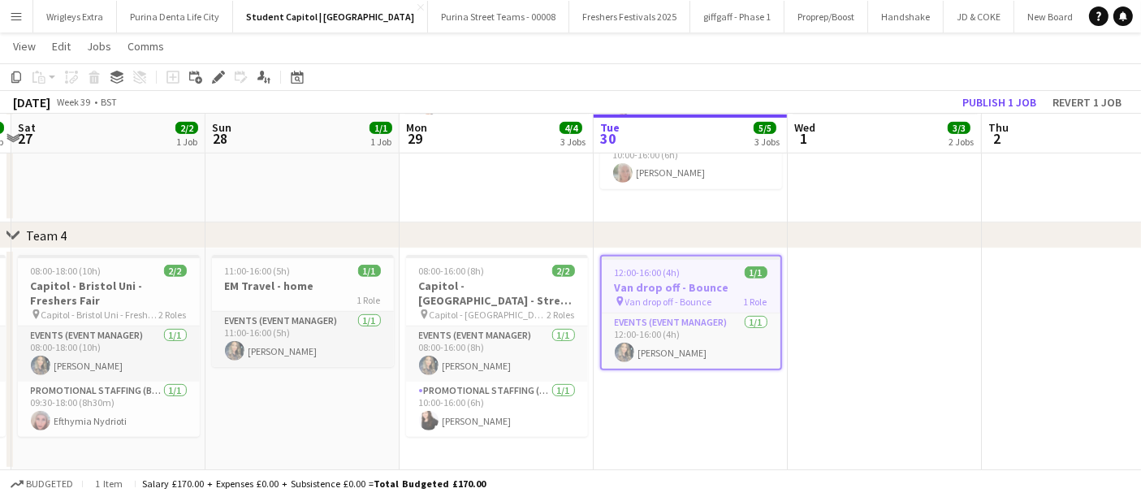
scroll to position [0, 576]
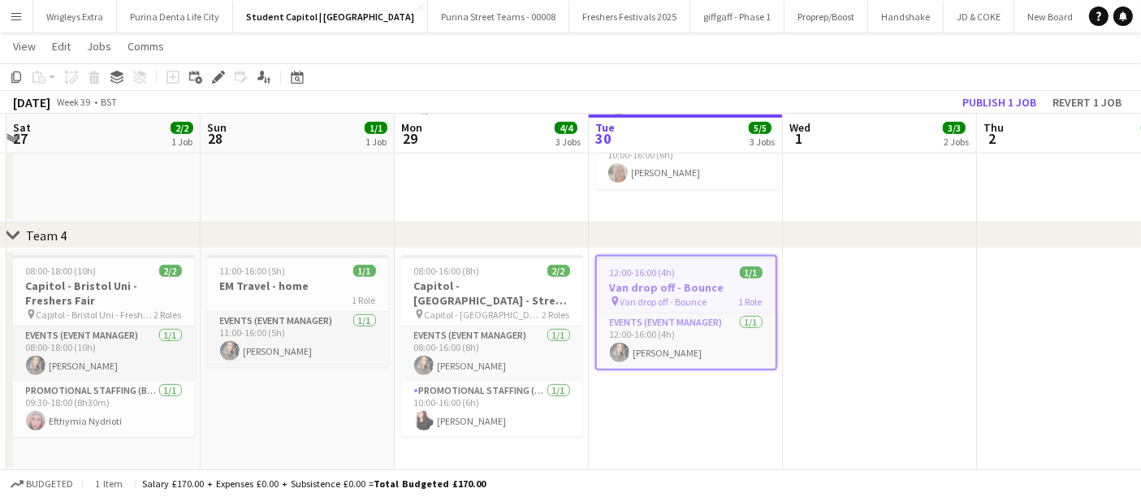
click at [212, 73] on icon "Edit" at bounding box center [218, 77] width 13 height 13
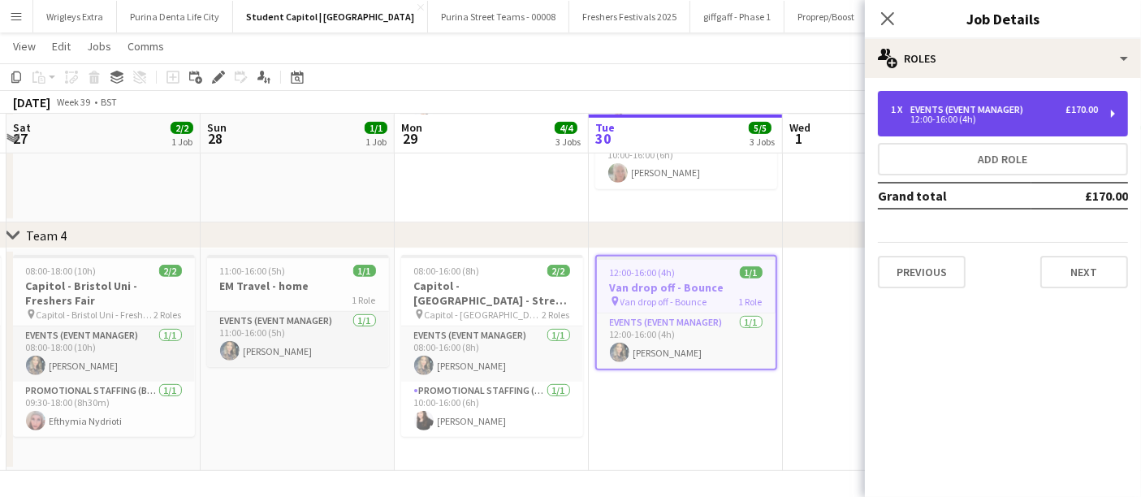
click at [1097, 122] on div "12:00-16:00 (4h)" at bounding box center [994, 119] width 207 height 8
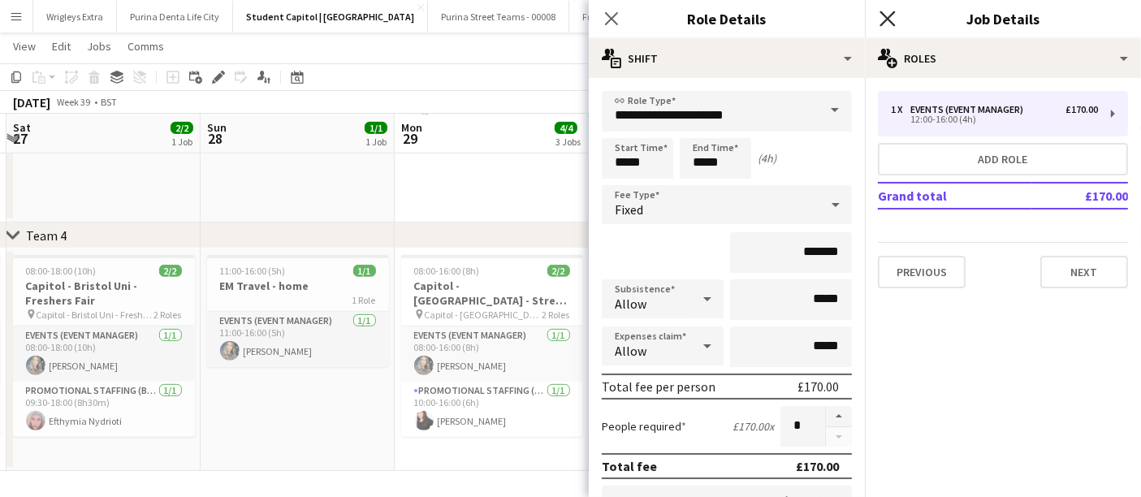
click at [886, 17] on icon "Close pop-in" at bounding box center [886, 18] width 15 height 15
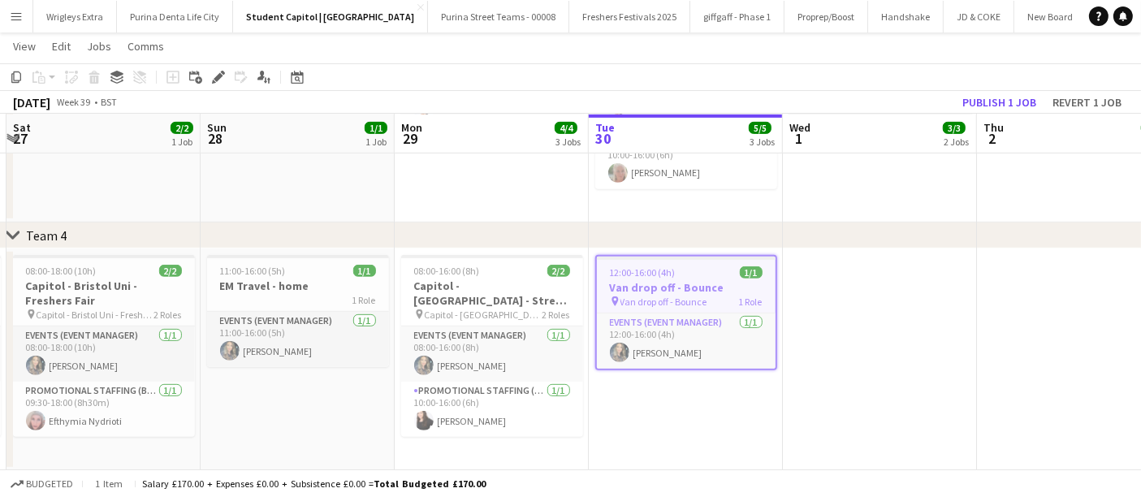
click at [712, 285] on h3 "Van drop off - Bounce" at bounding box center [686, 287] width 179 height 15
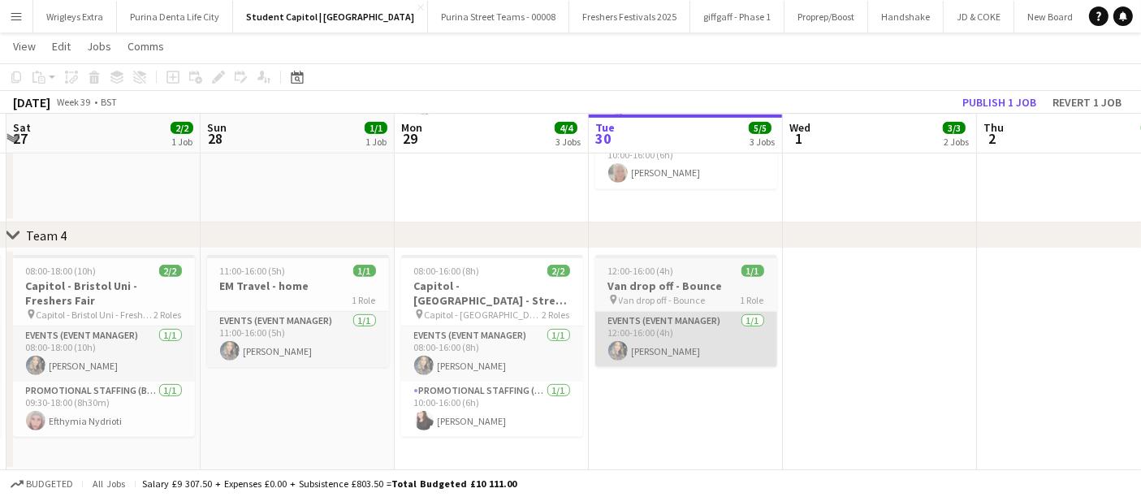
drag, startPoint x: 849, startPoint y: 358, endPoint x: 706, endPoint y: 311, distance: 150.4
click at [851, 358] on app-date-cell at bounding box center [880, 359] width 194 height 222
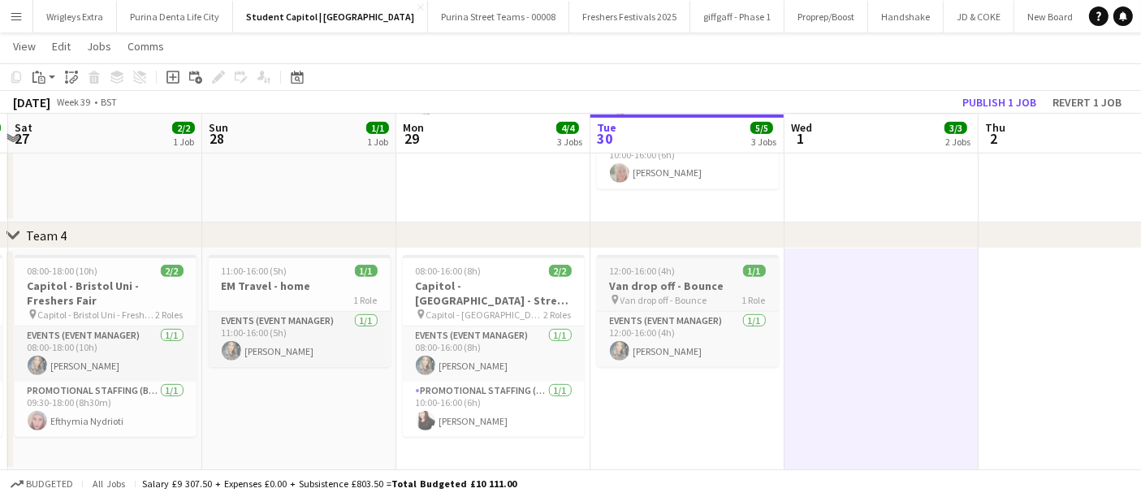
click at [679, 286] on h3 "Van drop off - Bounce" at bounding box center [688, 285] width 182 height 15
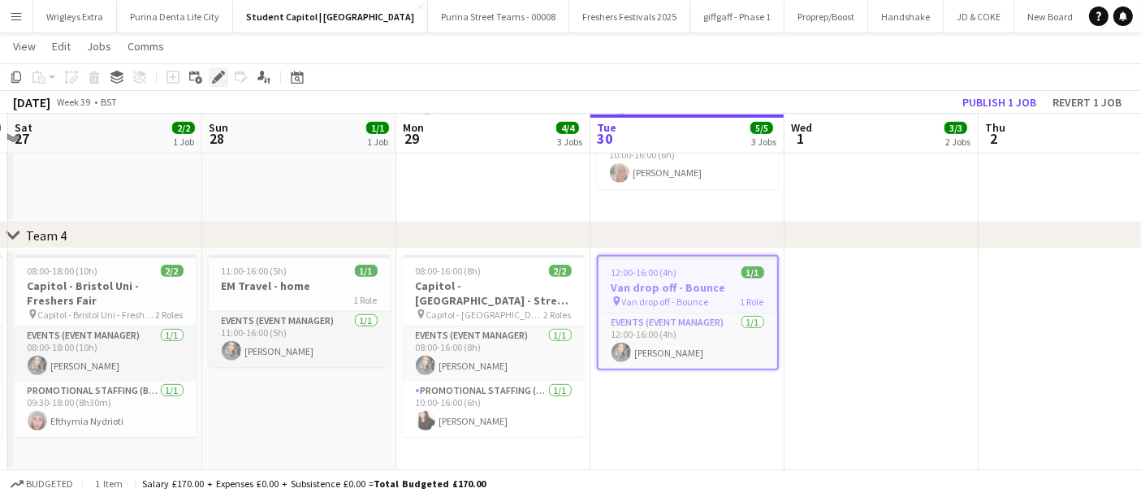
click at [216, 80] on icon at bounding box center [218, 77] width 9 height 9
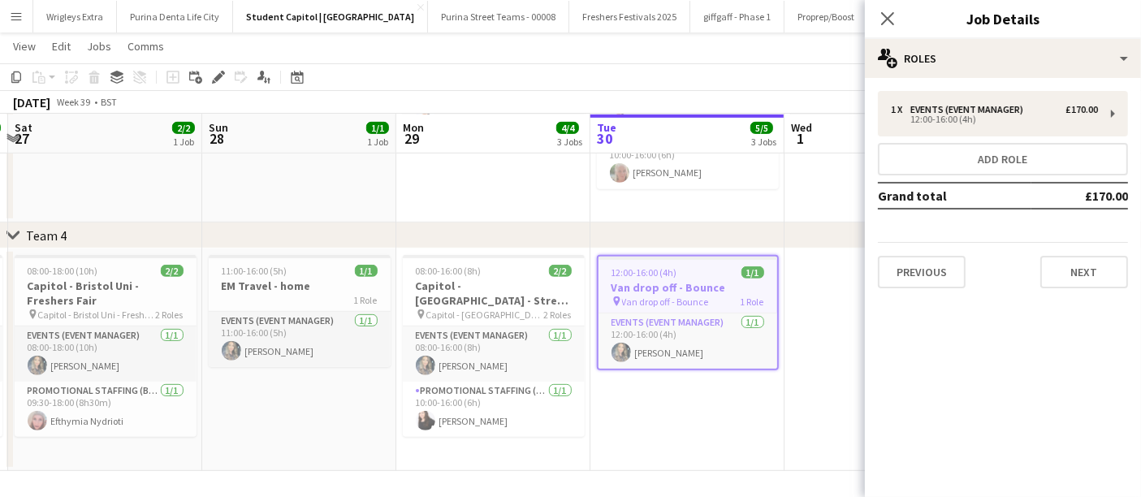
drag, startPoint x: 707, startPoint y: 278, endPoint x: 705, endPoint y: 269, distance: 9.1
click at [705, 278] on app-job-card "12:00-16:00 (4h) 1/1 Van drop off - Bounce pin Van drop off - Bounce 1 Role Eve…" at bounding box center [688, 312] width 182 height 115
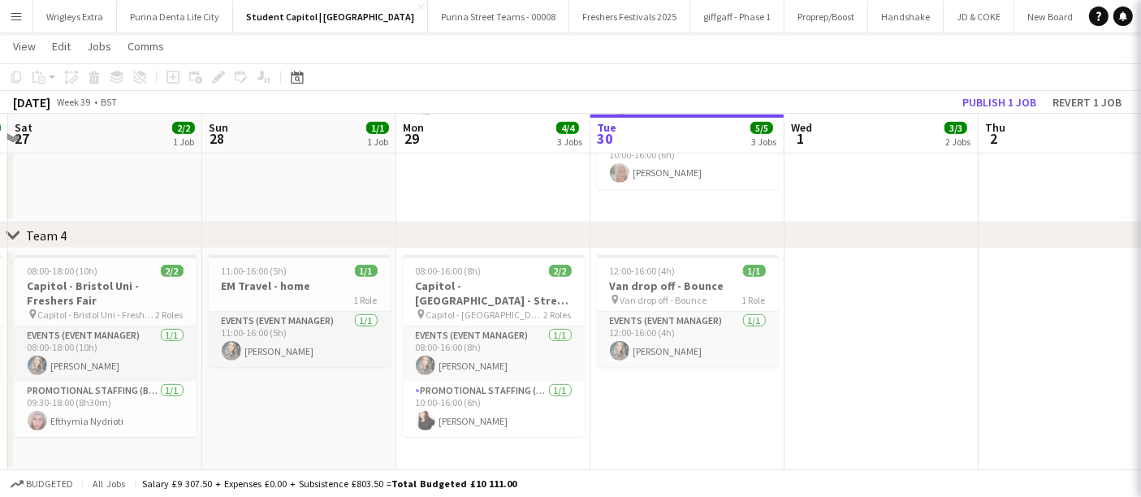
scroll to position [0, 576]
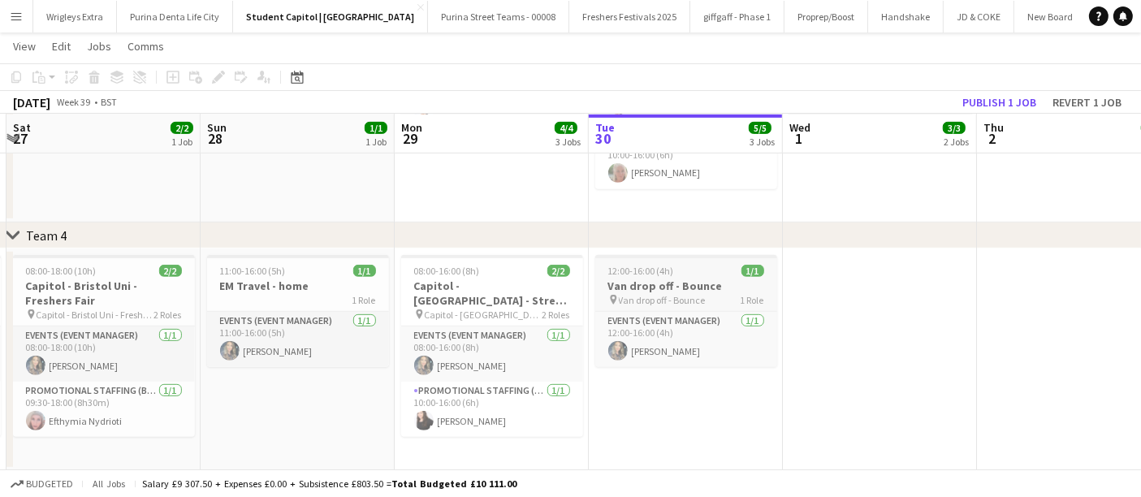
click at [681, 274] on div "12:00-16:00 (4h) 1/1" at bounding box center [686, 271] width 182 height 12
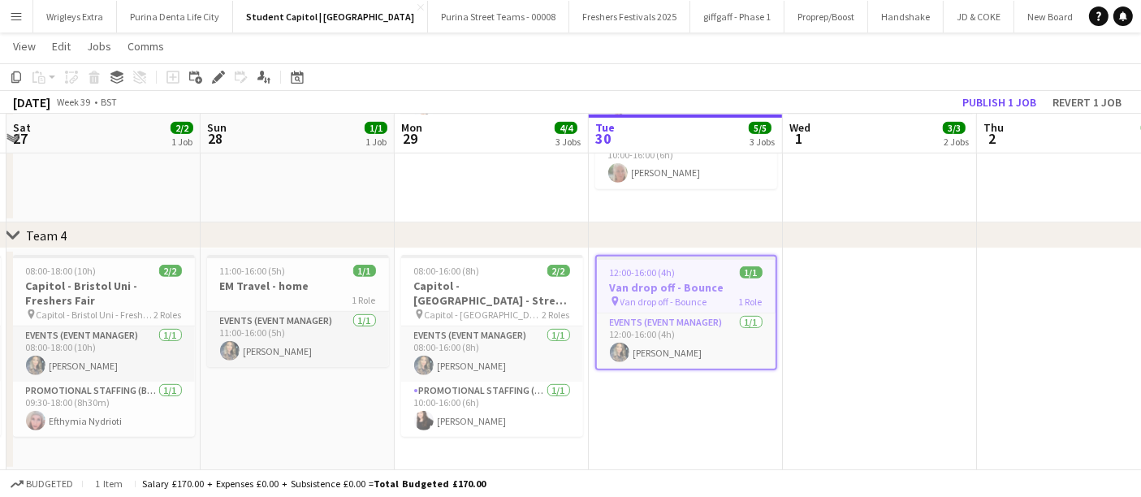
click at [697, 303] on span "Van drop off - Bounce" at bounding box center [663, 302] width 87 height 12
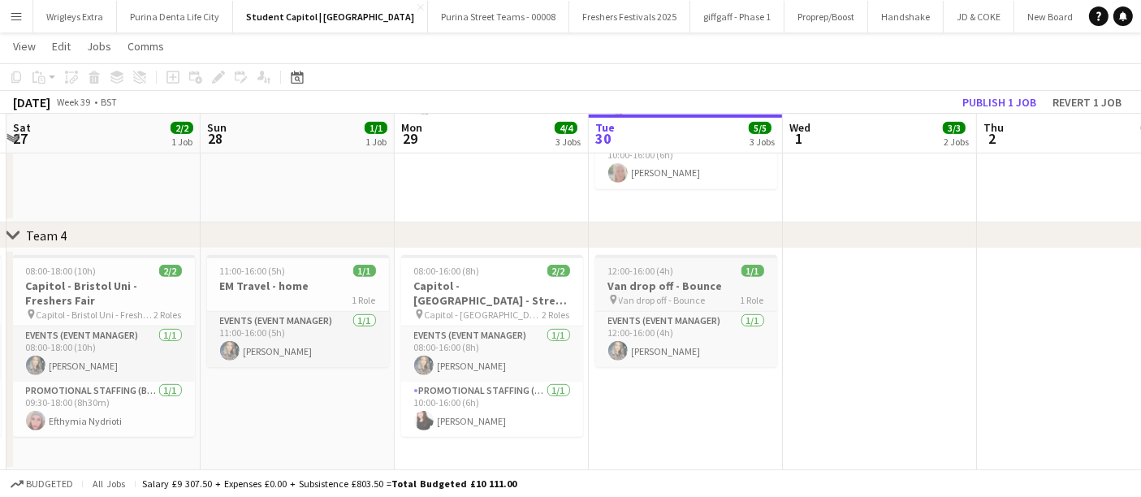
click at [703, 281] on h3 "Van drop off - Bounce" at bounding box center [686, 285] width 182 height 15
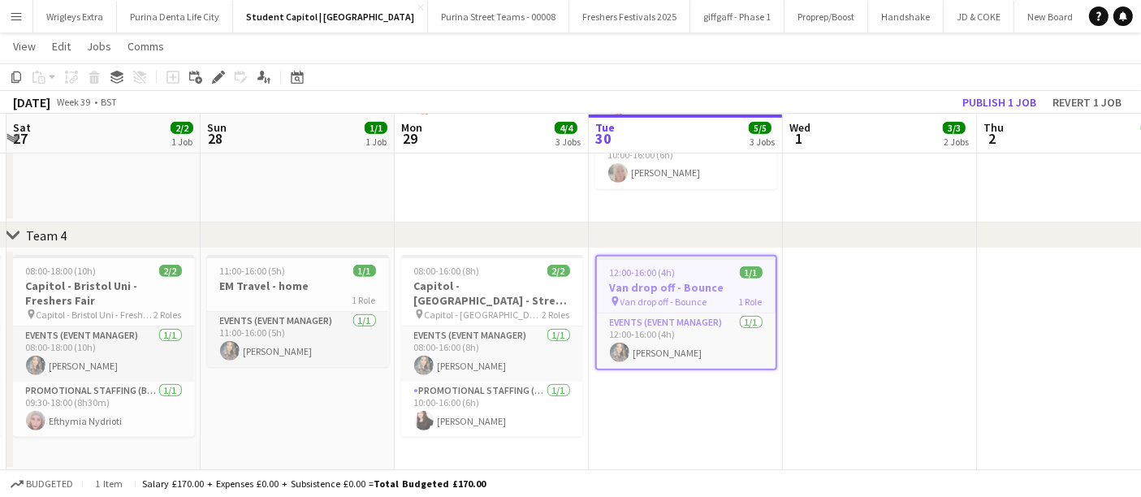
click at [95, 80] on div "Copy Paste Paste Ctrl+V Paste with crew Ctrl+Shift+V Paste linked Job [GEOGRAPH…" at bounding box center [77, 76] width 143 height 19
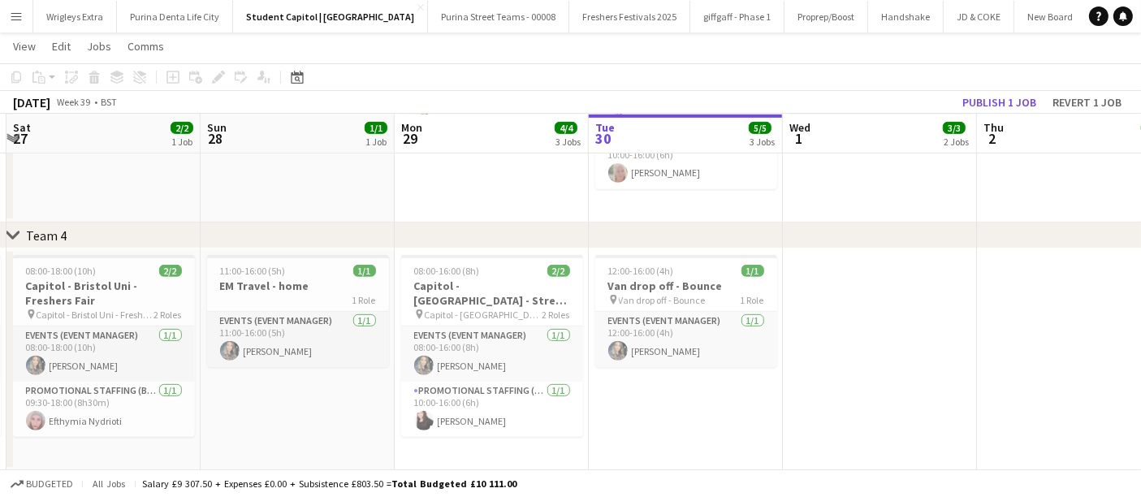
click at [901, 300] on app-date-cell at bounding box center [880, 359] width 194 height 222
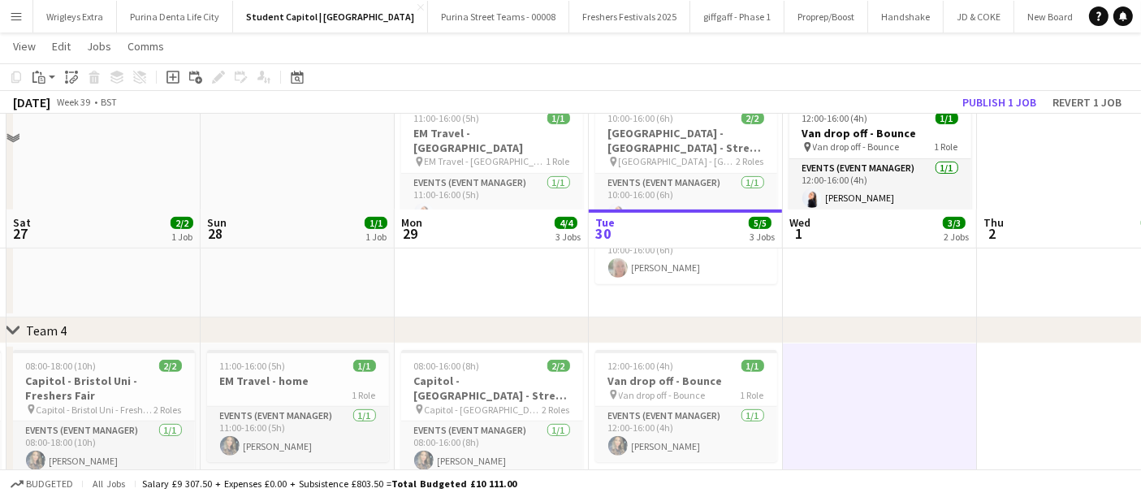
scroll to position [742, 0]
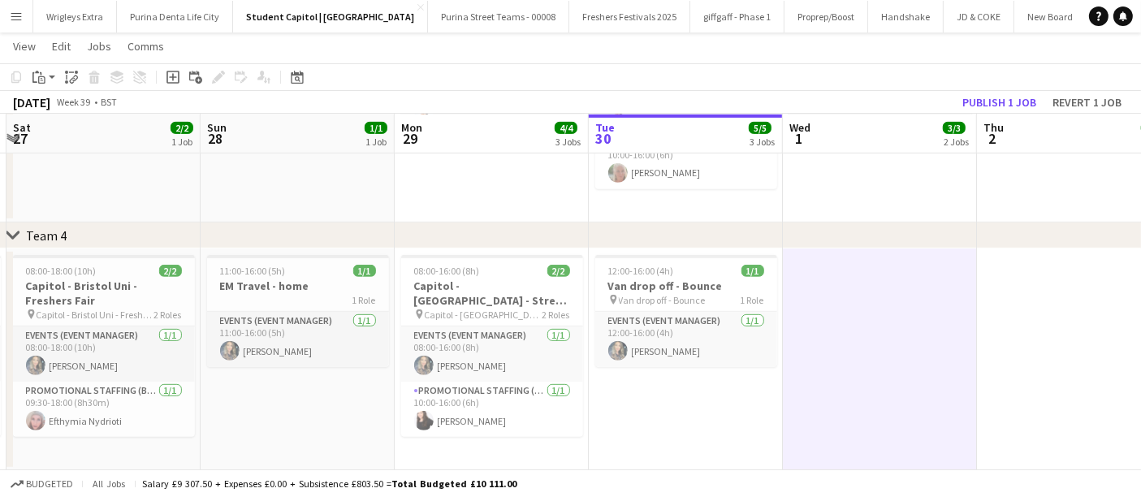
click at [701, 293] on div "pin Van drop off - Bounce 1 Role" at bounding box center [686, 299] width 182 height 13
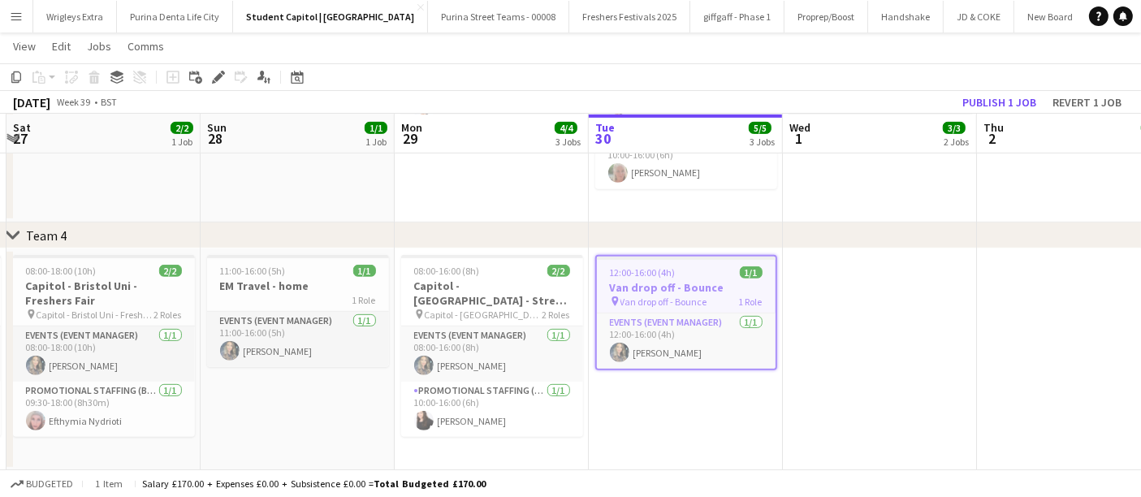
scroll to position [0, 577]
click at [212, 78] on icon "Edit" at bounding box center [218, 77] width 13 height 13
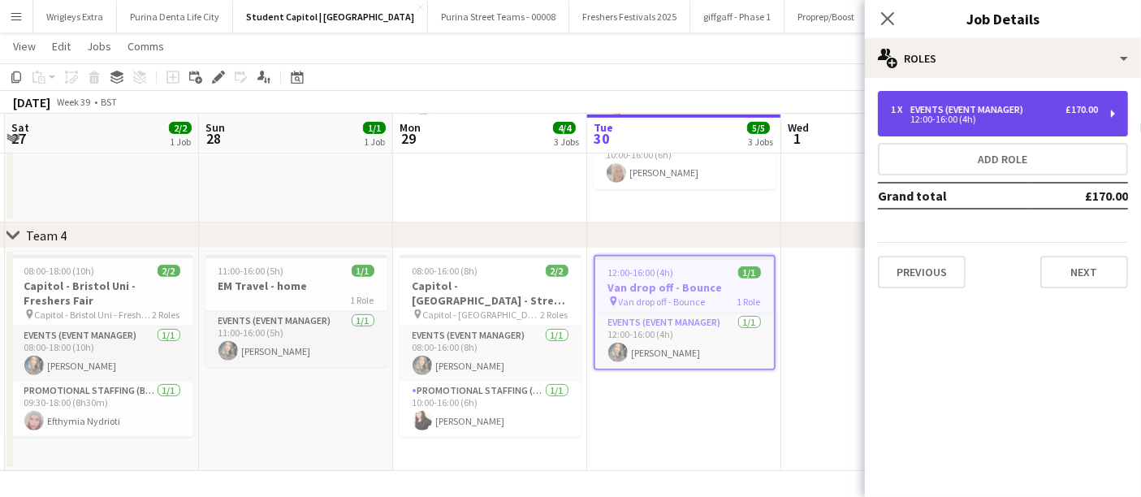
click at [1057, 117] on div "12:00-16:00 (4h)" at bounding box center [994, 119] width 207 height 8
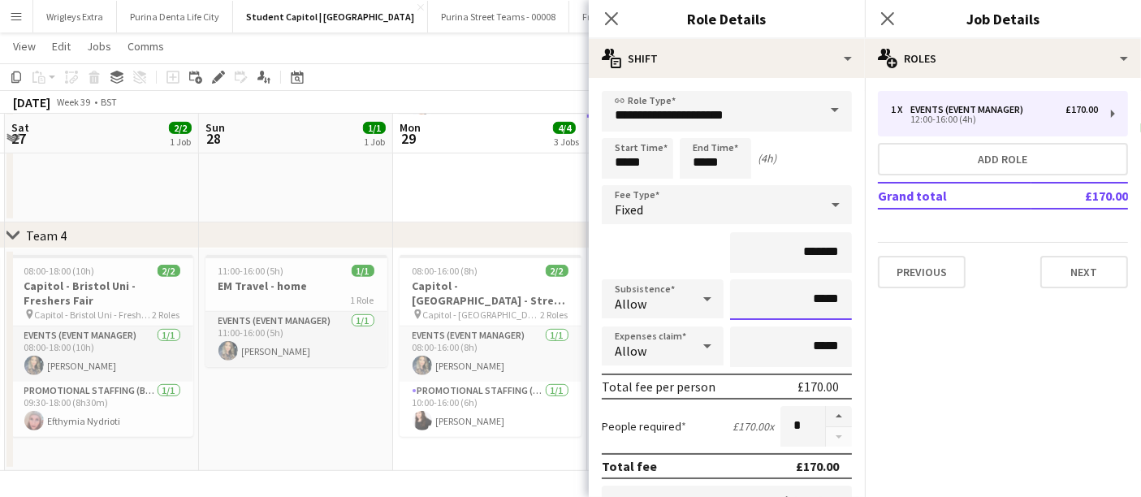
click at [821, 297] on input "*****" at bounding box center [791, 299] width 122 height 41
type input "******"
click at [667, 252] on div "*******" at bounding box center [727, 252] width 250 height 41
click at [983, 365] on mat-expansion-panel "pencil3 General details 1 x Events (Event Manager) £170.00 12:00-16:00 (4h) Add…" at bounding box center [1003, 287] width 276 height 419
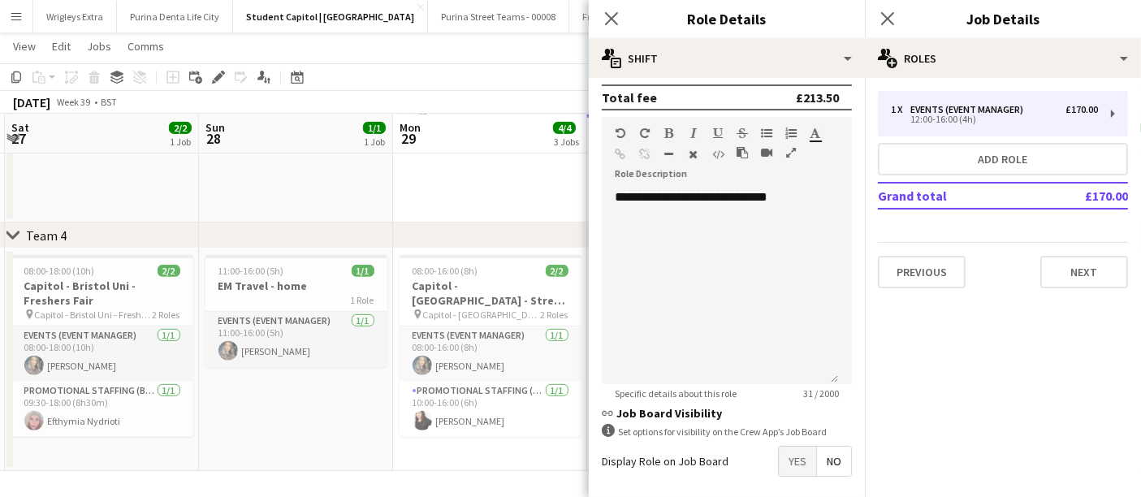
scroll to position [434, 0]
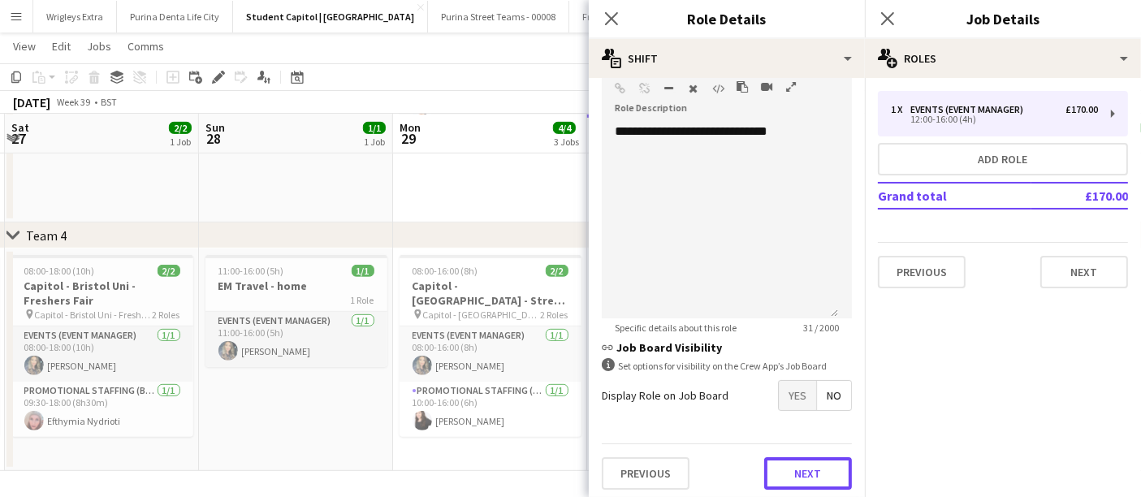
click at [809, 469] on button "Next" at bounding box center [808, 473] width 88 height 32
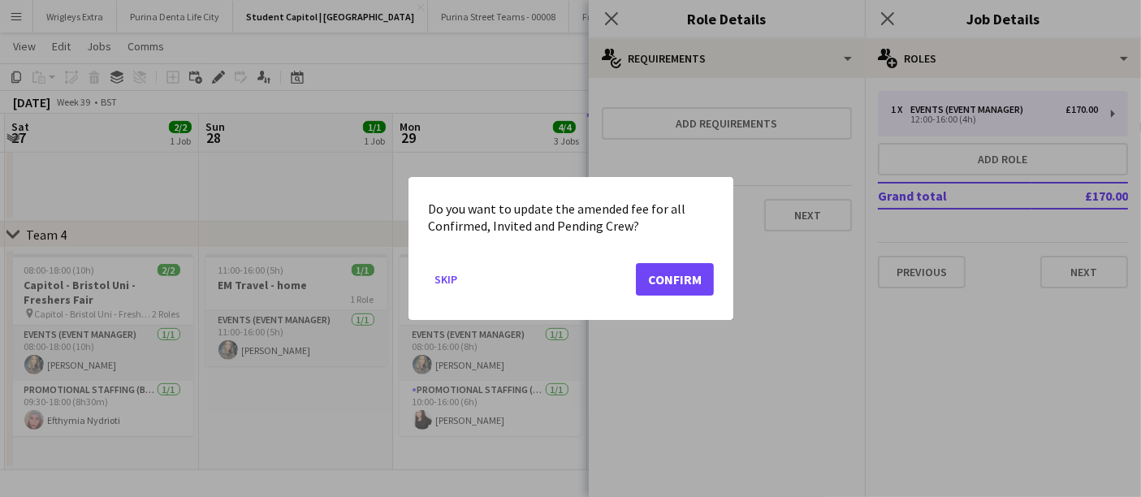
scroll to position [0, 0]
click at [685, 283] on button "Confirm" at bounding box center [675, 279] width 78 height 32
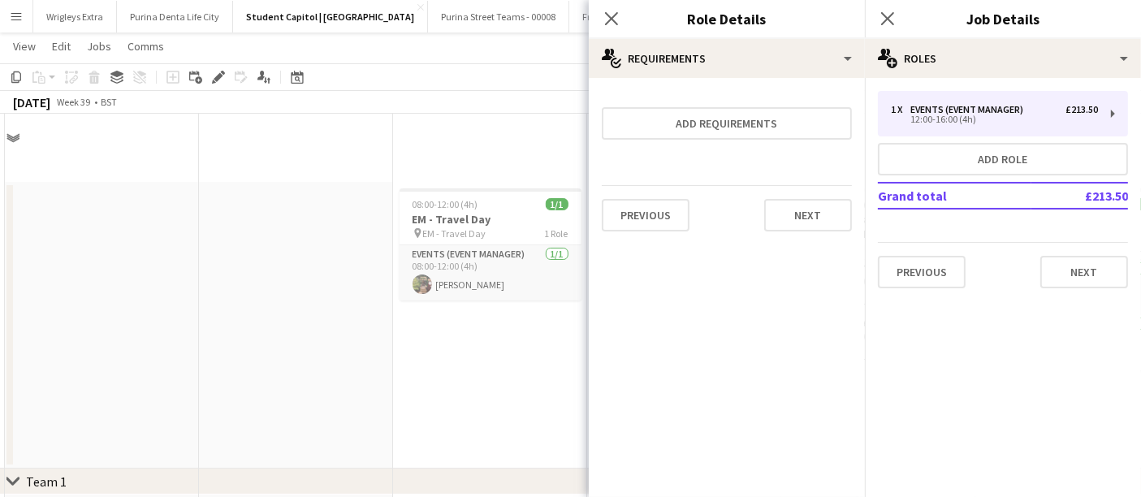
scroll to position [742, 0]
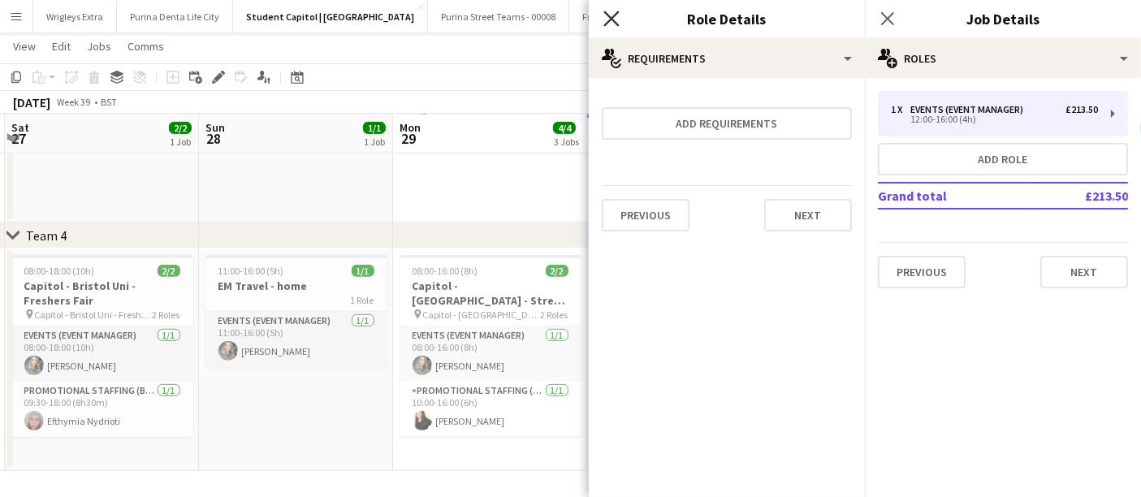
click at [606, 21] on icon "Close pop-in" at bounding box center [610, 18] width 15 height 15
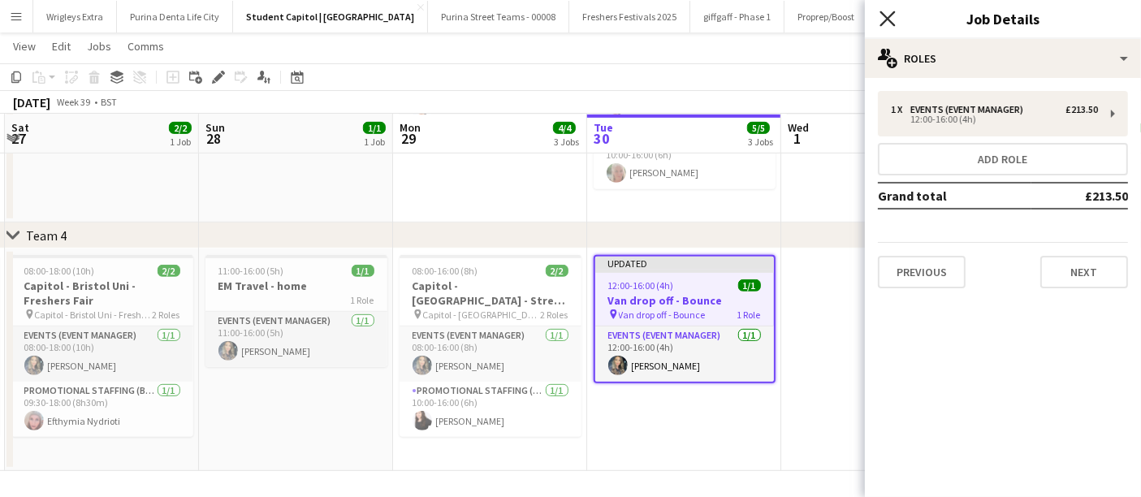
click at [887, 17] on icon at bounding box center [886, 18] width 15 height 15
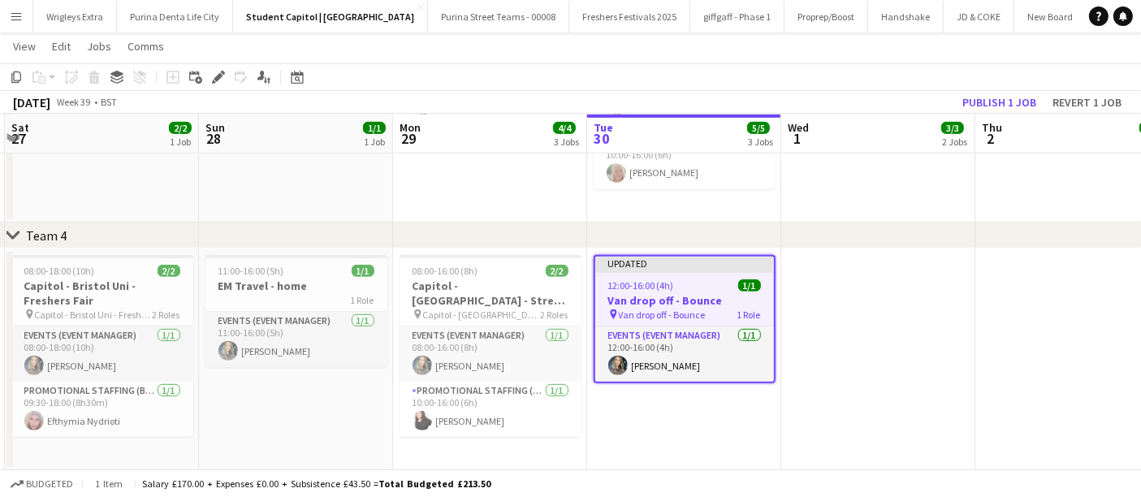
click at [686, 279] on div "12:00-16:00 (4h) 1/1" at bounding box center [684, 285] width 179 height 12
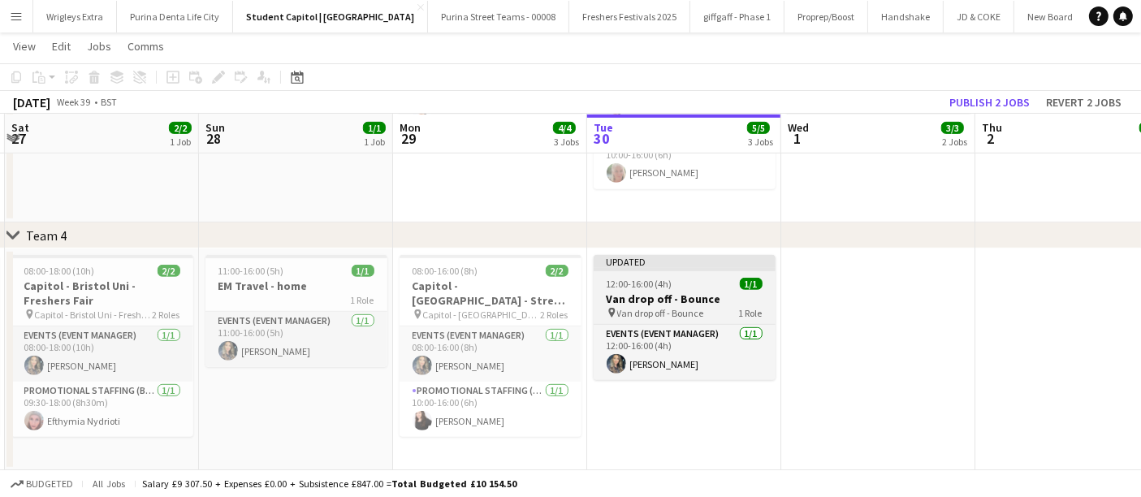
click at [698, 304] on app-job-card "Updated 12:00-16:00 (4h) 1/1 Van drop off - Bounce pin Van drop off - Bounce 1 …" at bounding box center [684, 317] width 182 height 125
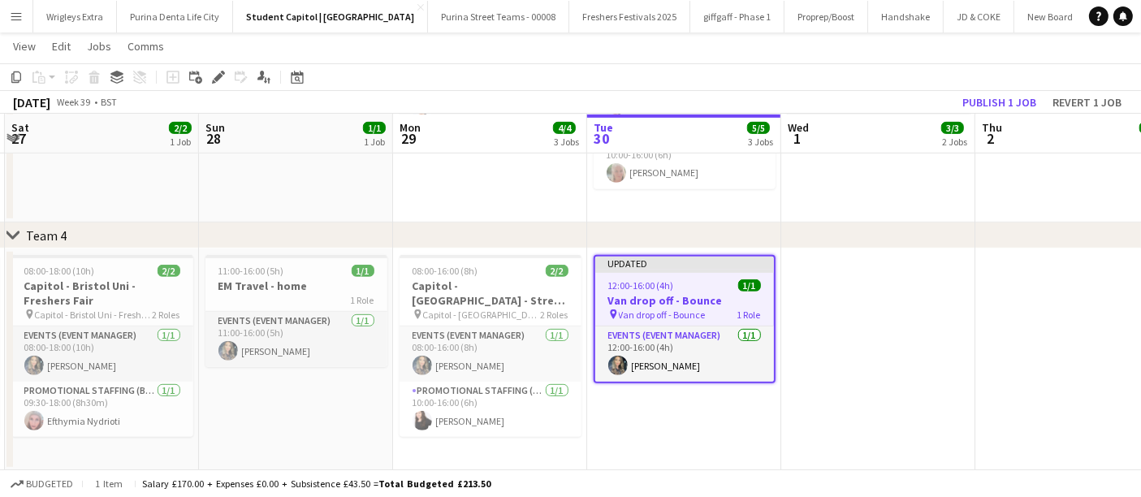
drag, startPoint x: 615, startPoint y: 421, endPoint x: 937, endPoint y: 420, distance: 322.3
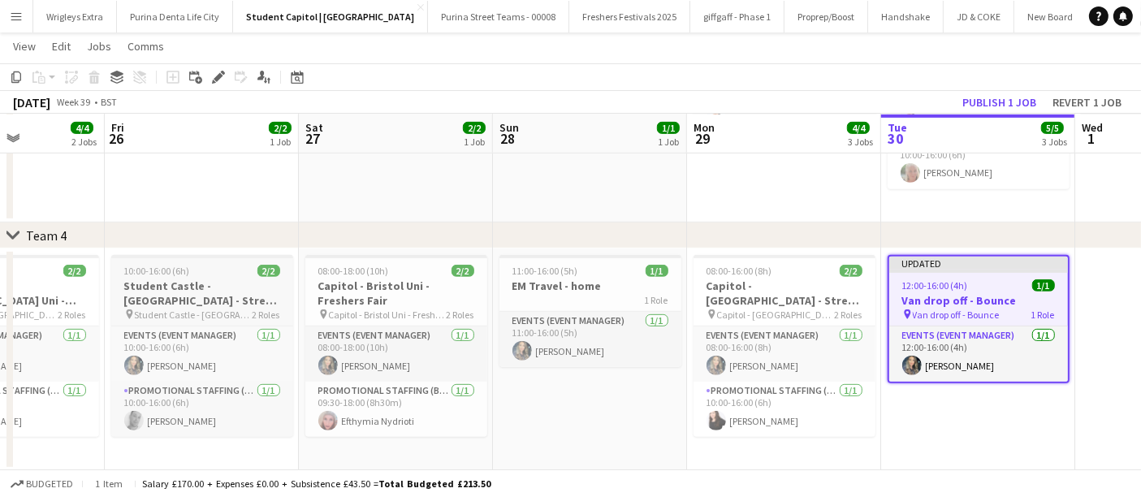
drag, startPoint x: 342, startPoint y: 196, endPoint x: 661, endPoint y: 275, distance: 328.6
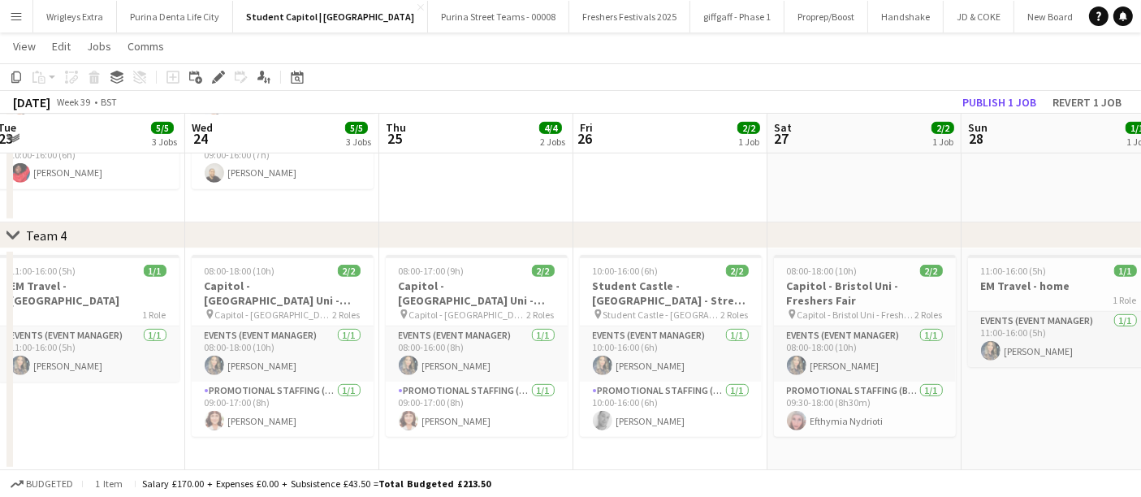
drag, startPoint x: 238, startPoint y: 232, endPoint x: 897, endPoint y: 202, distance: 659.9
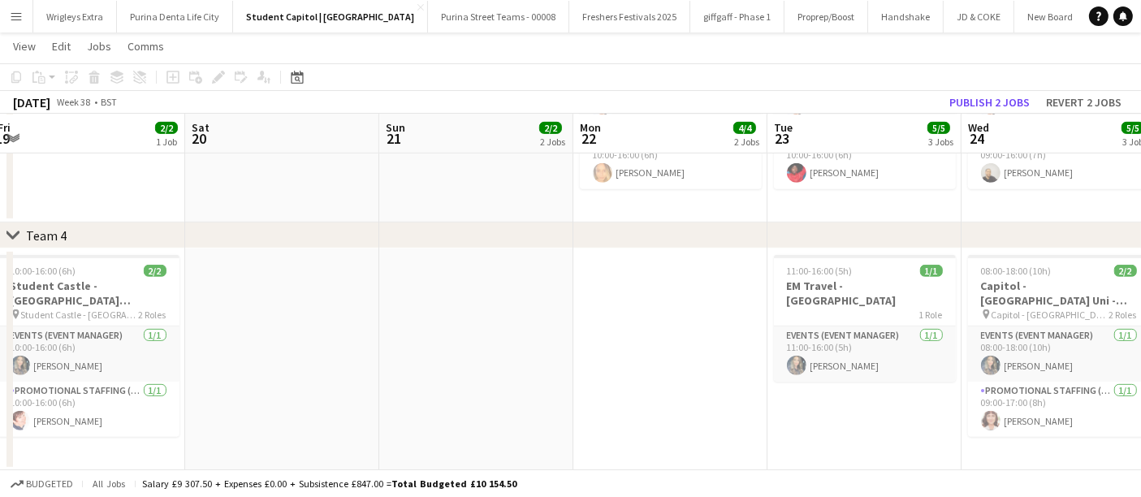
drag, startPoint x: 358, startPoint y: 413, endPoint x: 886, endPoint y: 408, distance: 527.7
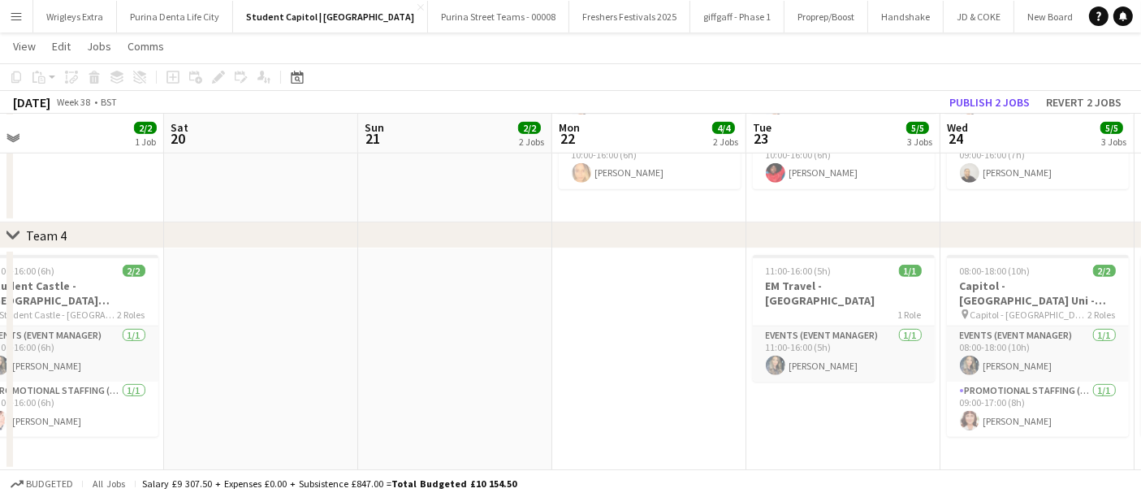
drag, startPoint x: 471, startPoint y: 371, endPoint x: 995, endPoint y: 368, distance: 523.6
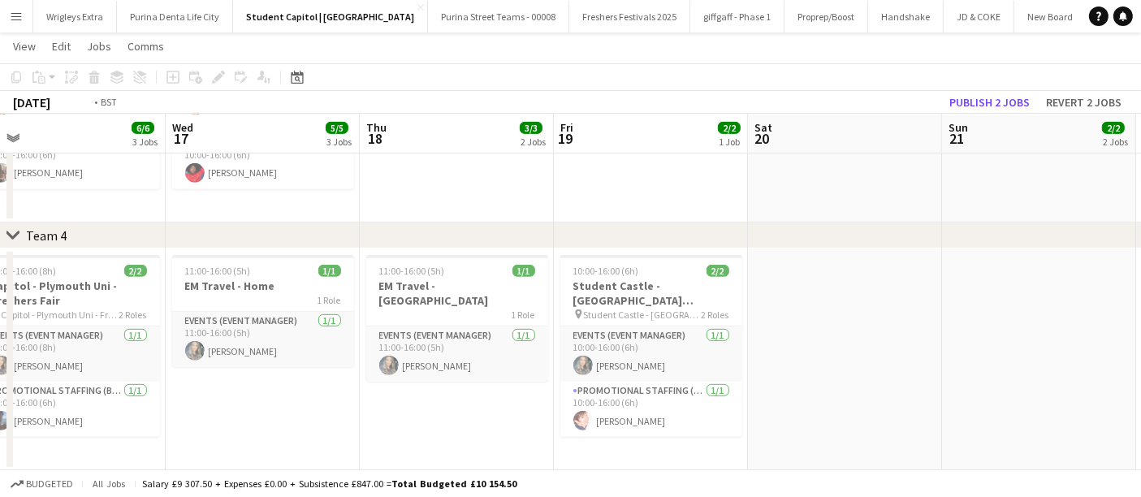
drag, startPoint x: 392, startPoint y: 432, endPoint x: 781, endPoint y: 430, distance: 388.9
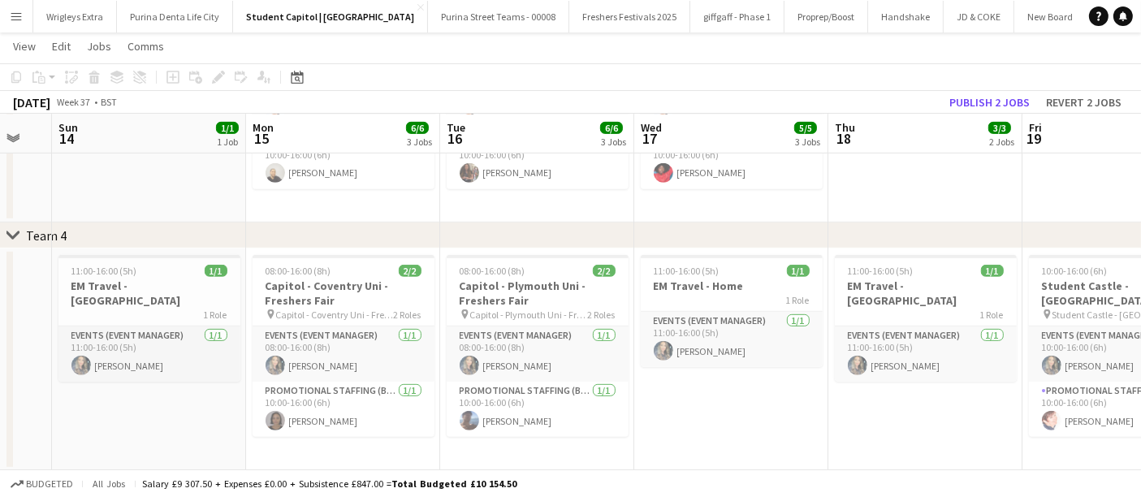
scroll to position [0, 443]
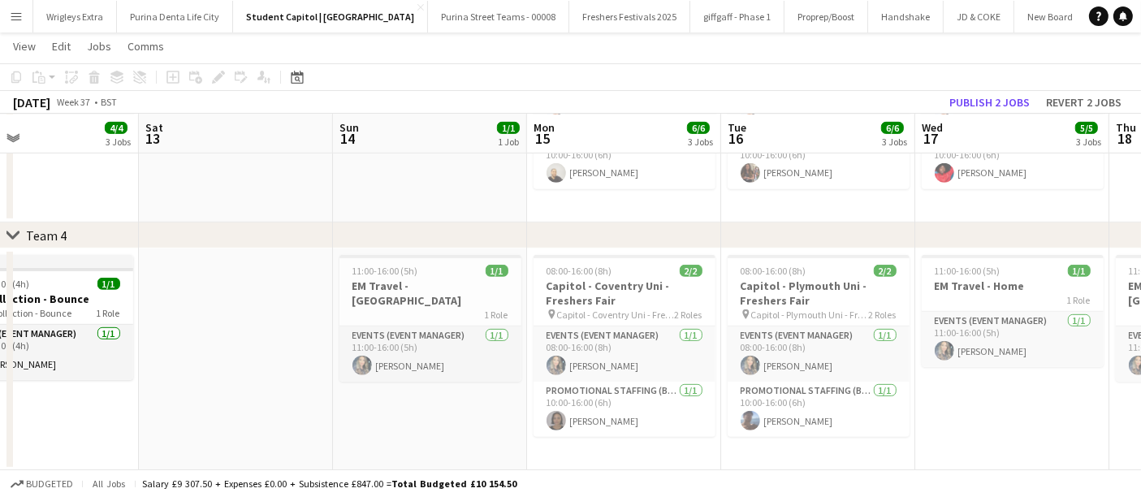
drag, startPoint x: 100, startPoint y: 403, endPoint x: 455, endPoint y: 404, distance: 355.6
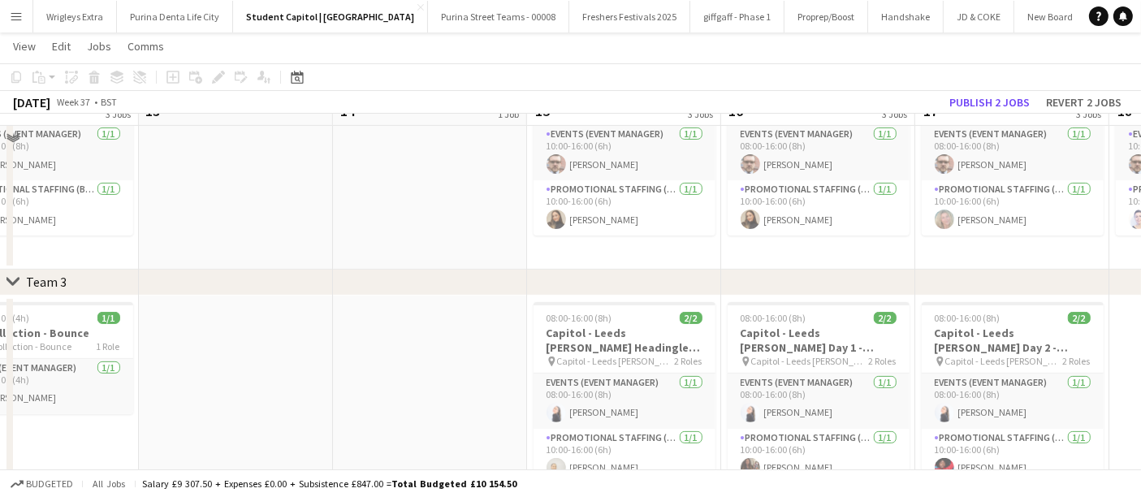
scroll to position [472, 0]
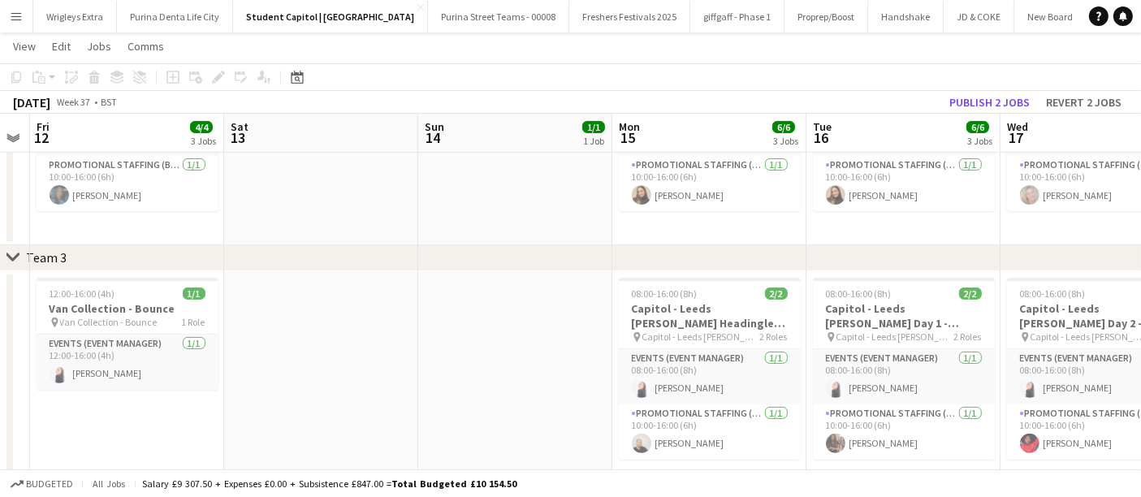
click at [894, 322] on app-calendar-viewport "Wed 10 Thu 11 Fri 12 4/4 3 Jobs Sat 13 Sun 14 1/1 1 Job Mon 15 6/6 3 Jobs Tue 1…" at bounding box center [570, 167] width 1141 height 1150
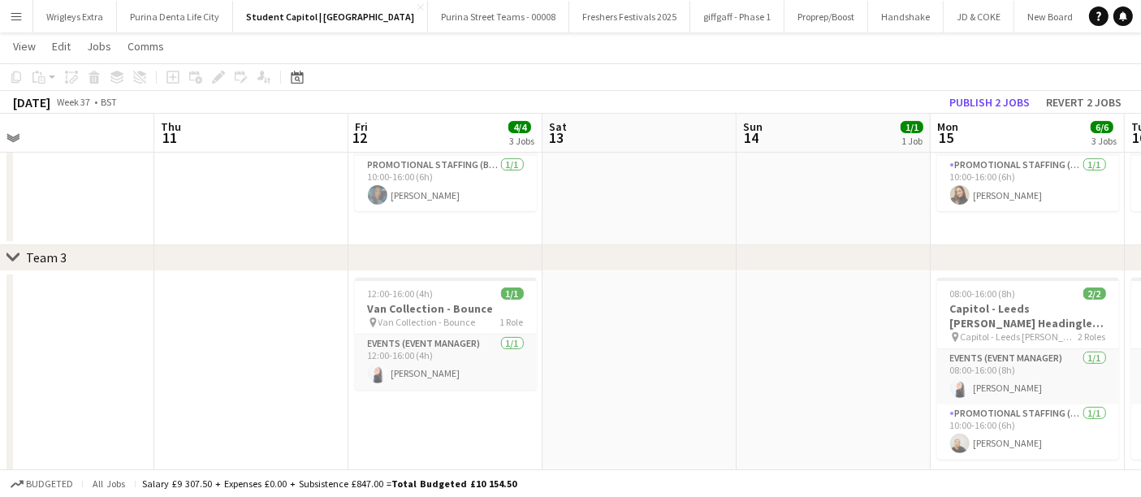
scroll to position [0, 627]
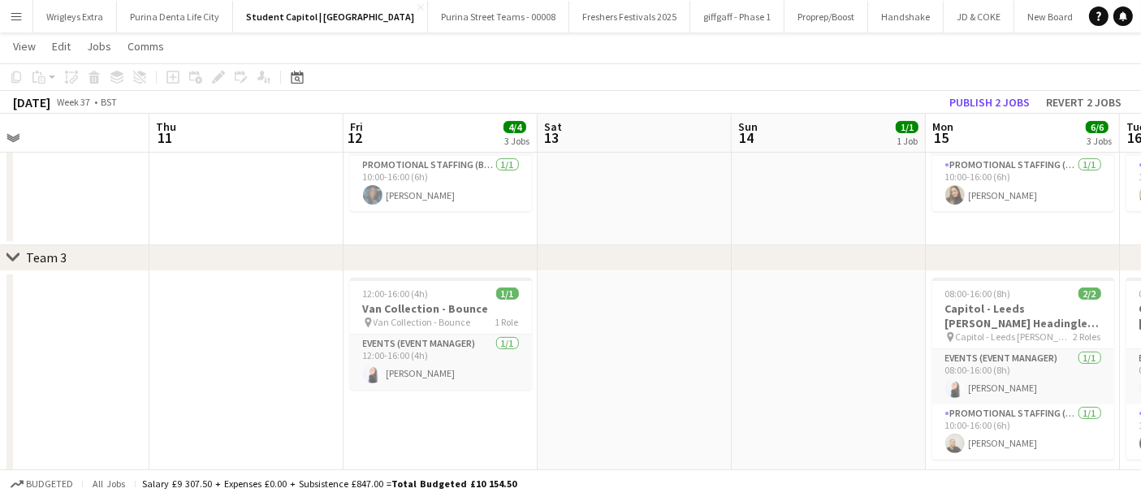
drag, startPoint x: 424, startPoint y: 290, endPoint x: 155, endPoint y: 303, distance: 269.0
click at [155, 303] on app-calendar-viewport "Sun 7 Mon 8 Tue 9 Wed 10 Thu 11 Fri 12 4/4 3 Jobs Sat 13 Sun 14 1/1 1 Job Mon 1…" at bounding box center [570, 167] width 1141 height 1150
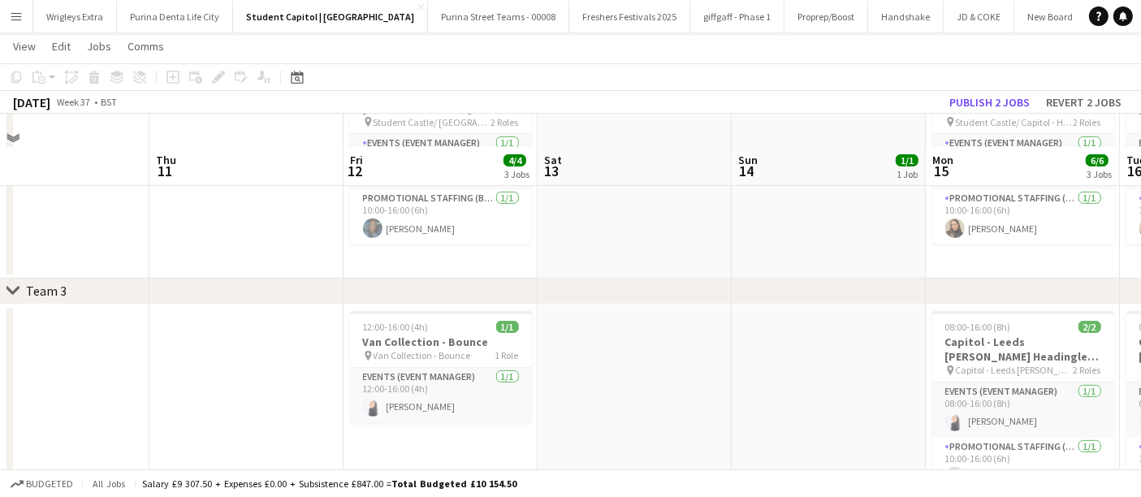
scroll to position [472, 0]
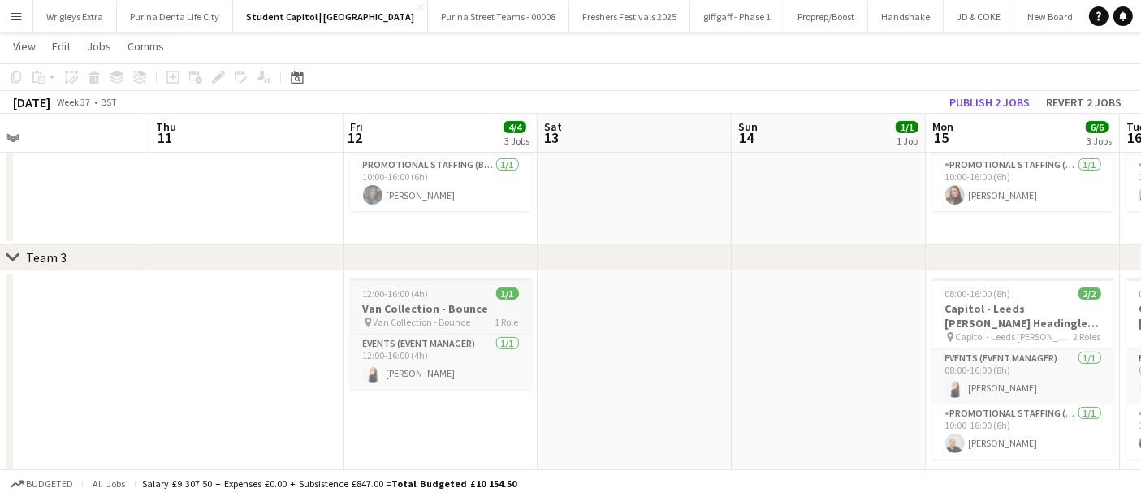
click at [447, 303] on h3 "Van Collection - Bounce" at bounding box center [441, 308] width 182 height 15
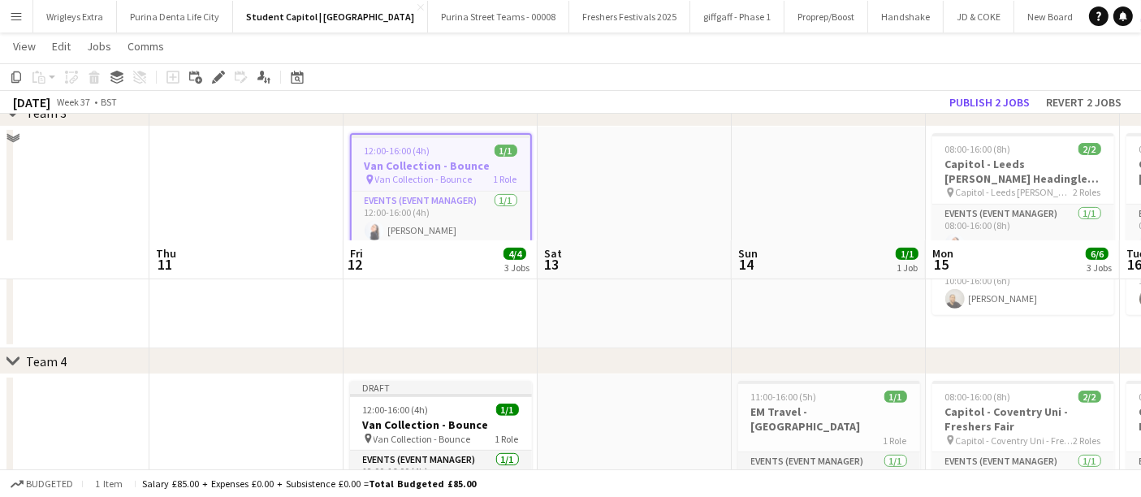
scroll to position [742, 0]
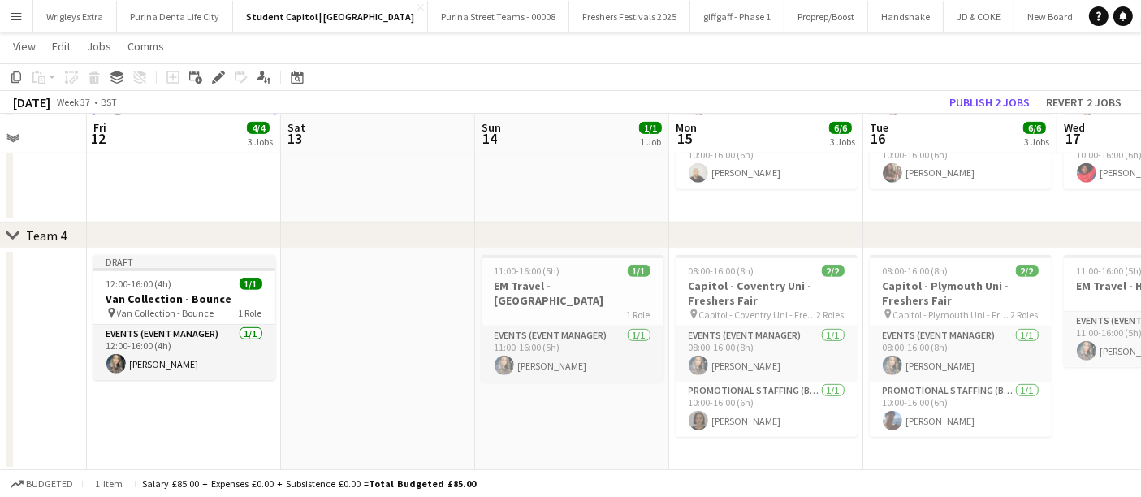
drag, startPoint x: 731, startPoint y: 421, endPoint x: 287, endPoint y: 393, distance: 444.9
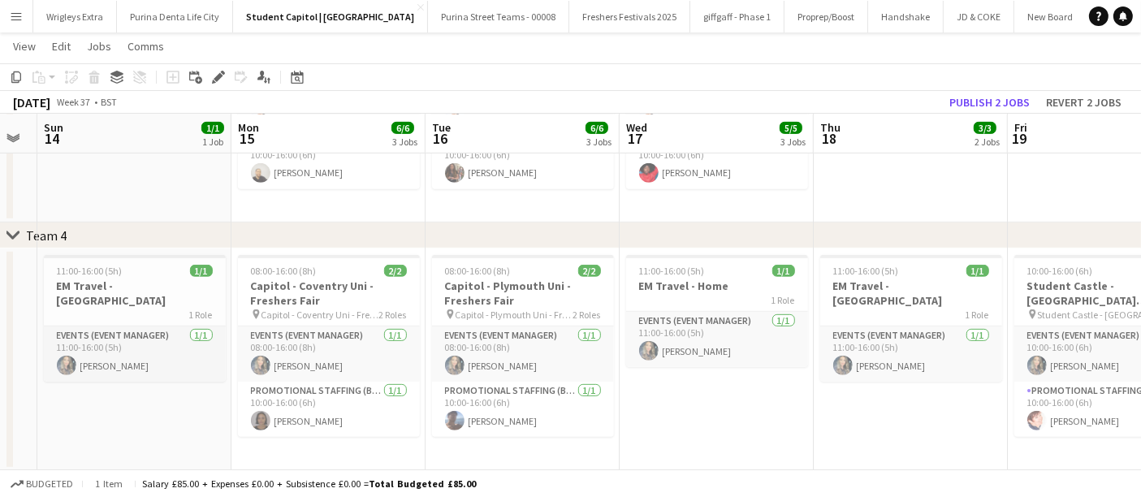
drag, startPoint x: 771, startPoint y: 423, endPoint x: 658, endPoint y: 424, distance: 113.7
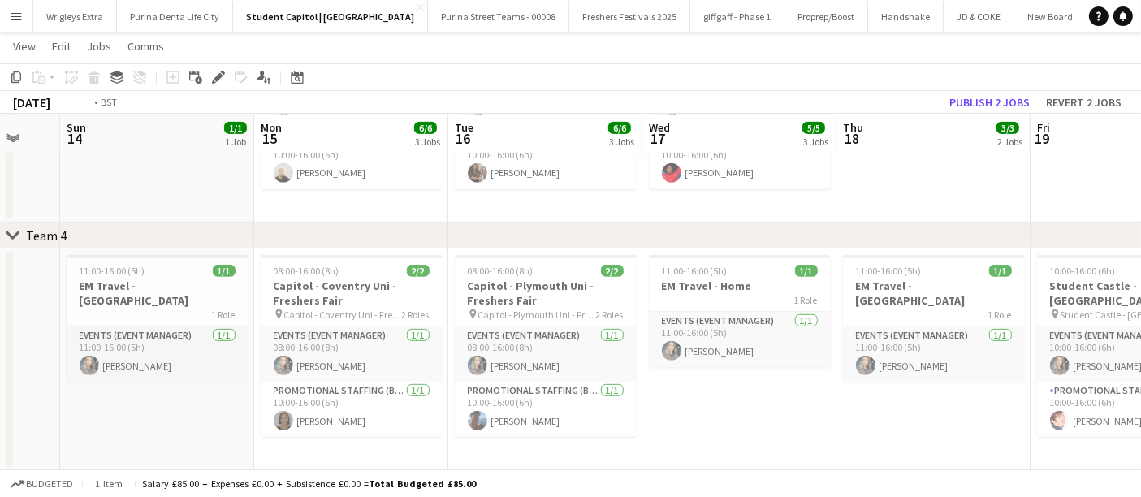
drag, startPoint x: 783, startPoint y: 425, endPoint x: 556, endPoint y: 430, distance: 227.4
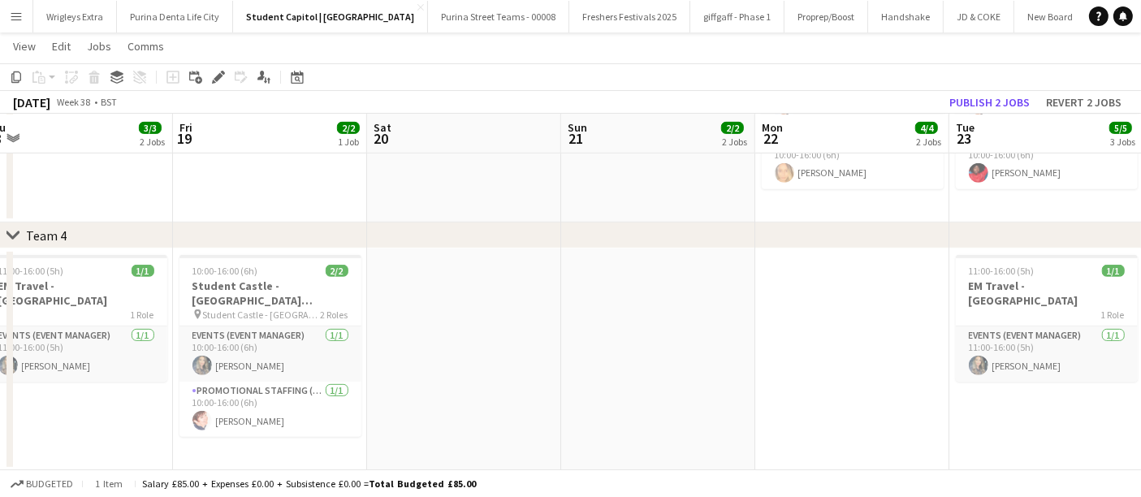
drag, startPoint x: 979, startPoint y: 403, endPoint x: 581, endPoint y: 413, distance: 397.9
drag, startPoint x: 882, startPoint y: 375, endPoint x: 406, endPoint y: 375, distance: 475.7
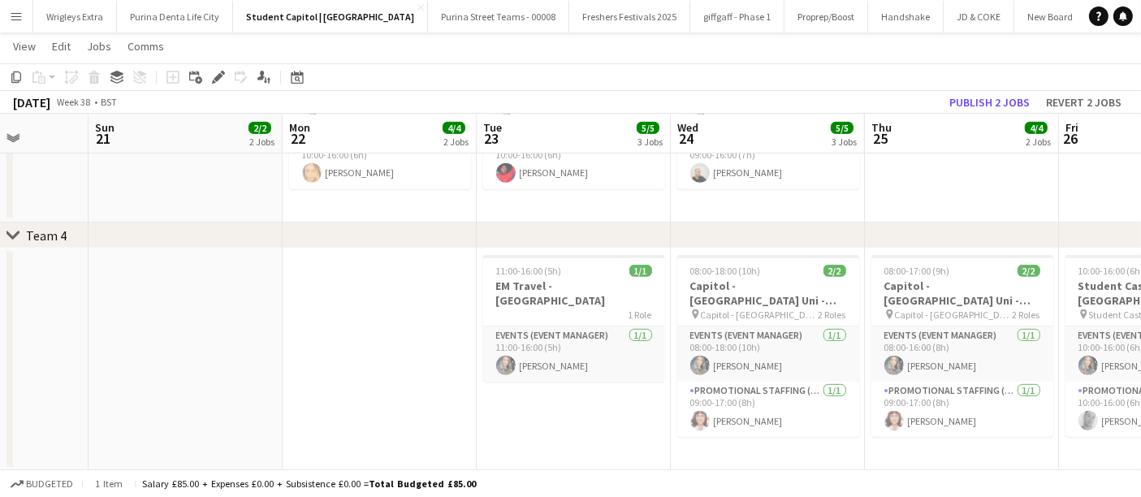
scroll to position [0, 589]
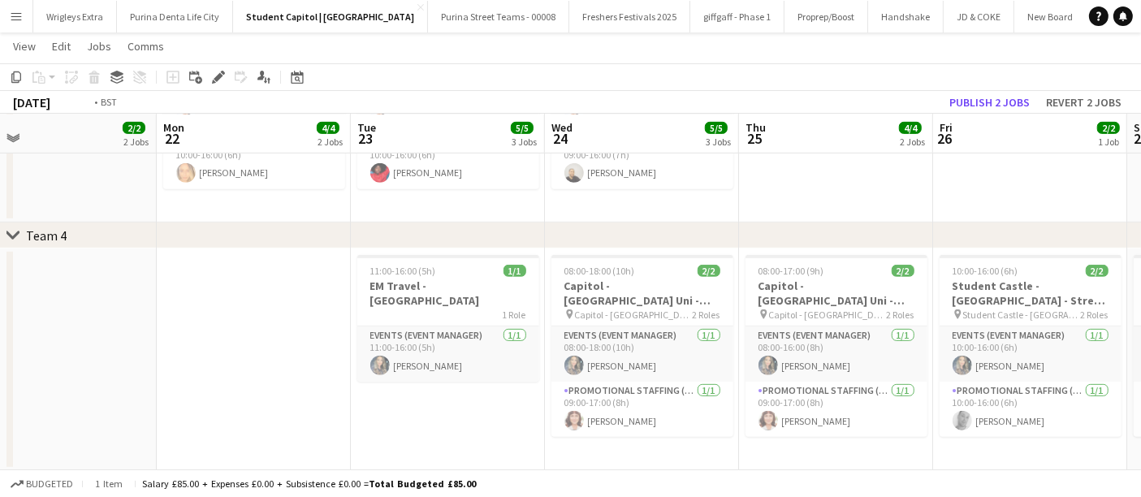
drag, startPoint x: 585, startPoint y: 424, endPoint x: 76, endPoint y: 418, distance: 509.1
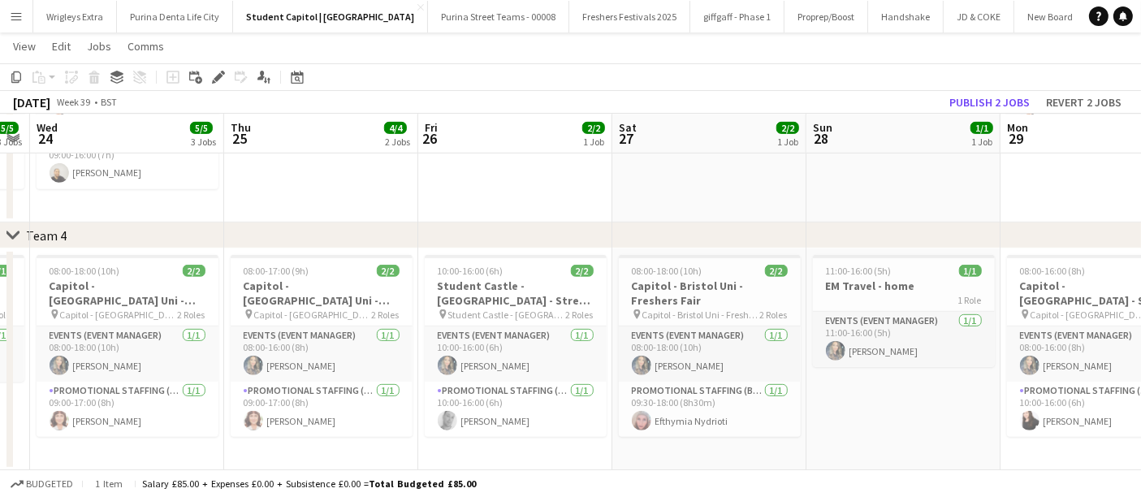
drag, startPoint x: 1067, startPoint y: 426, endPoint x: 264, endPoint y: 437, distance: 803.0
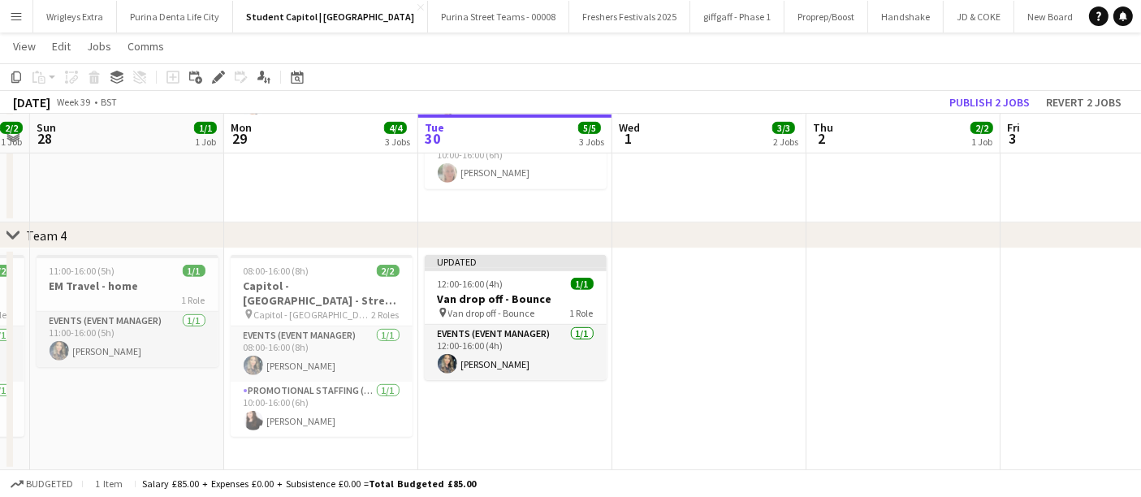
scroll to position [0, 602]
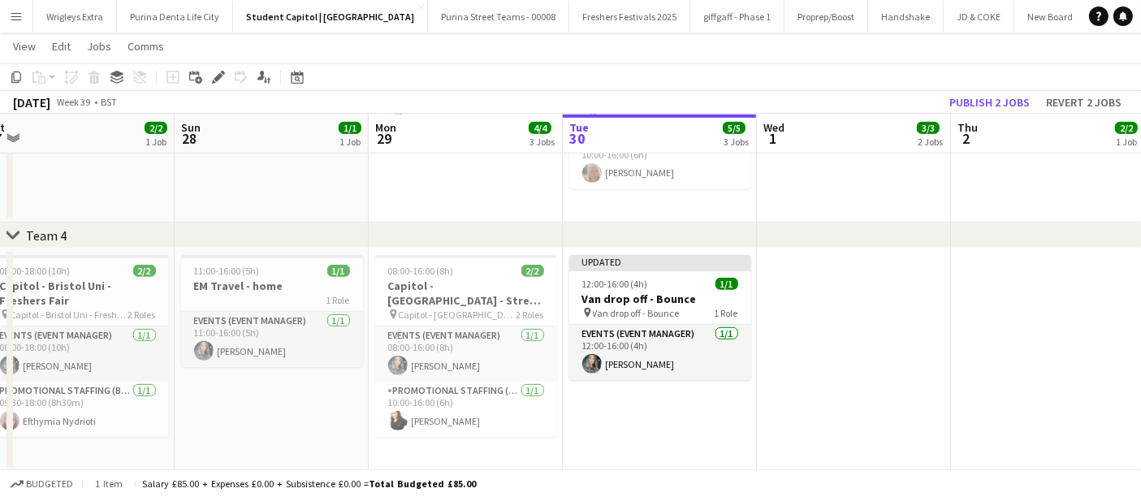
drag, startPoint x: 245, startPoint y: 437, endPoint x: 970, endPoint y: 442, distance: 725.0
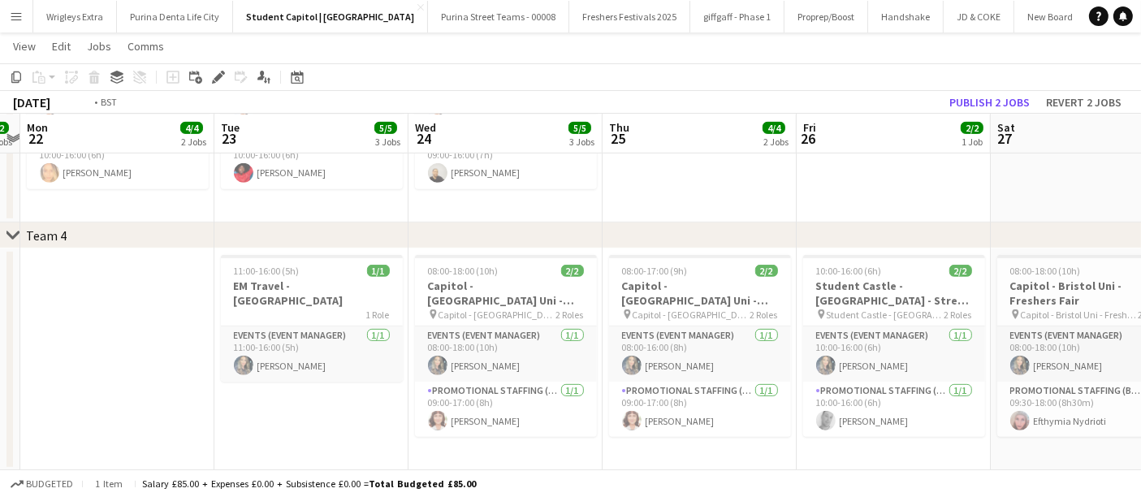
drag, startPoint x: 114, startPoint y: 423, endPoint x: 787, endPoint y: 396, distance: 673.5
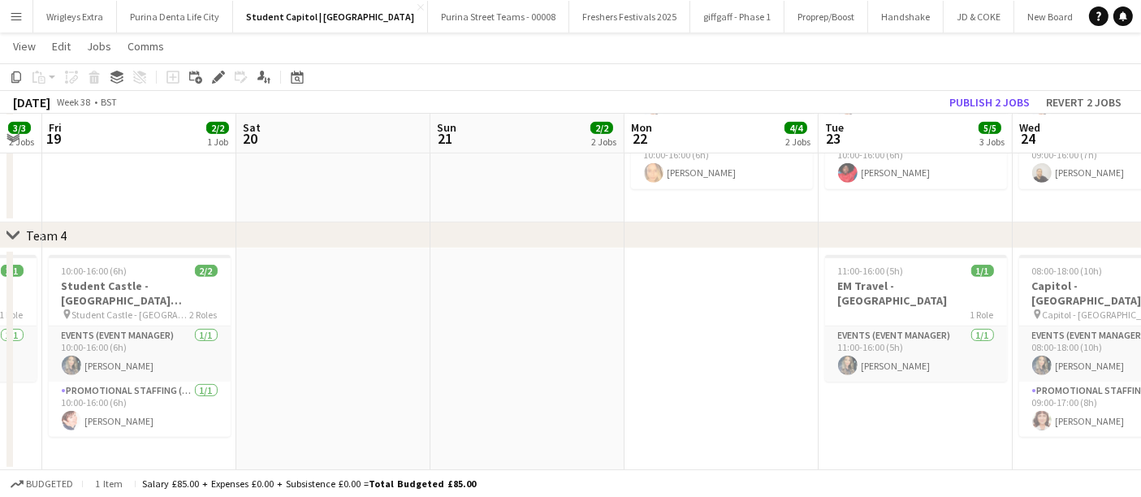
drag, startPoint x: 572, startPoint y: 386, endPoint x: 978, endPoint y: 375, distance: 406.1
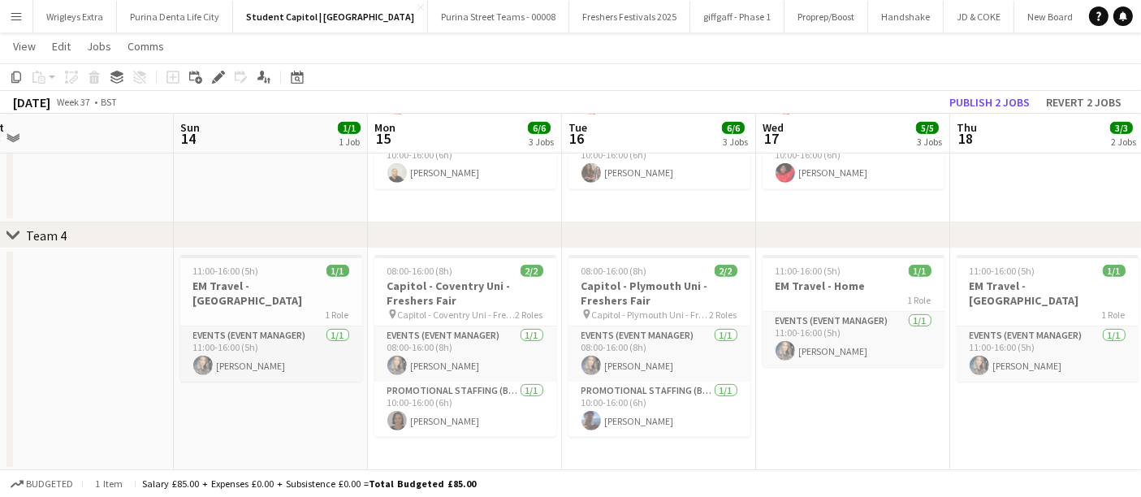
drag, startPoint x: 204, startPoint y: 416, endPoint x: 717, endPoint y: 414, distance: 513.1
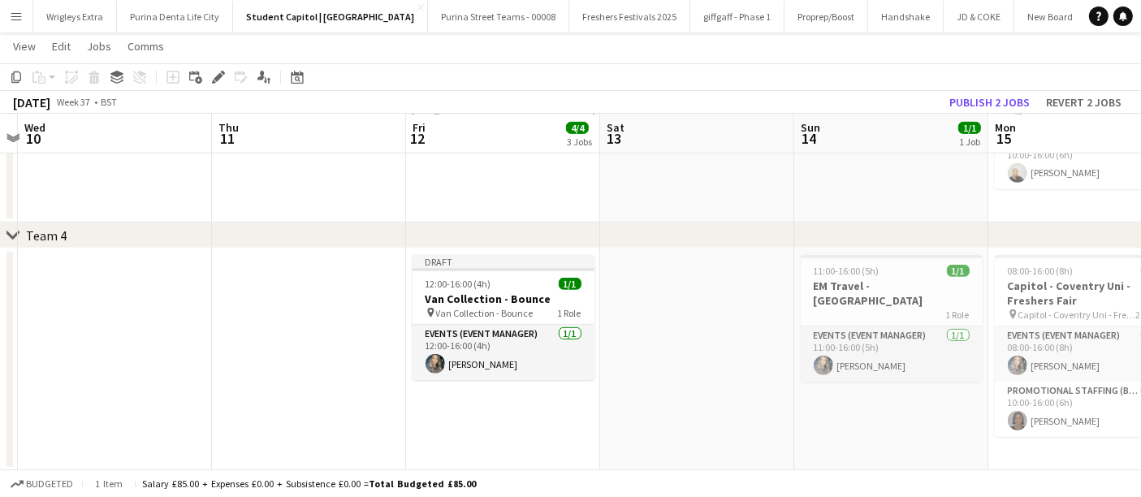
scroll to position [0, 452]
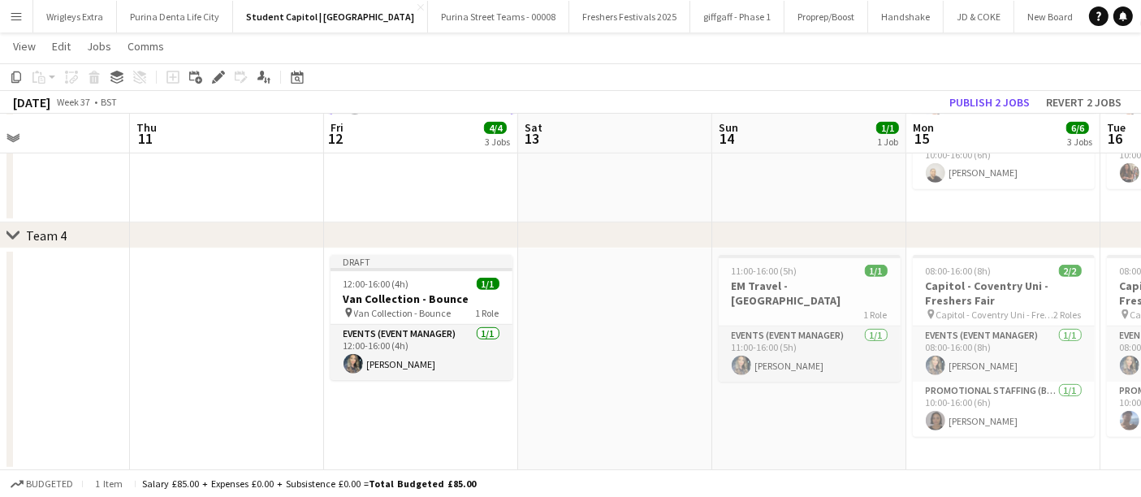
drag, startPoint x: 92, startPoint y: 418, endPoint x: 773, endPoint y: 412, distance: 681.2
click at [443, 316] on span "Van Collection - Bounce" at bounding box center [402, 313] width 97 height 12
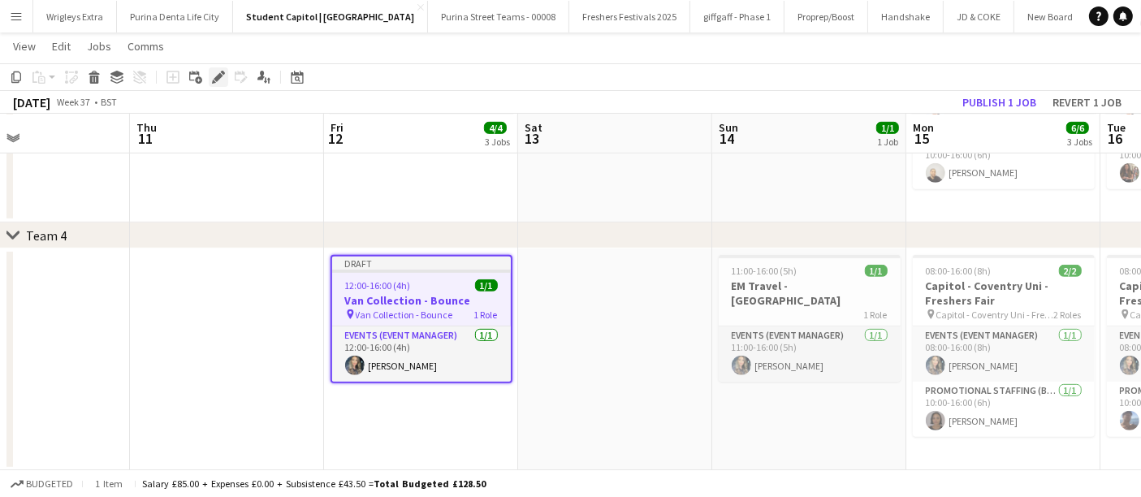
click at [220, 78] on icon "Edit" at bounding box center [218, 77] width 13 height 13
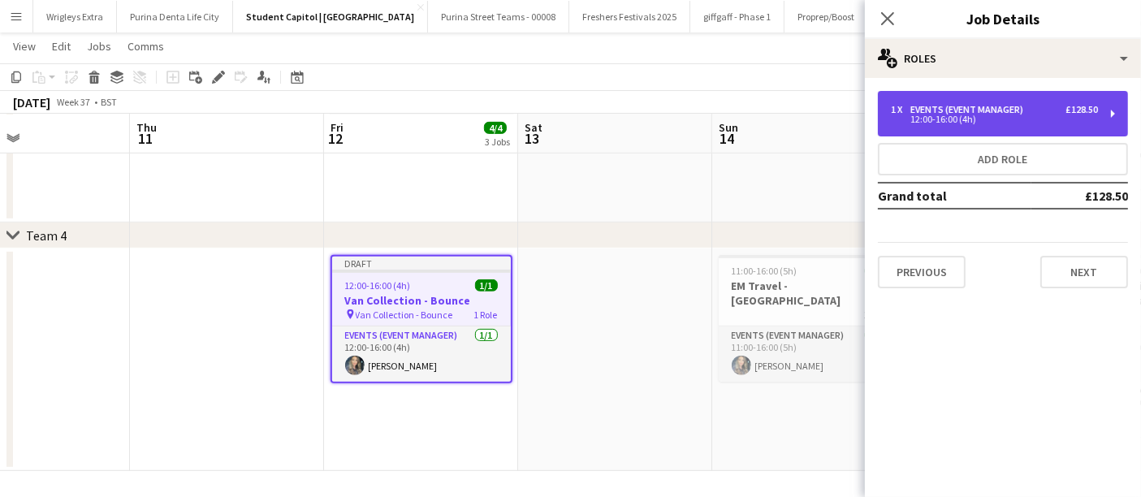
click at [1068, 117] on div "12:00-16:00 (4h)" at bounding box center [994, 119] width 207 height 8
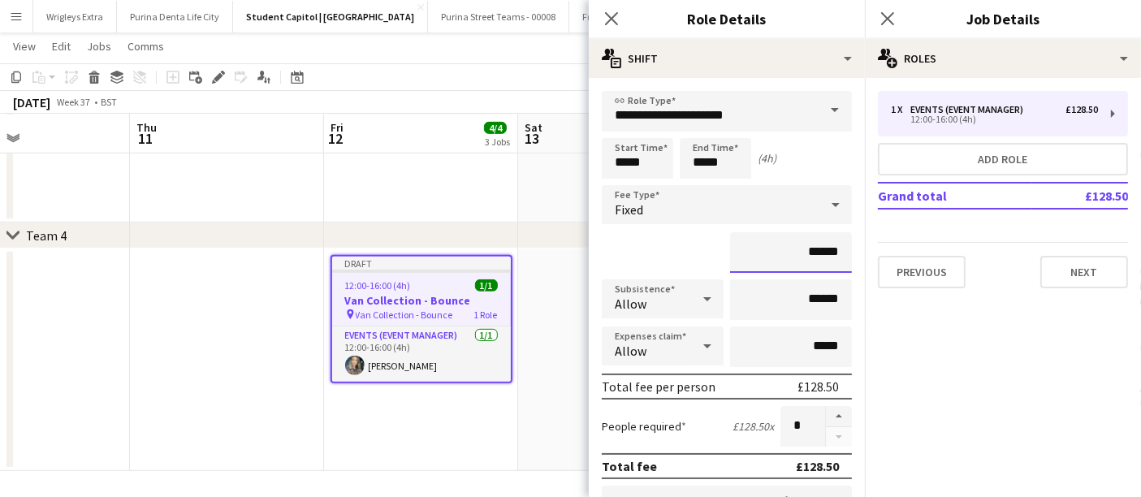
drag, startPoint x: 809, startPoint y: 247, endPoint x: 802, endPoint y: 253, distance: 9.2
click at [798, 247] on input "******" at bounding box center [791, 252] width 122 height 41
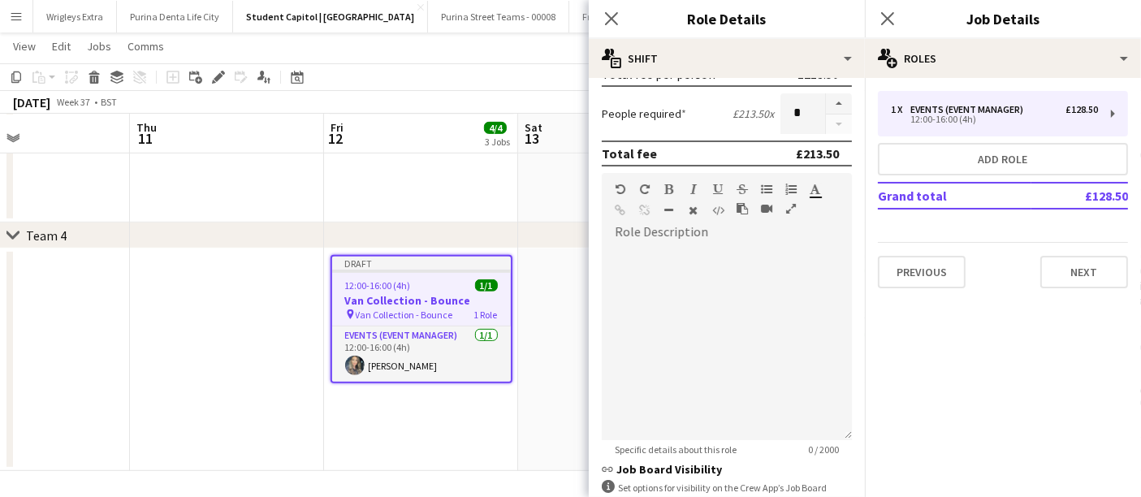
scroll to position [434, 0]
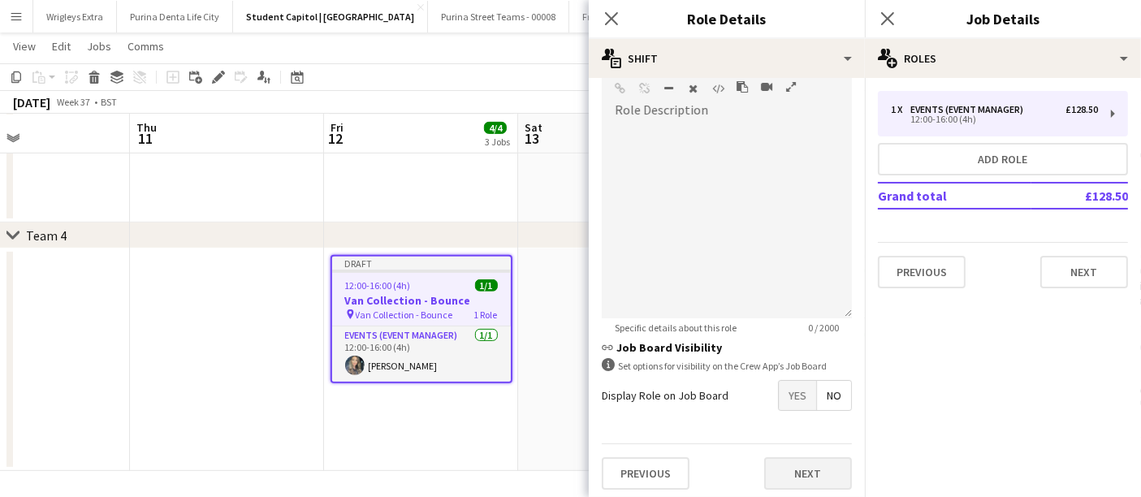
type input "*******"
click at [814, 467] on button "Next" at bounding box center [808, 473] width 88 height 32
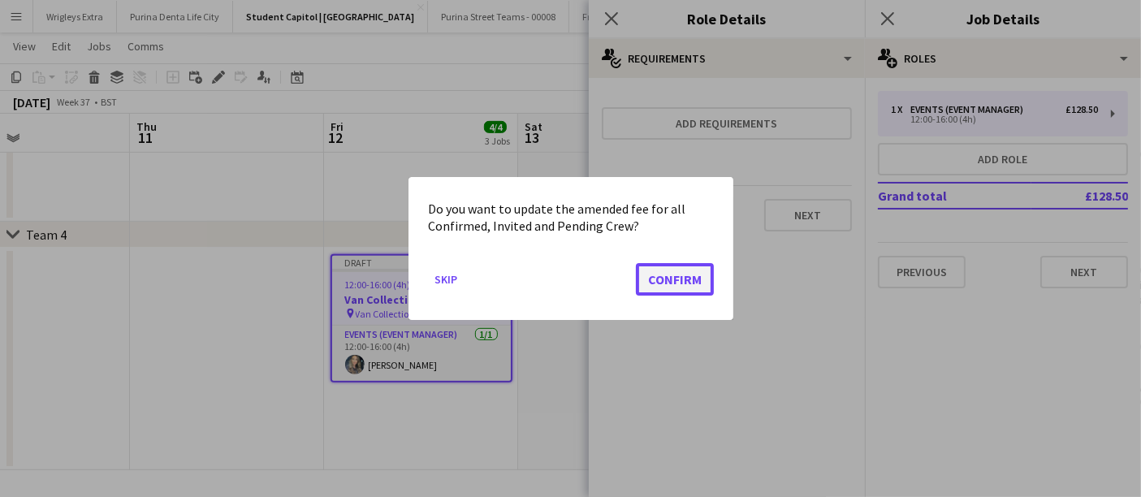
click at [685, 277] on button "Confirm" at bounding box center [675, 279] width 78 height 32
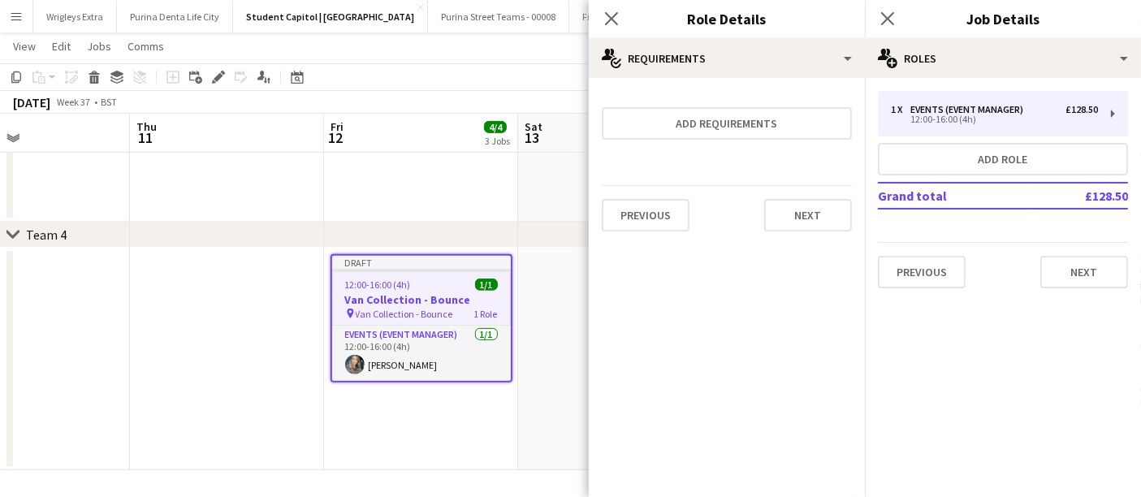
scroll to position [742, 0]
click at [610, 17] on icon at bounding box center [610, 18] width 15 height 15
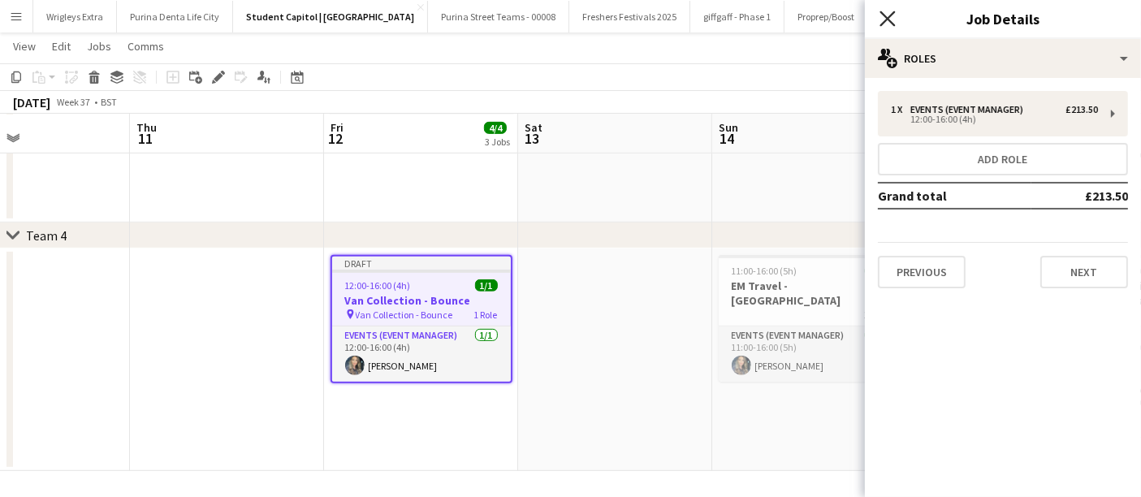
click at [888, 24] on icon "Close pop-in" at bounding box center [886, 18] width 15 height 15
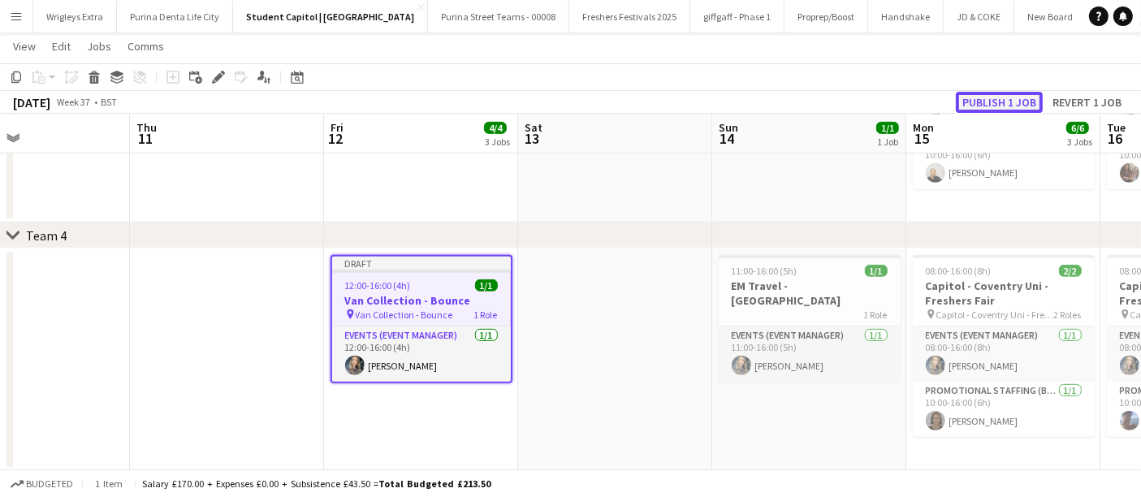
click at [1003, 96] on button "Publish 1 job" at bounding box center [999, 102] width 87 height 21
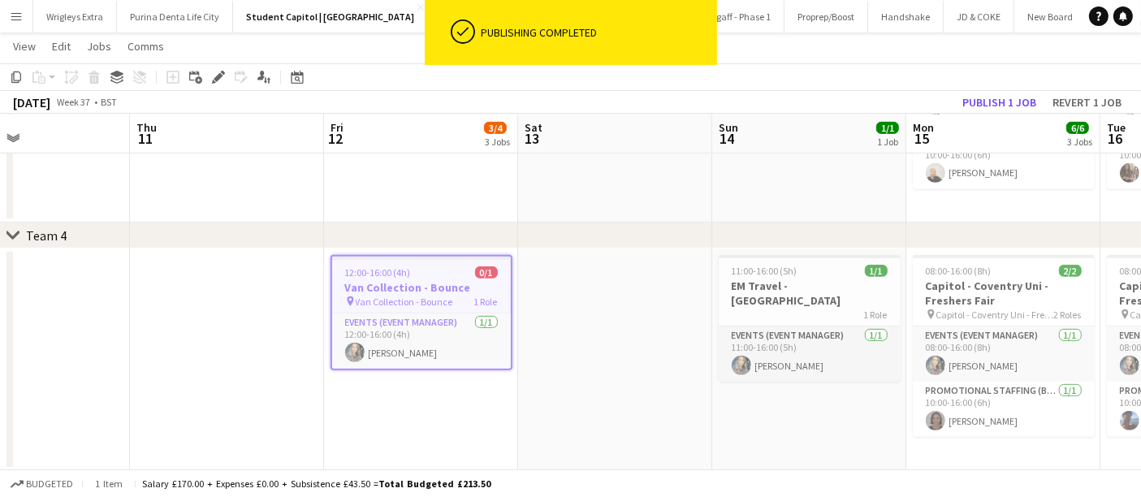
click at [586, 302] on app-date-cell at bounding box center [615, 359] width 194 height 222
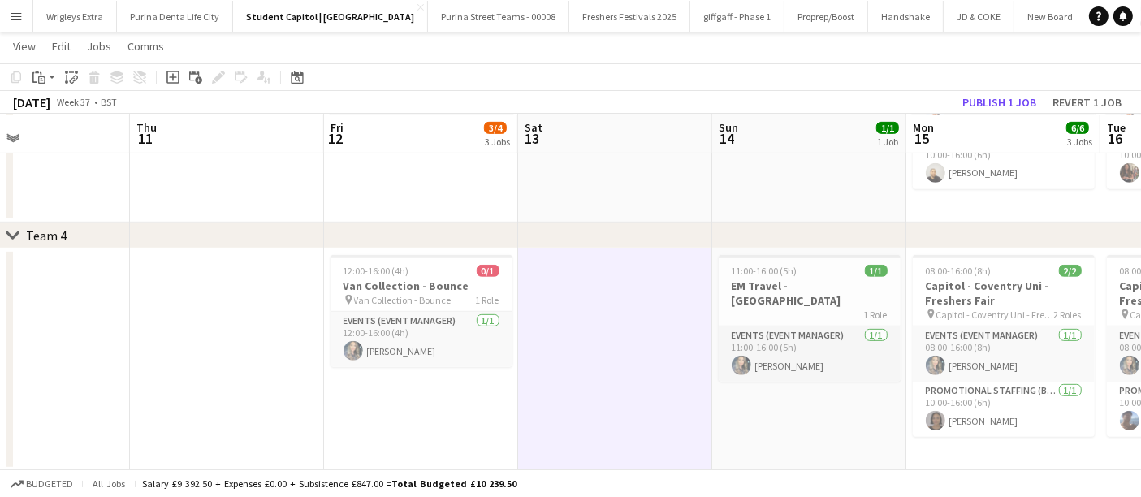
click at [588, 326] on app-date-cell at bounding box center [615, 359] width 194 height 222
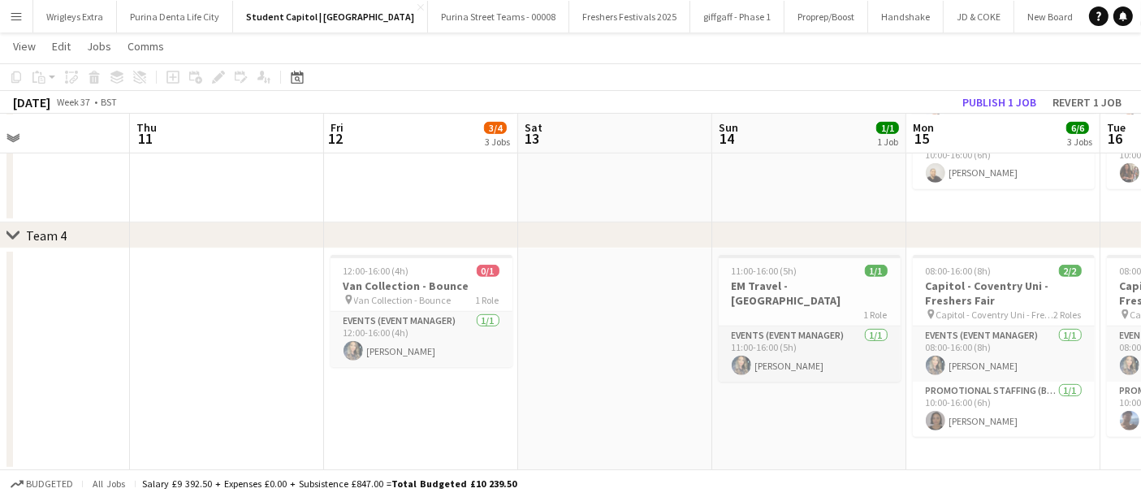
click at [621, 321] on app-date-cell at bounding box center [615, 359] width 194 height 222
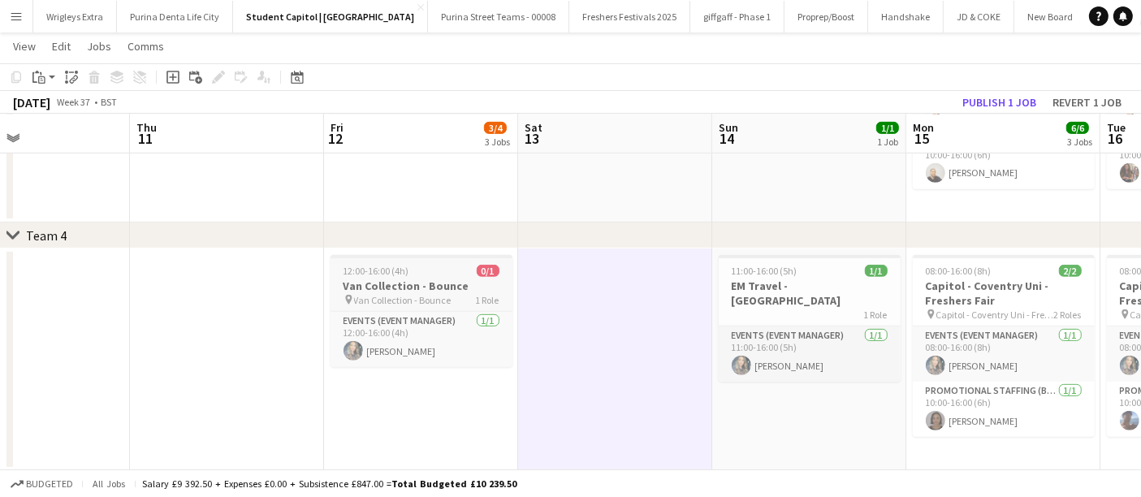
click at [456, 280] on h3 "Van Collection - Bounce" at bounding box center [421, 285] width 182 height 15
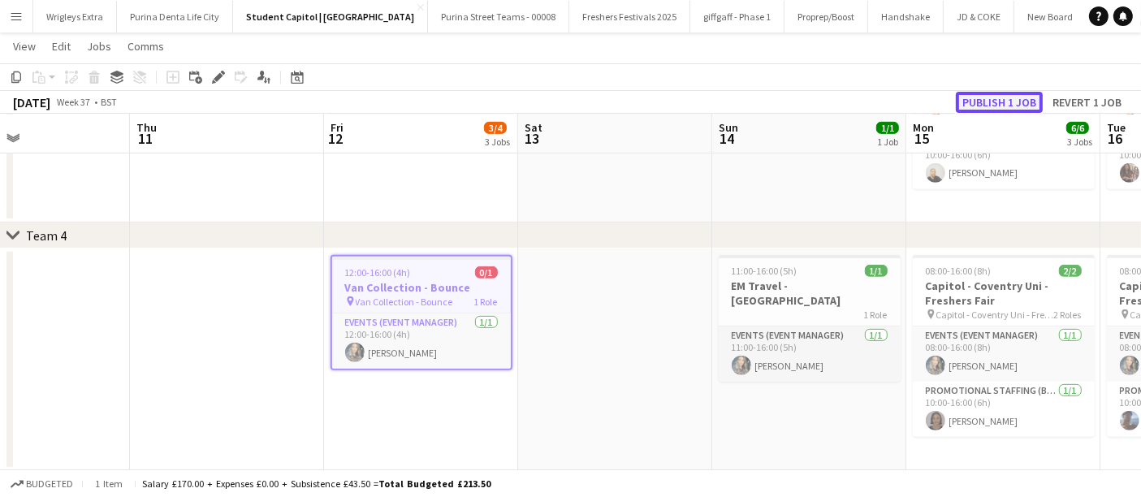
click at [1013, 100] on button "Publish 1 job" at bounding box center [999, 102] width 87 height 21
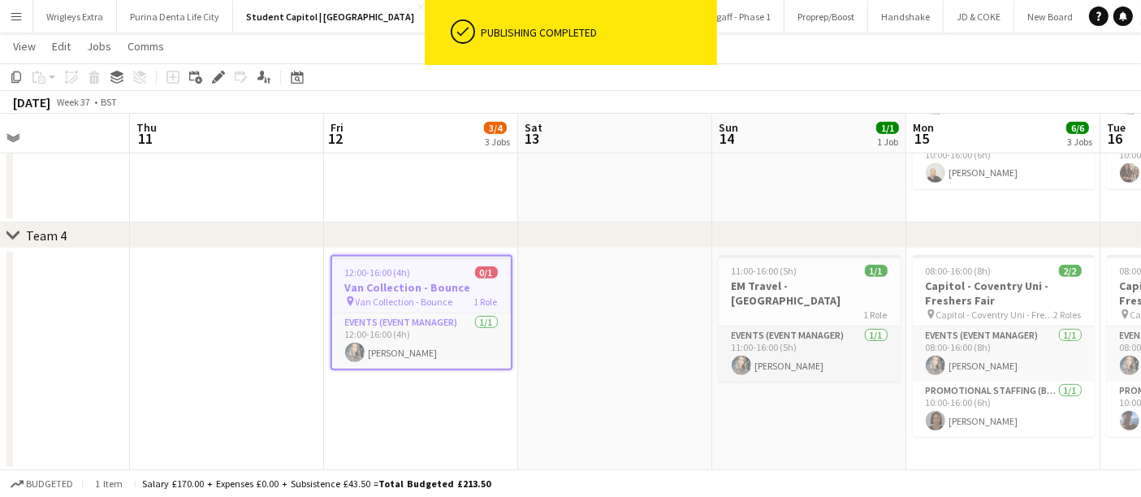
click at [628, 362] on app-date-cell at bounding box center [615, 359] width 194 height 222
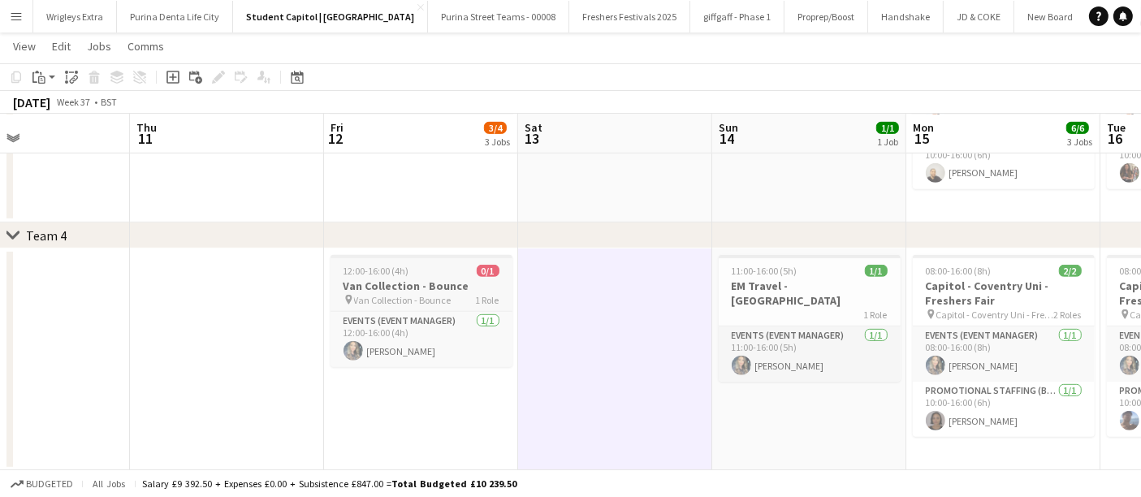
click at [466, 282] on h3 "Van Collection - Bounce" at bounding box center [421, 285] width 182 height 15
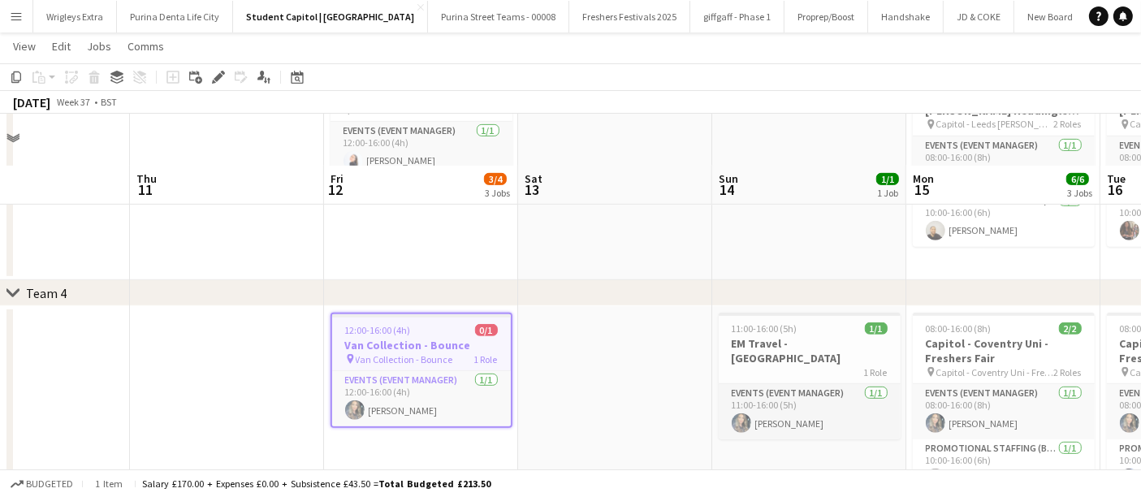
scroll to position [562, 0]
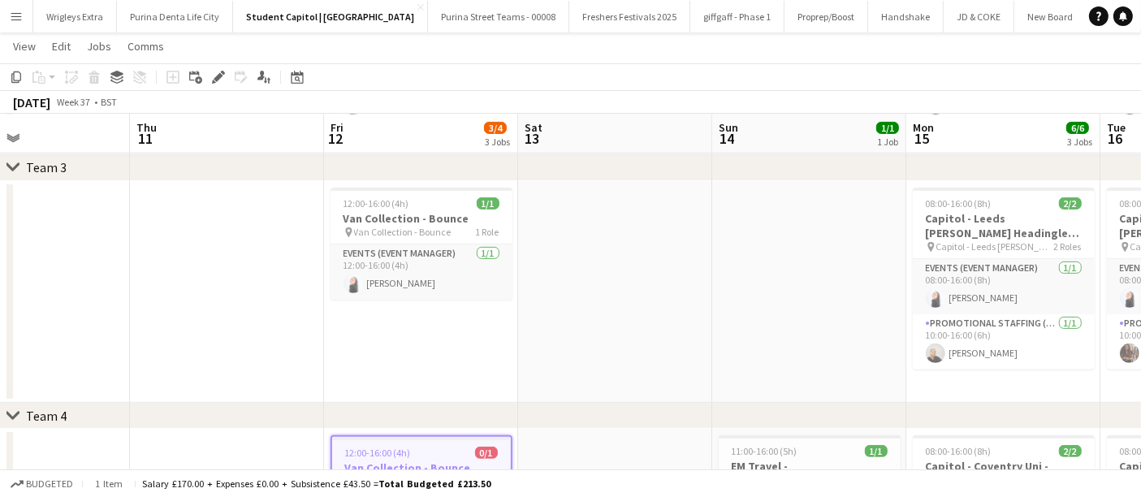
click at [494, 127] on span "3/4" at bounding box center [495, 128] width 23 height 12
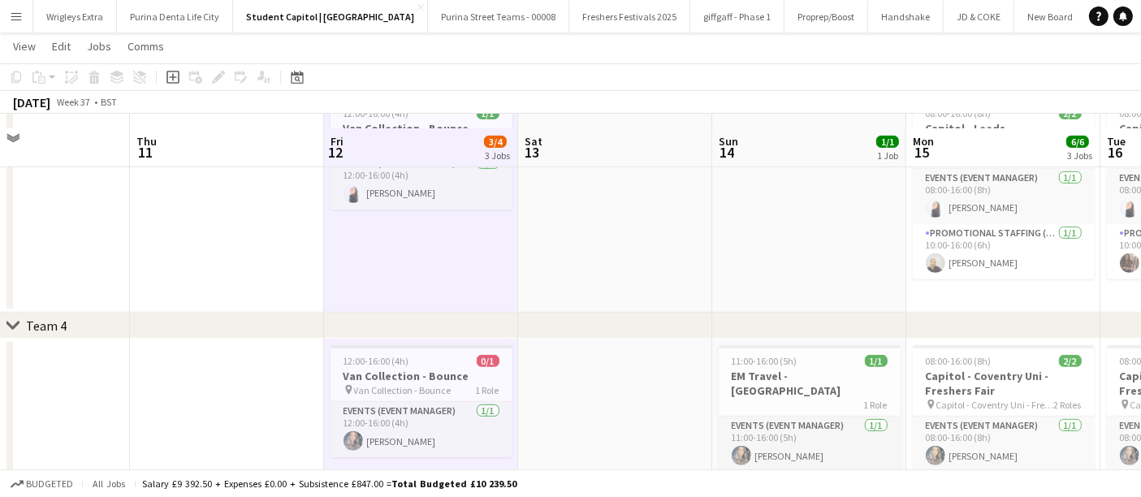
scroll to position [742, 0]
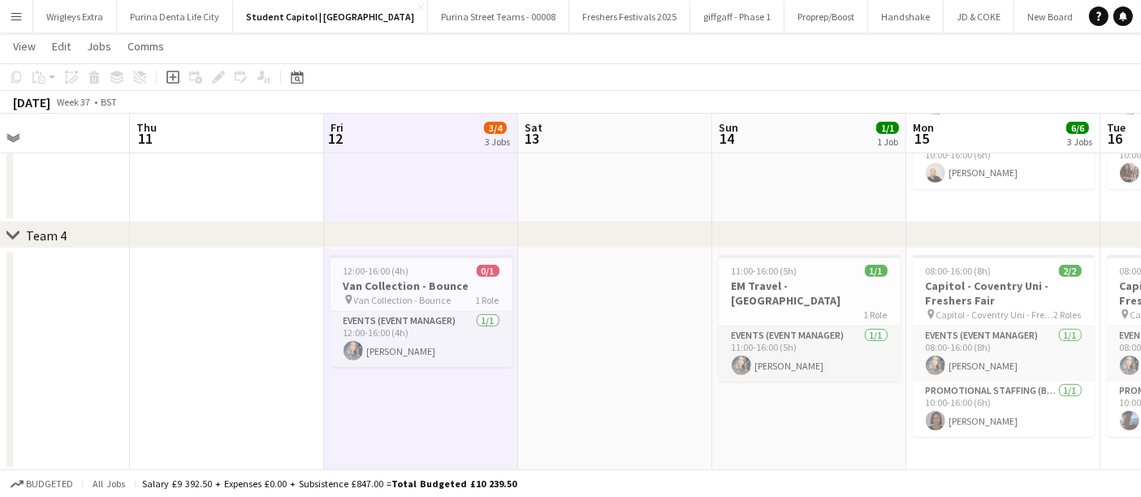
click at [601, 333] on app-date-cell at bounding box center [615, 359] width 194 height 222
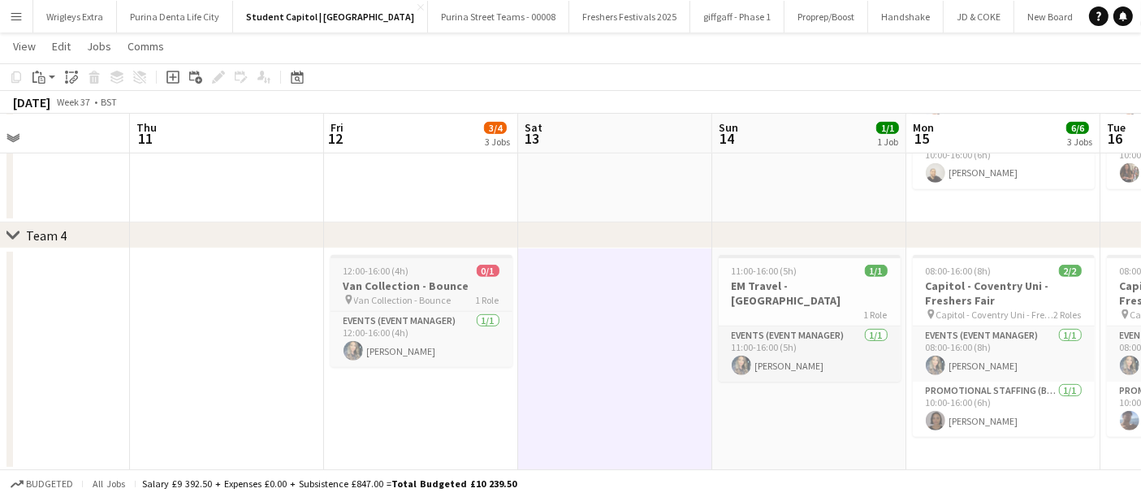
click at [425, 289] on h3 "Van Collection - Bounce" at bounding box center [421, 285] width 182 height 15
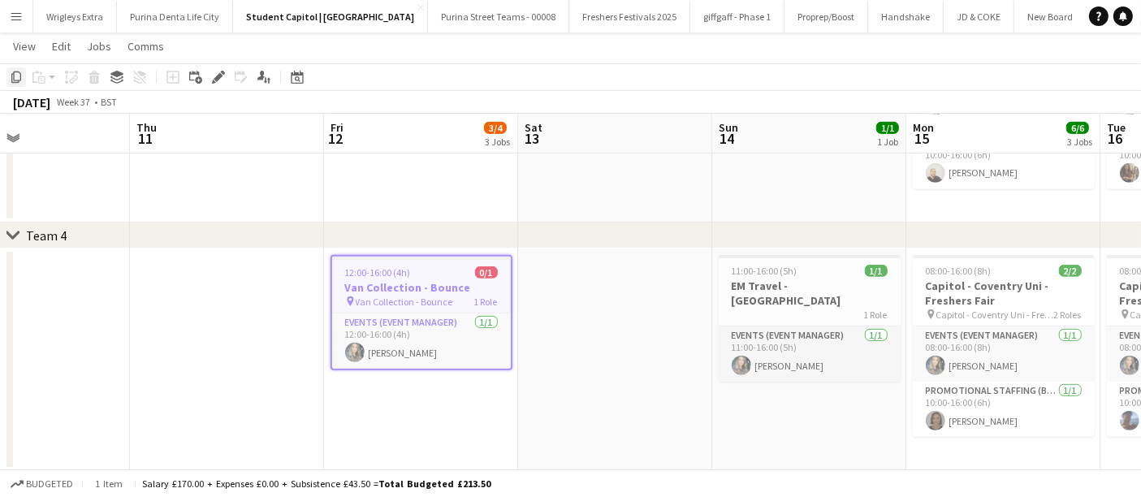
click at [18, 78] on icon "Copy" at bounding box center [16, 77] width 13 height 13
drag, startPoint x: 776, startPoint y: 403, endPoint x: 192, endPoint y: 400, distance: 583.7
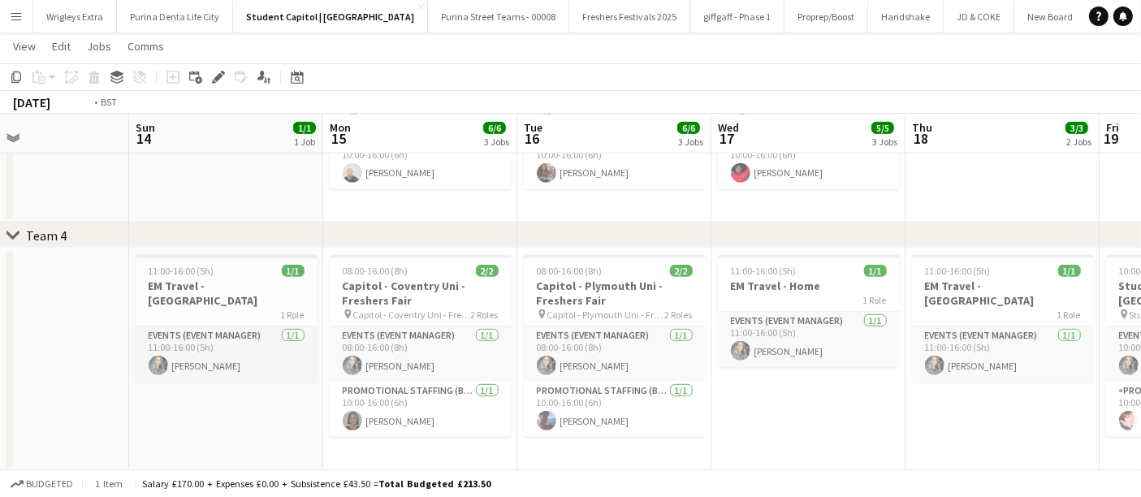
drag, startPoint x: 985, startPoint y: 392, endPoint x: 300, endPoint y: 388, distance: 684.4
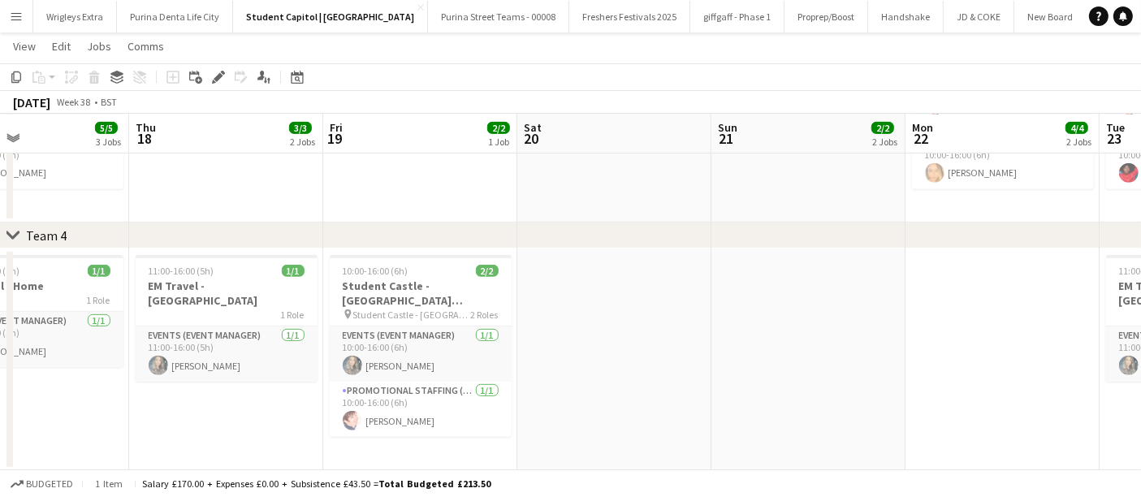
scroll to position [0, 555]
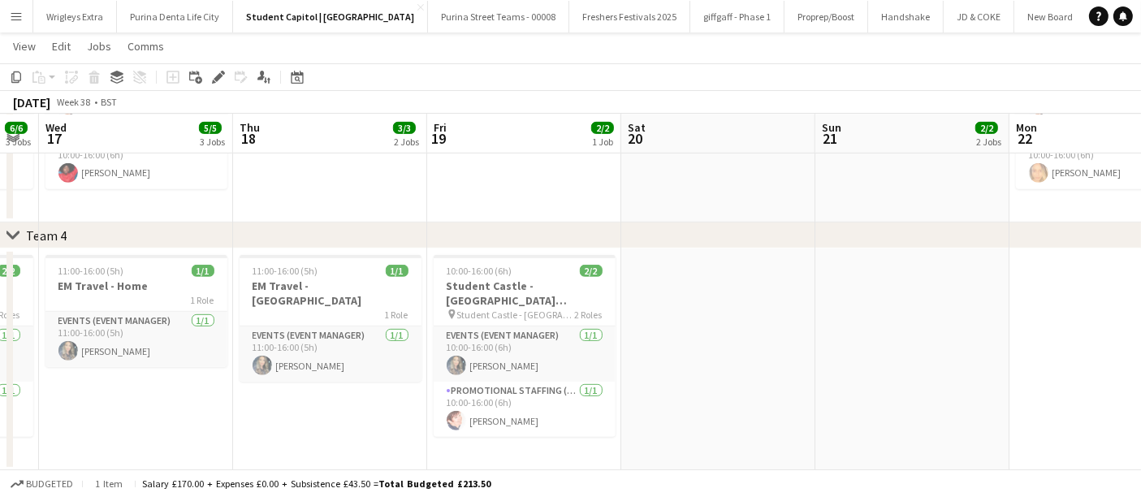
drag, startPoint x: 768, startPoint y: 354, endPoint x: 296, endPoint y: 363, distance: 472.6
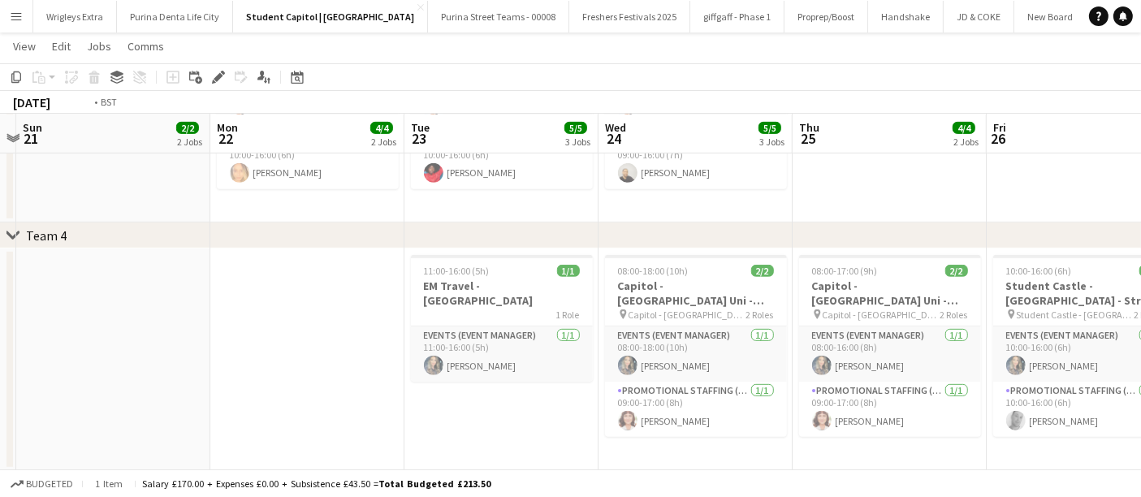
drag, startPoint x: 714, startPoint y: 342, endPoint x: 166, endPoint y: 347, distance: 547.2
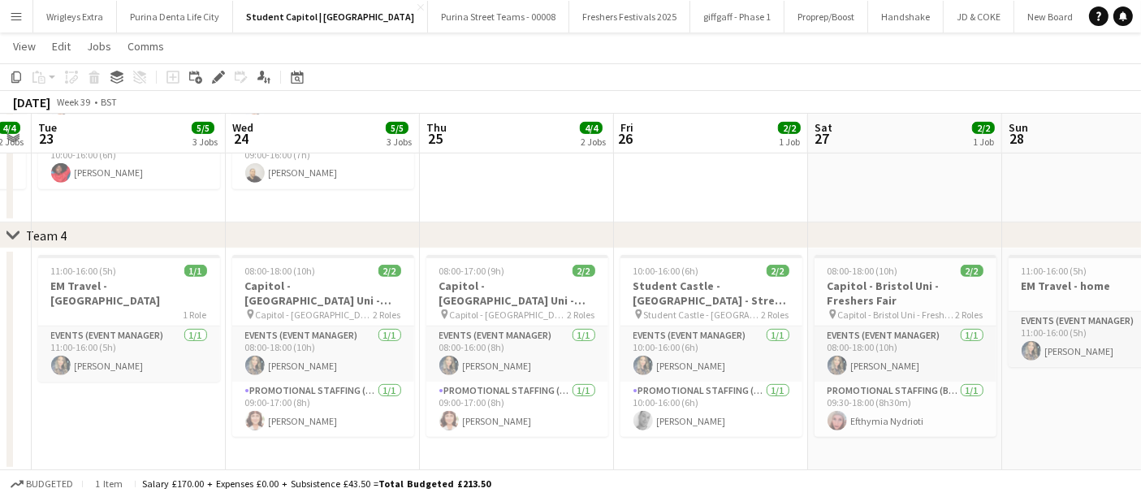
drag, startPoint x: 868, startPoint y: 344, endPoint x: 266, endPoint y: 351, distance: 601.6
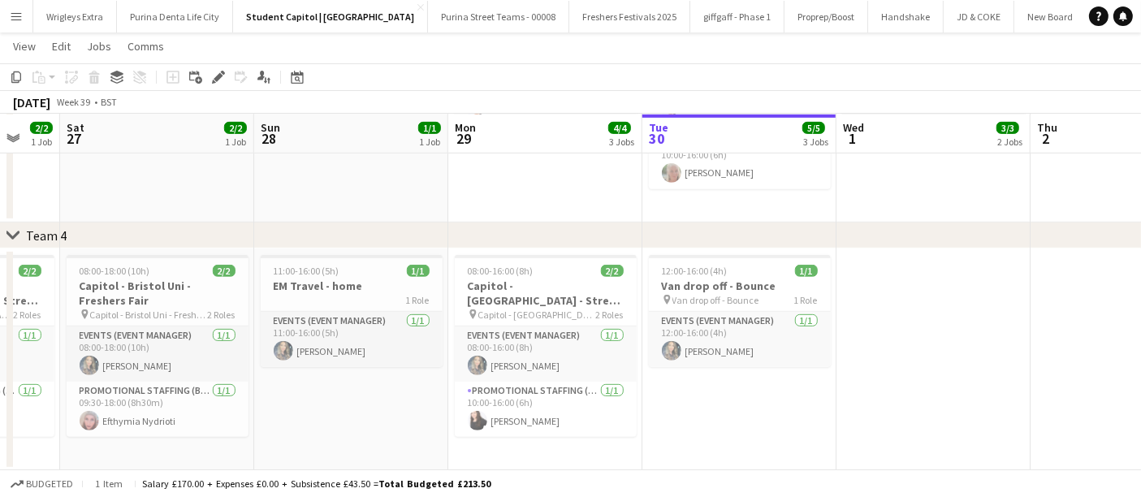
drag, startPoint x: 818, startPoint y: 363, endPoint x: 402, endPoint y: 365, distance: 416.5
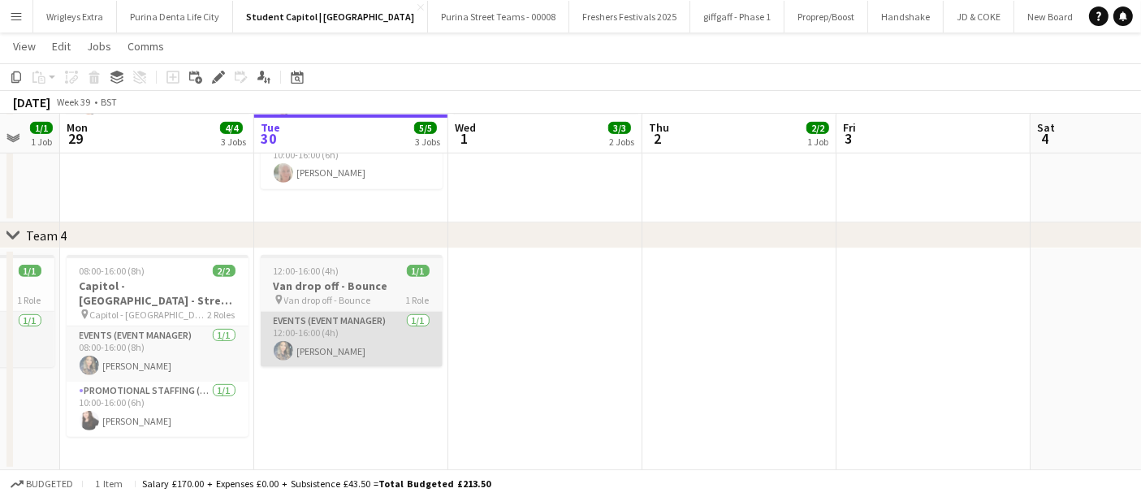
scroll to position [0, 581]
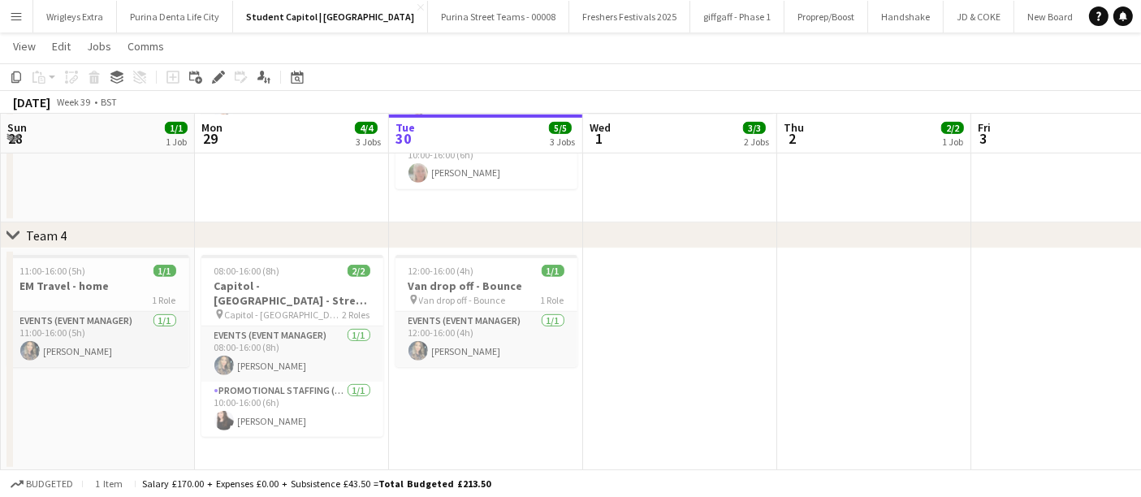
click at [469, 412] on app-date-cell "12:00-16:00 (4h) 1/1 Van drop off - Bounce pin Van drop off - Bounce 1 Role Eve…" at bounding box center [486, 359] width 194 height 222
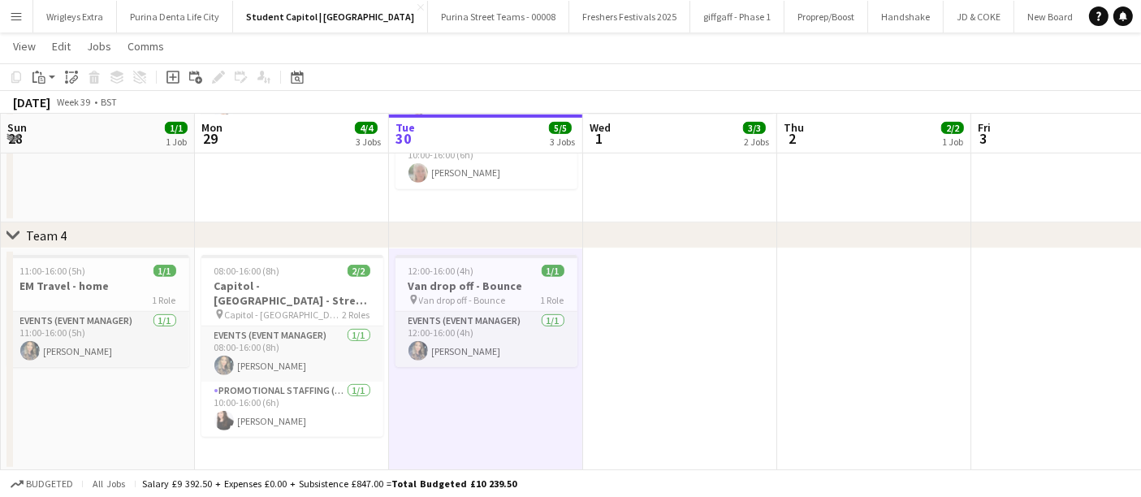
drag, startPoint x: 628, startPoint y: 68, endPoint x: 1000, endPoint y: 80, distance: 372.0
click at [999, 80] on app-toolbar "Copy Paste Paste Ctrl+V Paste with crew Ctrl+Shift+V Paste linked Job [GEOGRAPH…" at bounding box center [570, 77] width 1141 height 28
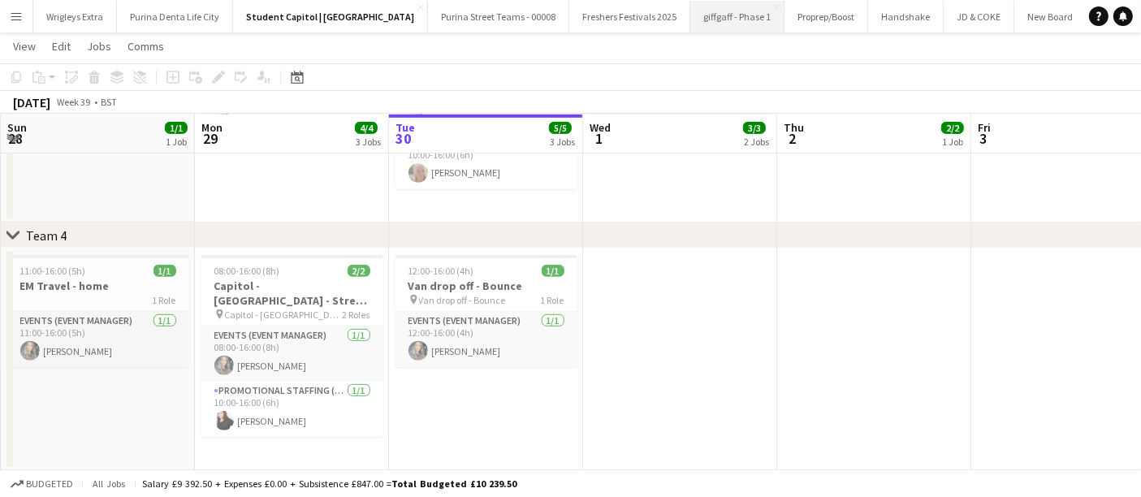
drag, startPoint x: 704, startPoint y: 26, endPoint x: 692, endPoint y: 31, distance: 12.4
click at [702, 26] on button "giffgaff - Phase 1 Close" at bounding box center [737, 17] width 94 height 32
